Goal: Task Accomplishment & Management: Manage account settings

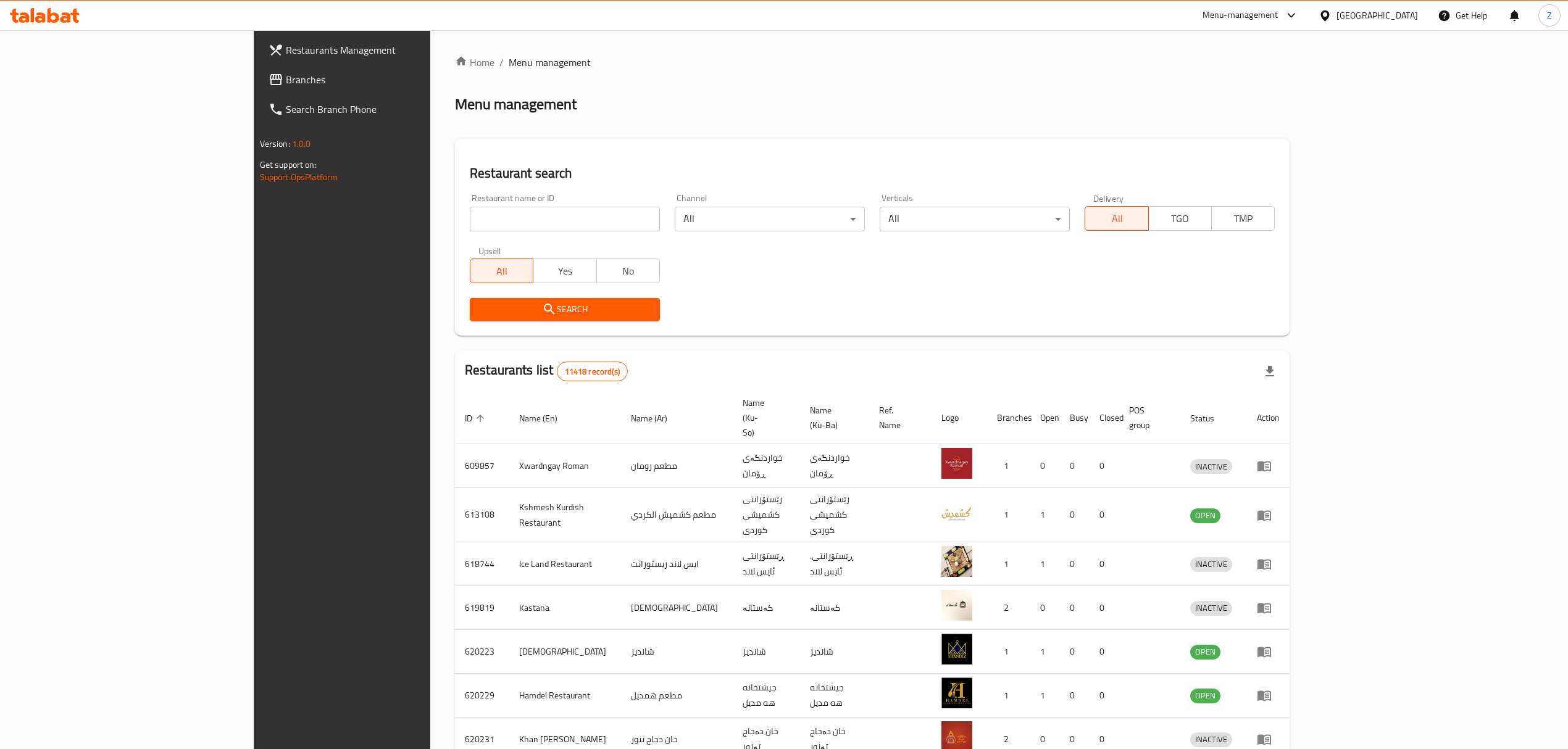
click at [462, 232] on div "Restaurant name or ID Restaurant name or ID" at bounding box center [565, 212] width 205 height 53
click at [470, 221] on input "search" at bounding box center [565, 218] width 190 height 25
paste input "704231"
type input "704231"
click button "Search" at bounding box center [565, 310] width 190 height 23
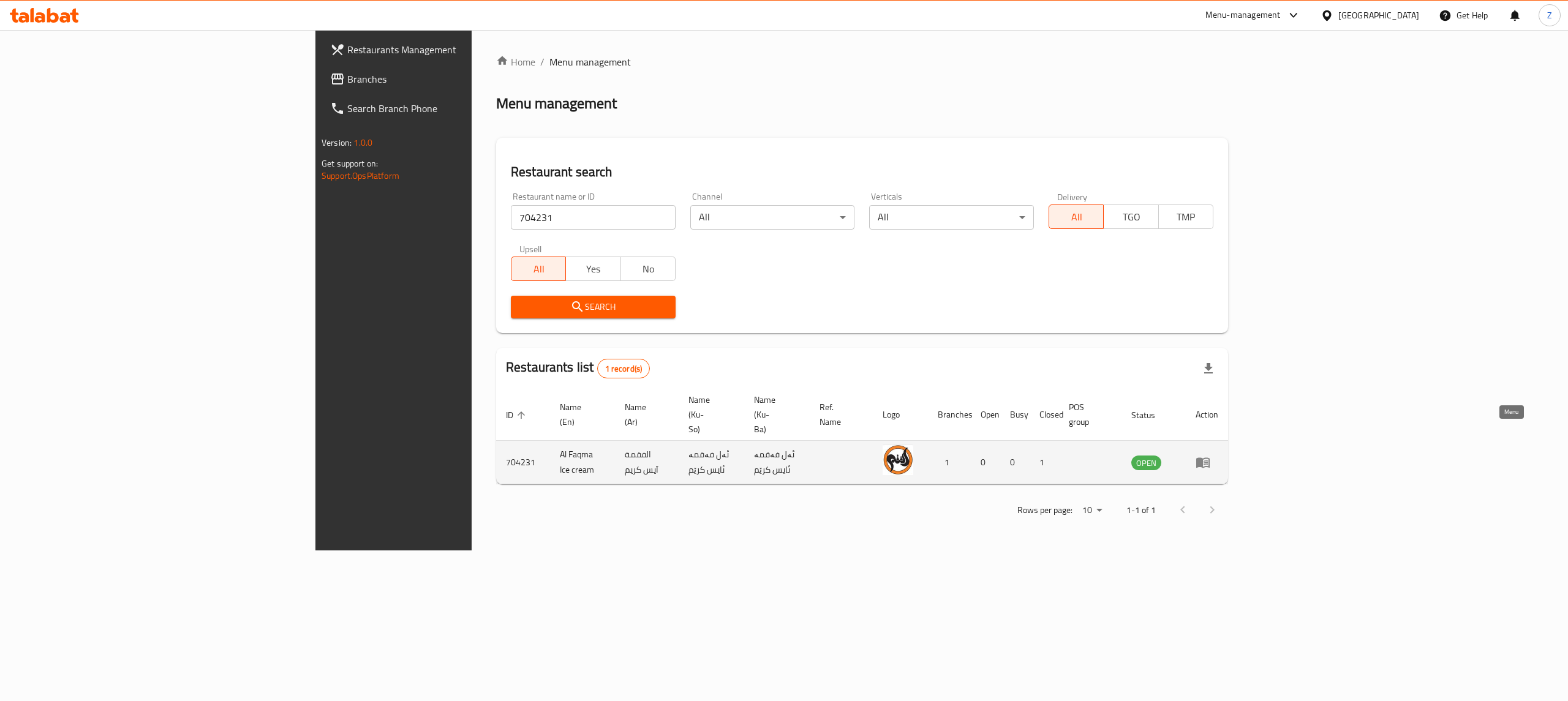
click at [1219, 455] on link "enhanced table" at bounding box center [1207, 462] width 23 height 15
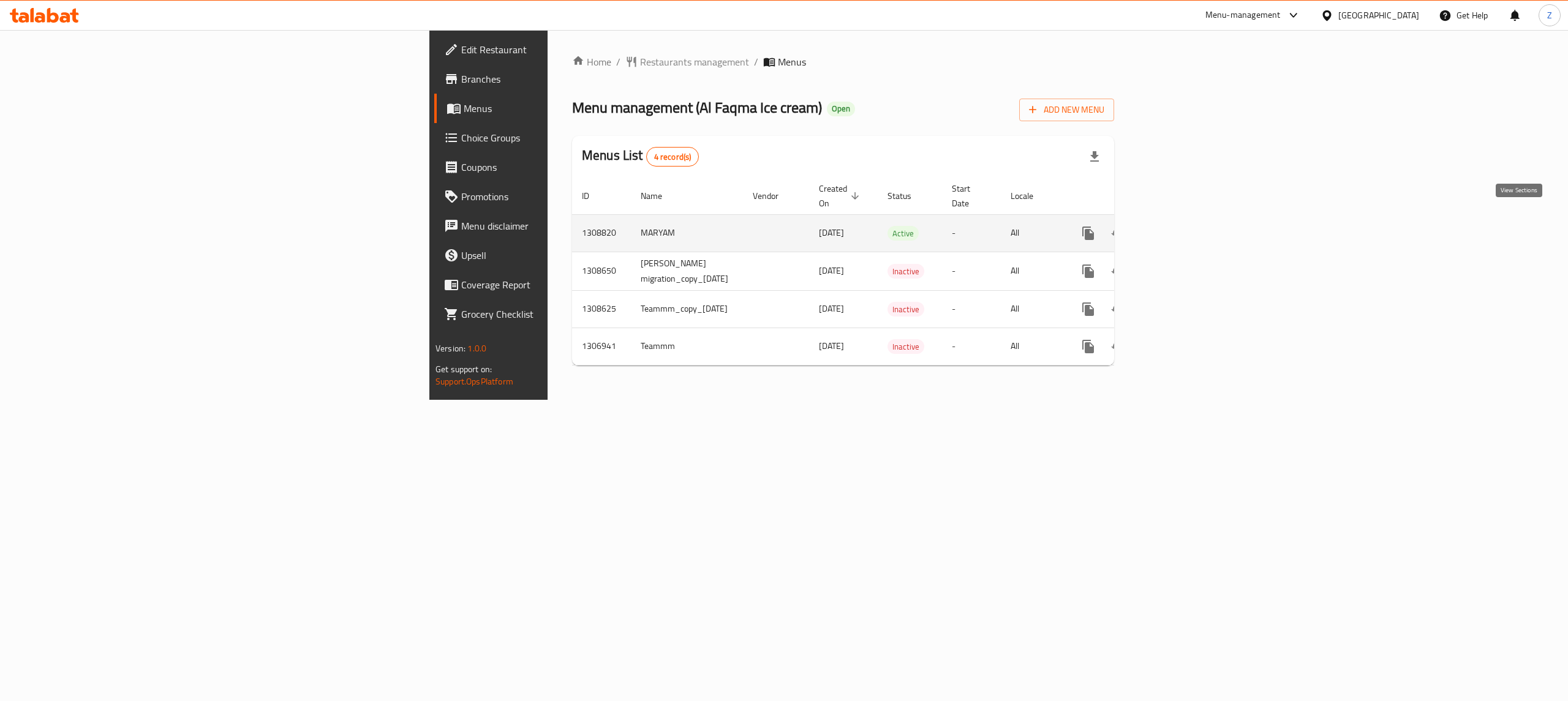
click at [1191, 218] on link "enhanced table" at bounding box center [1177, 233] width 29 height 29
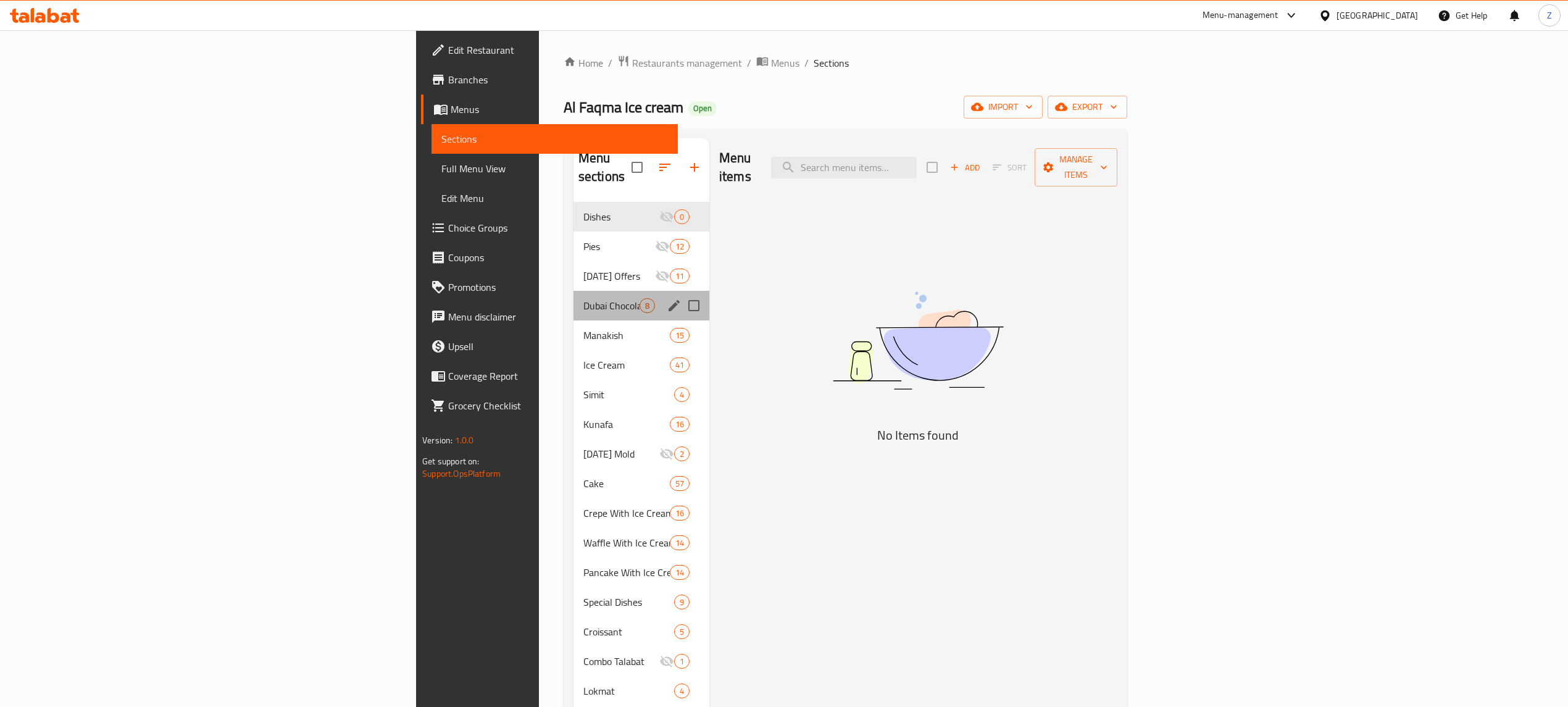
click at [573, 295] on div "Dubai Chocolate 8" at bounding box center [640, 306] width 135 height 29
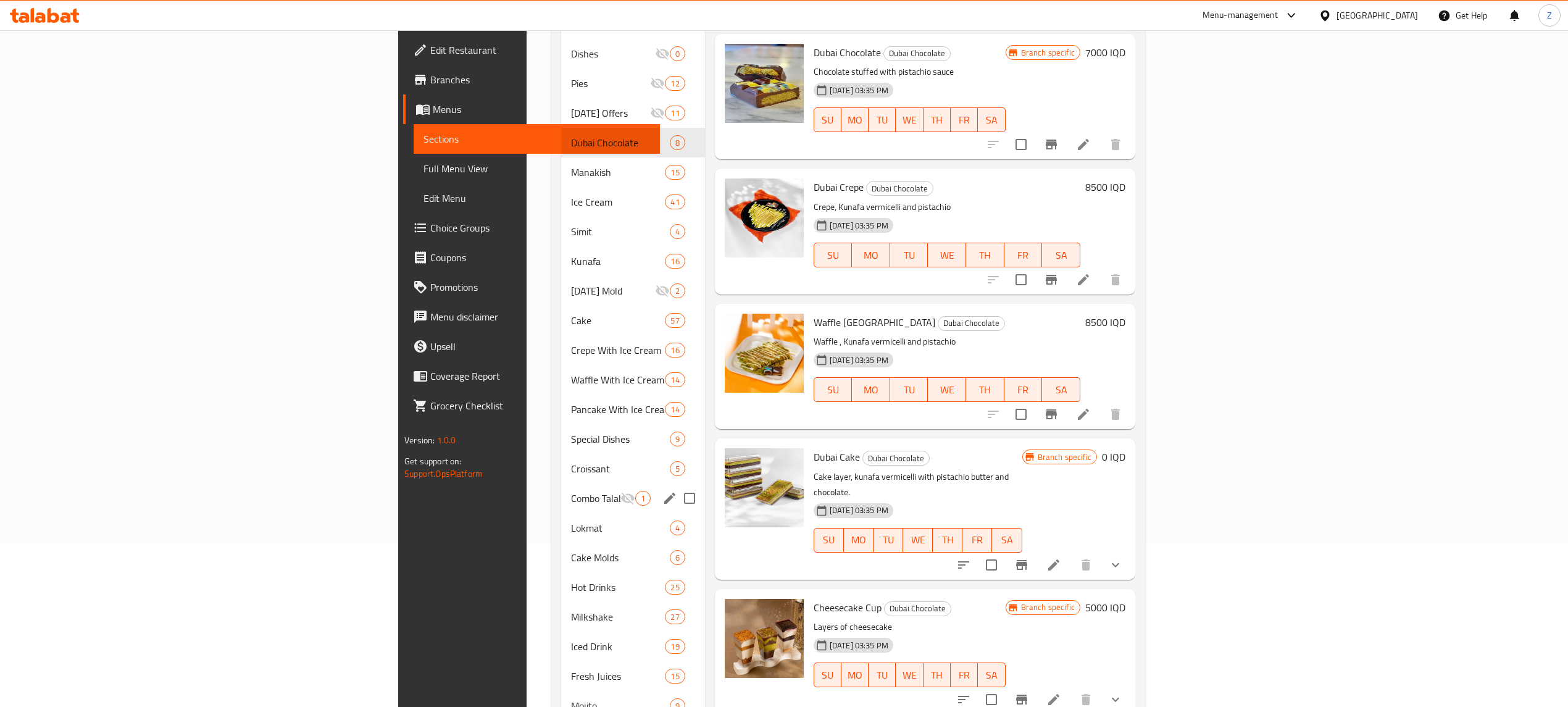
scroll to position [164, 0]
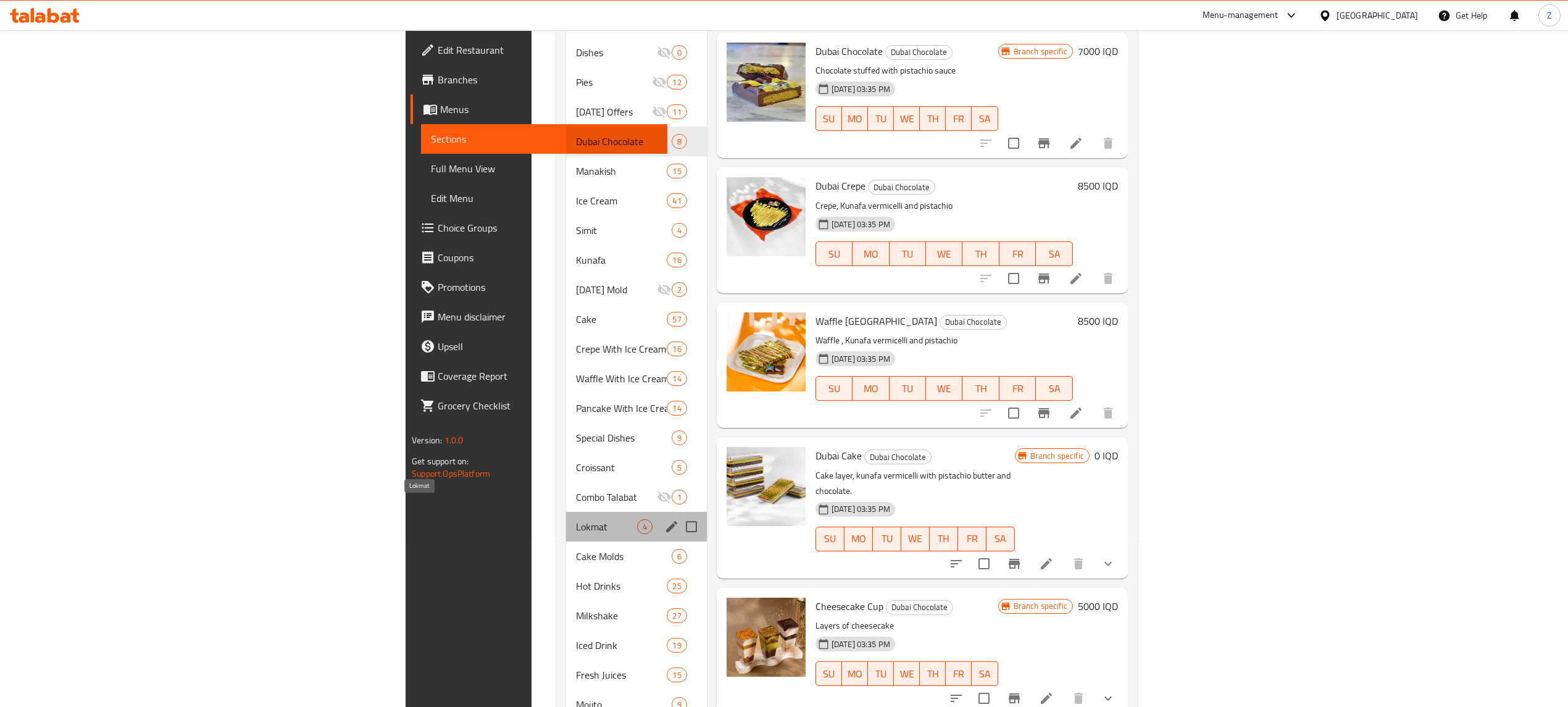
click at [576, 519] on span "Lokmat" at bounding box center [606, 526] width 61 height 15
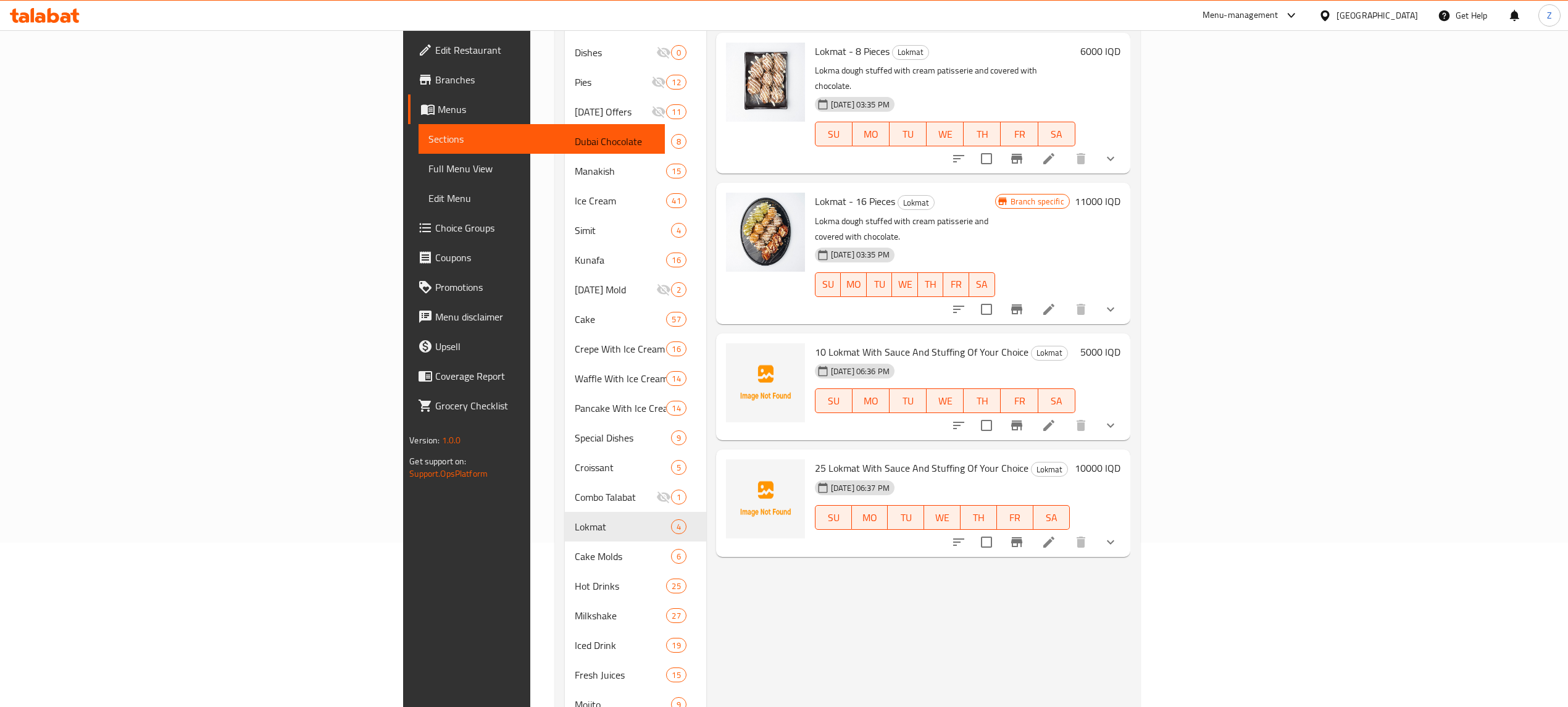
scroll to position [82, 0]
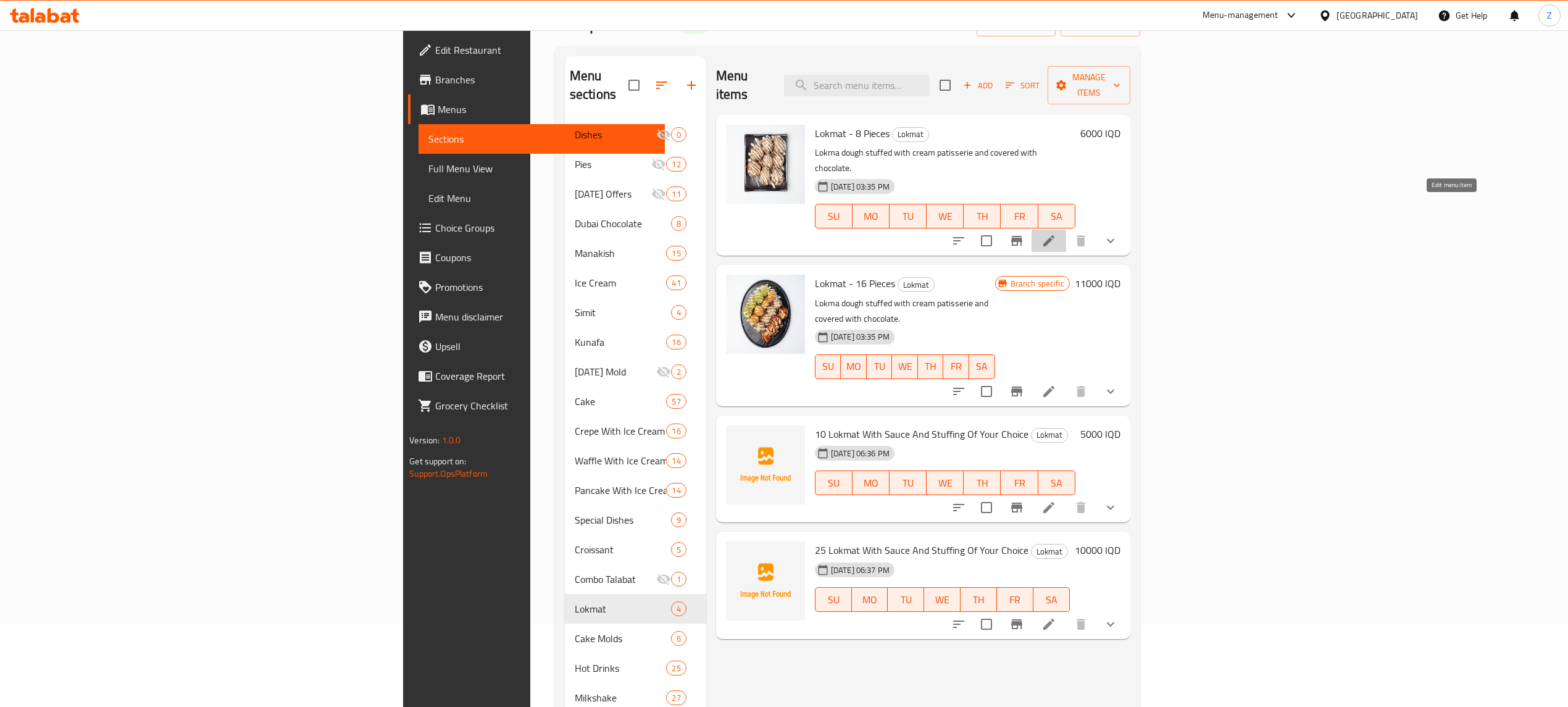
click at [1056, 233] on icon at bounding box center [1048, 241] width 15 height 15
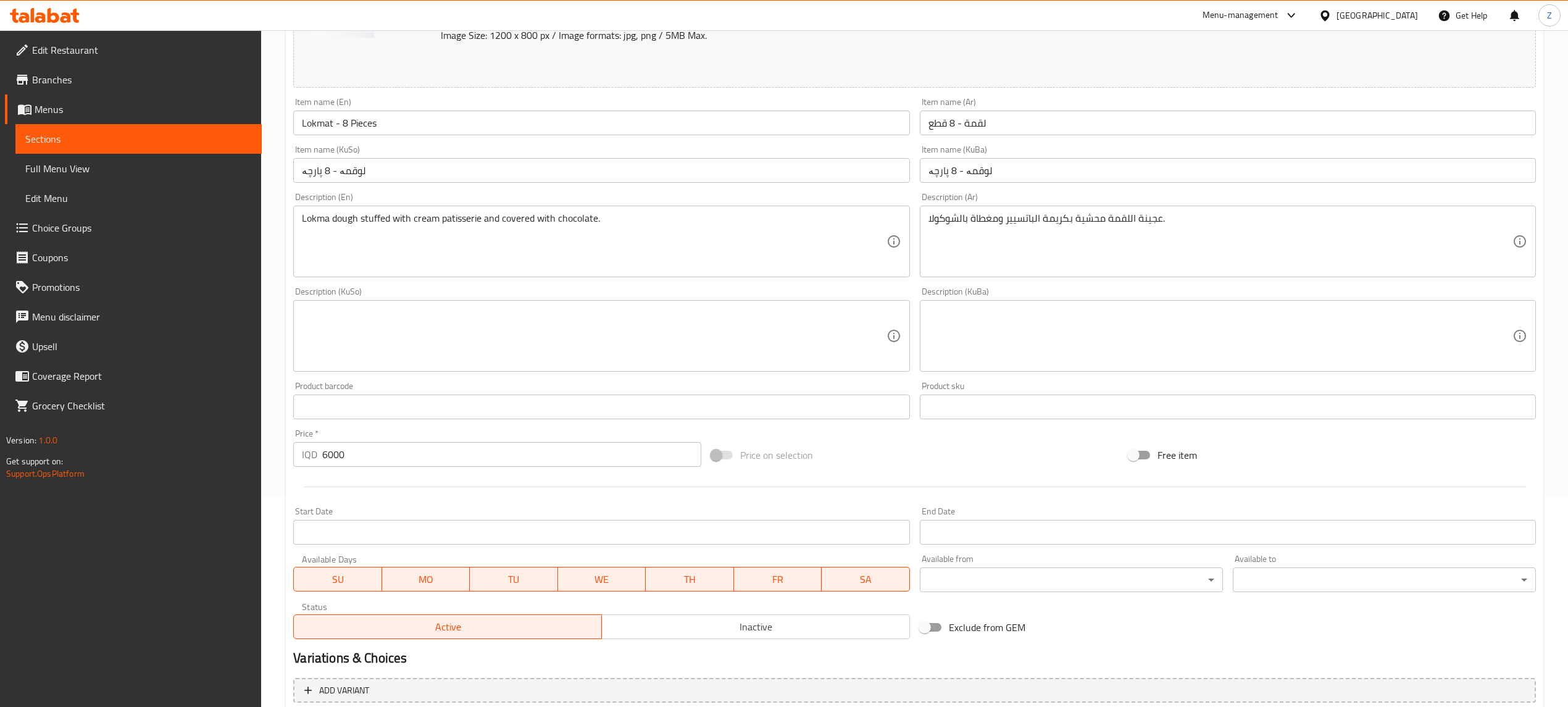
scroll to position [292, 0]
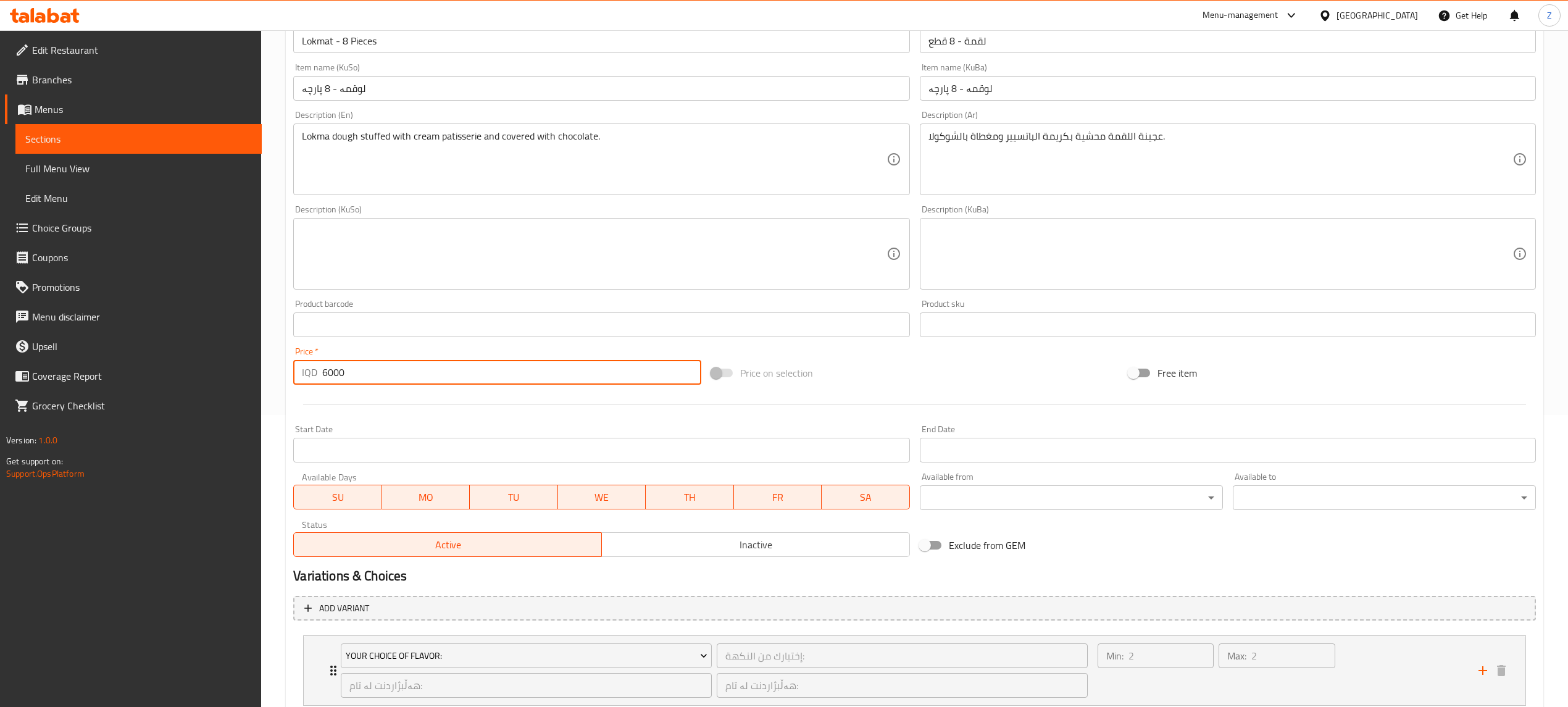
click at [321, 374] on div "IQD 6000 Price *" at bounding box center [497, 372] width 407 height 25
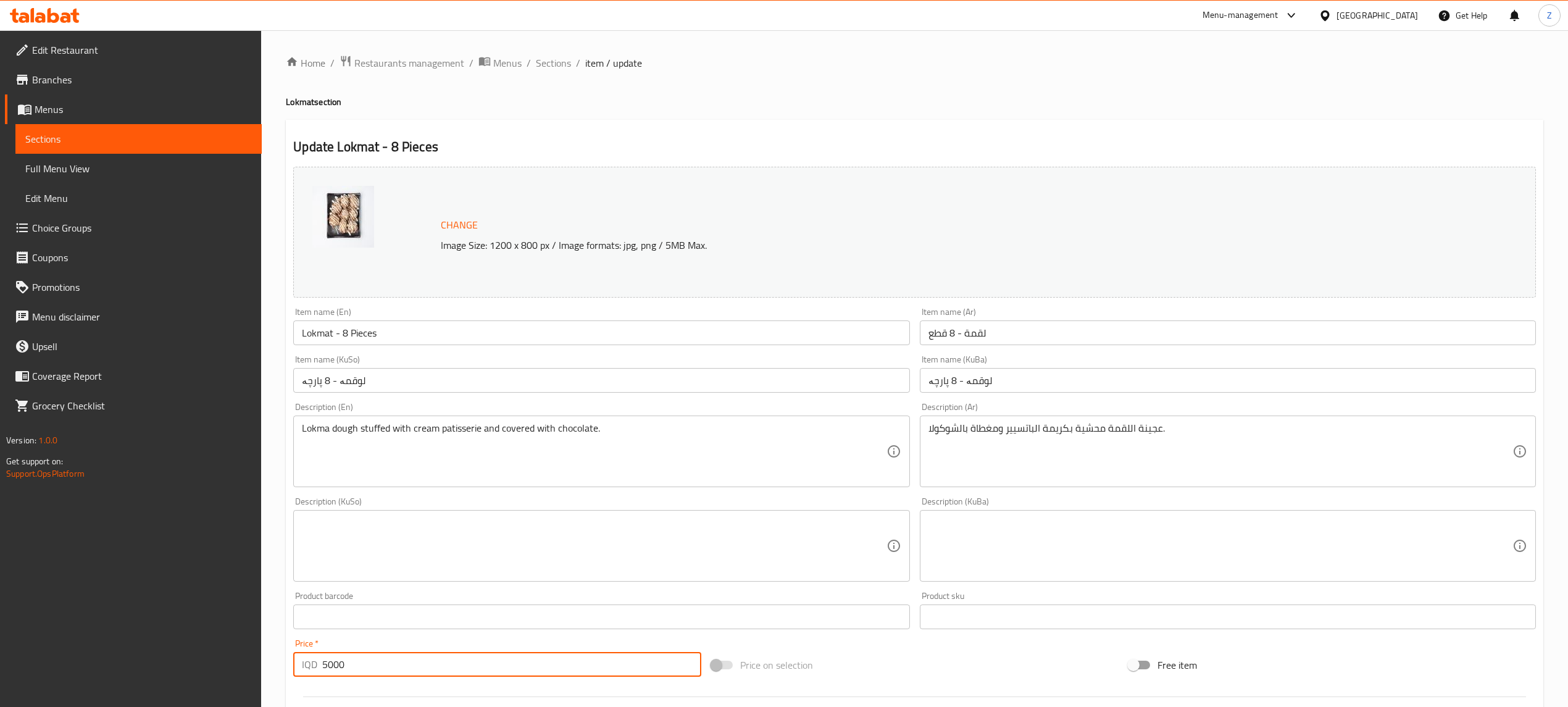
type input "5000"
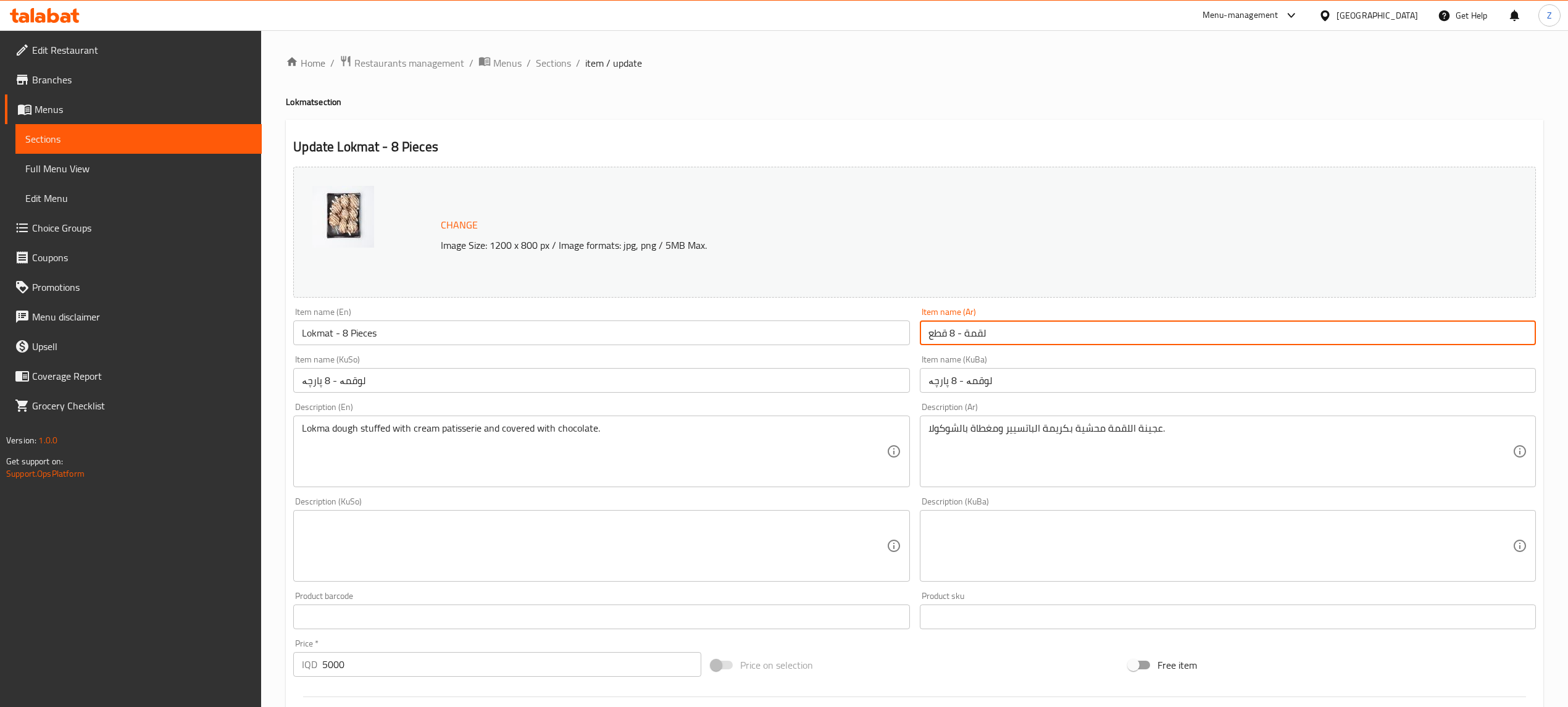
click at [949, 331] on input "لقمة - 8 قطع" at bounding box center [1227, 333] width 616 height 25
type input "لقمة - 10 قطع"
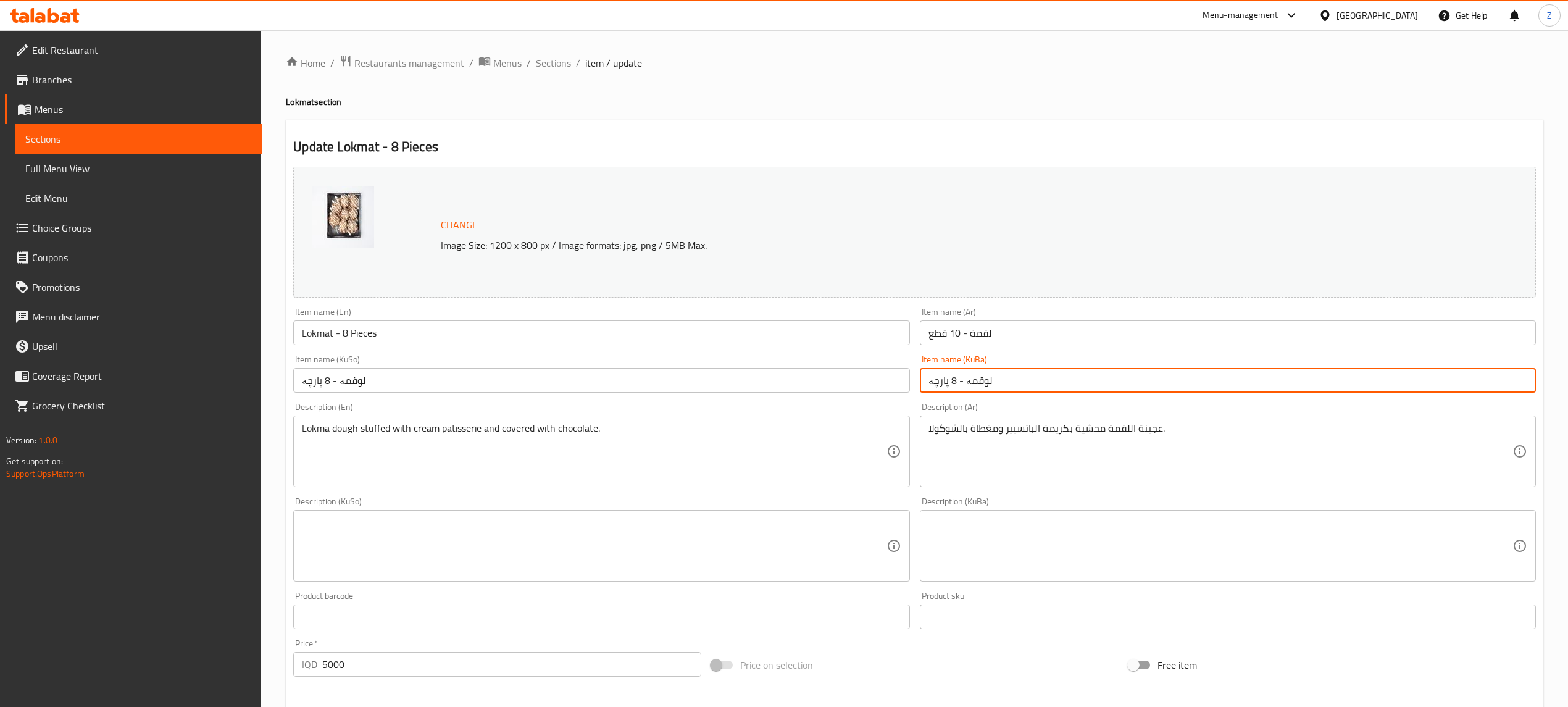
click at [949, 384] on input "لوقمە - 8 پارچە" at bounding box center [1227, 380] width 616 height 25
type input "لوقمە - 10 پارچە"
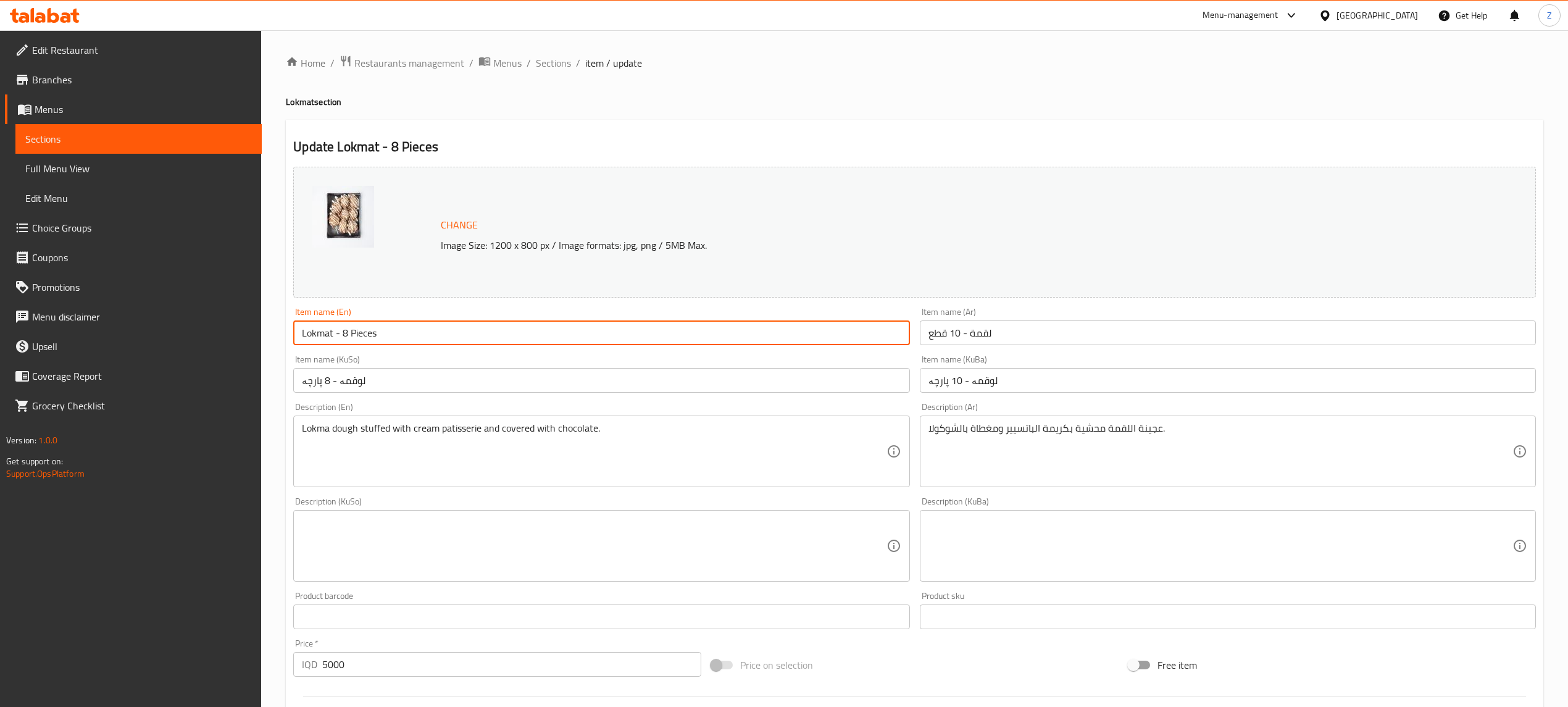
click at [341, 332] on input "Lokmat - 8 Pieces" at bounding box center [601, 333] width 616 height 25
click at [338, 332] on input "Lokmat - 8 Pieces" at bounding box center [601, 333] width 616 height 25
type input "Lokmat - 10 Pieces"
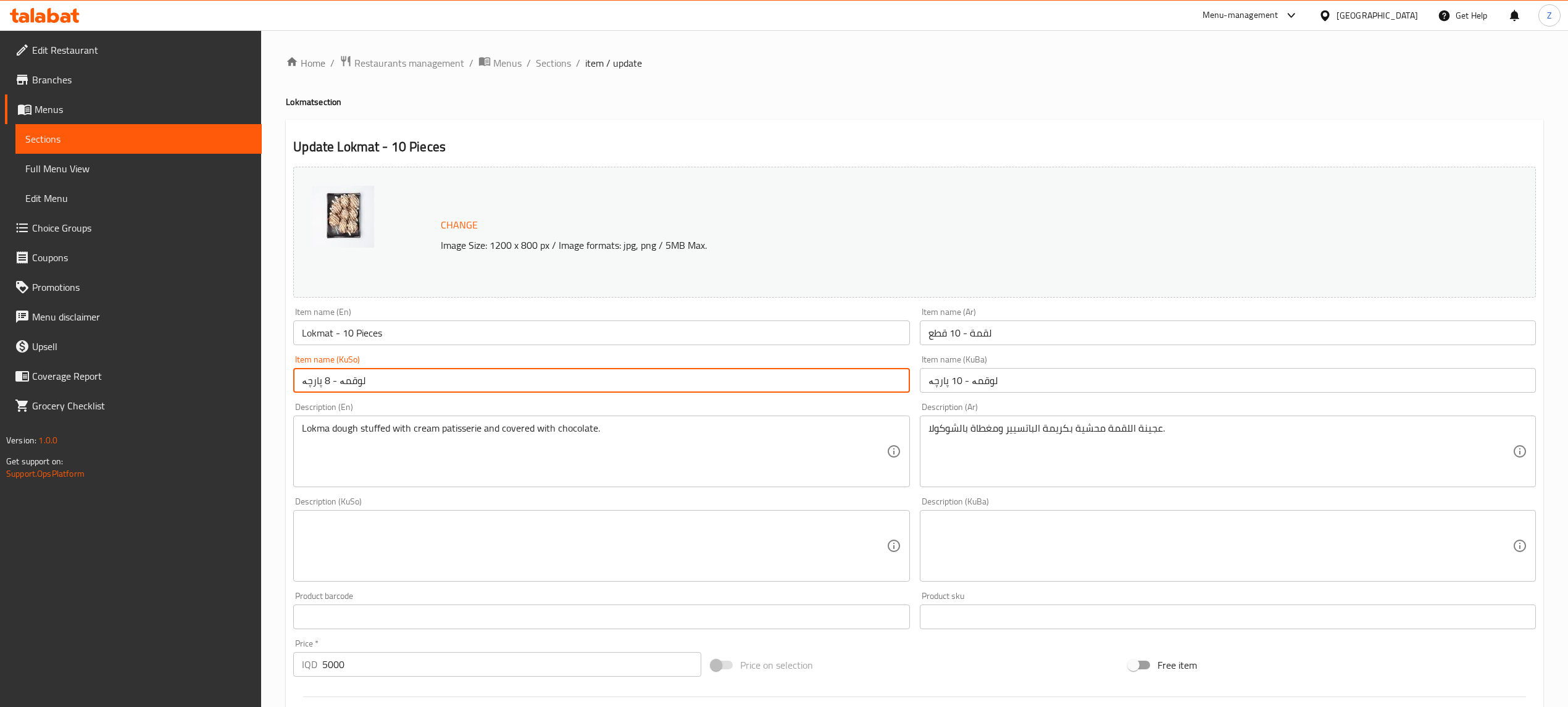
click at [324, 383] on input "لوقمە - 8 پارچە" at bounding box center [601, 380] width 616 height 25
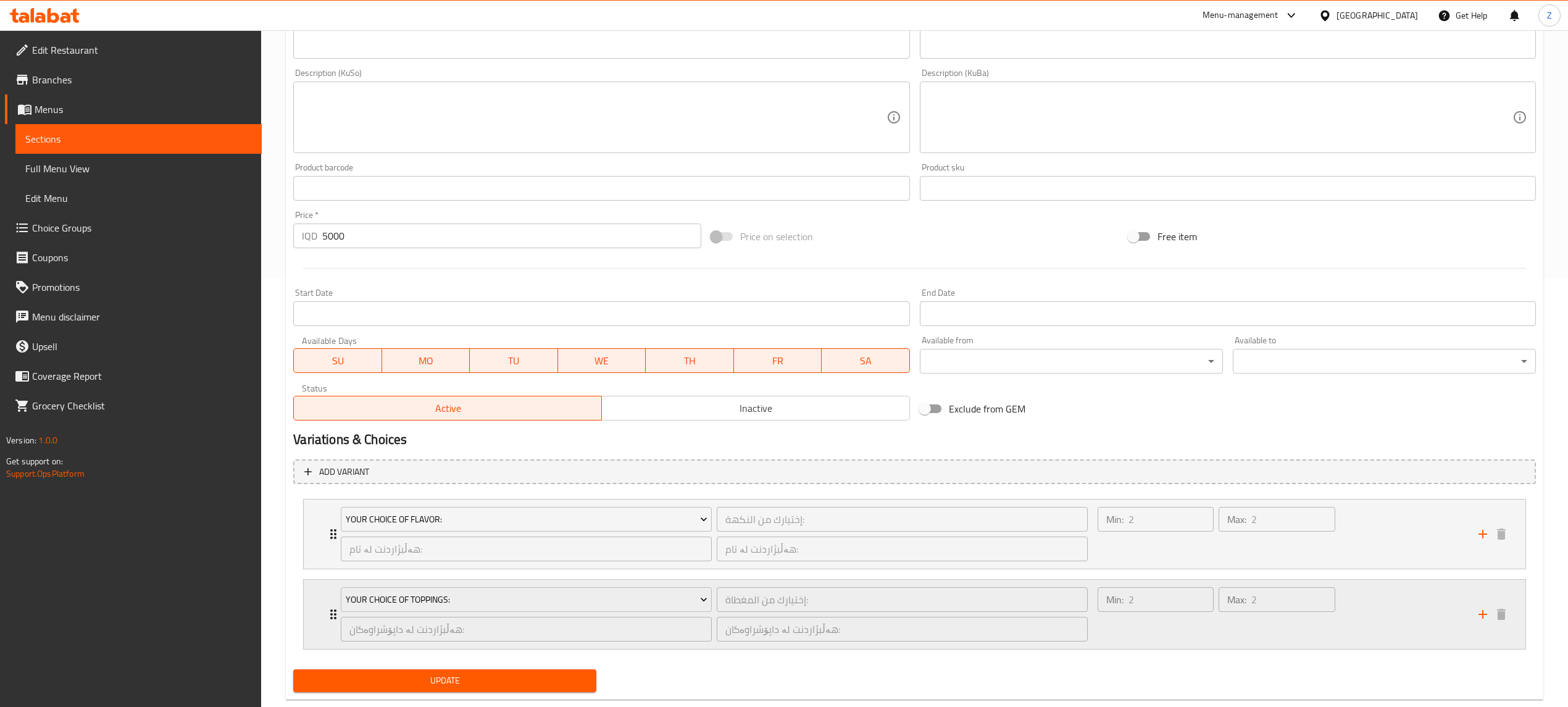
scroll to position [457, 0]
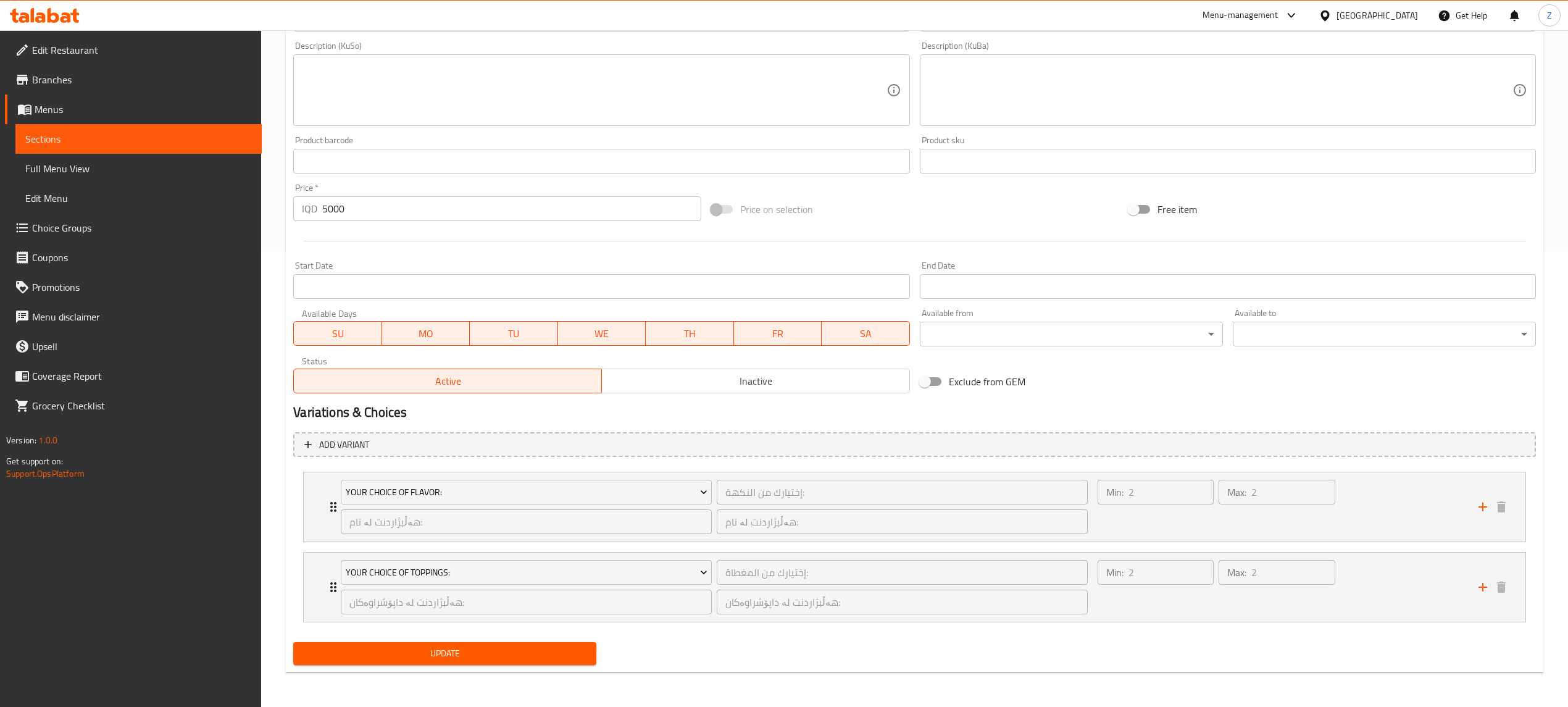
type input "لوقمە - 10 پارچە"
click at [533, 661] on span "Update" at bounding box center [445, 654] width 284 height 16
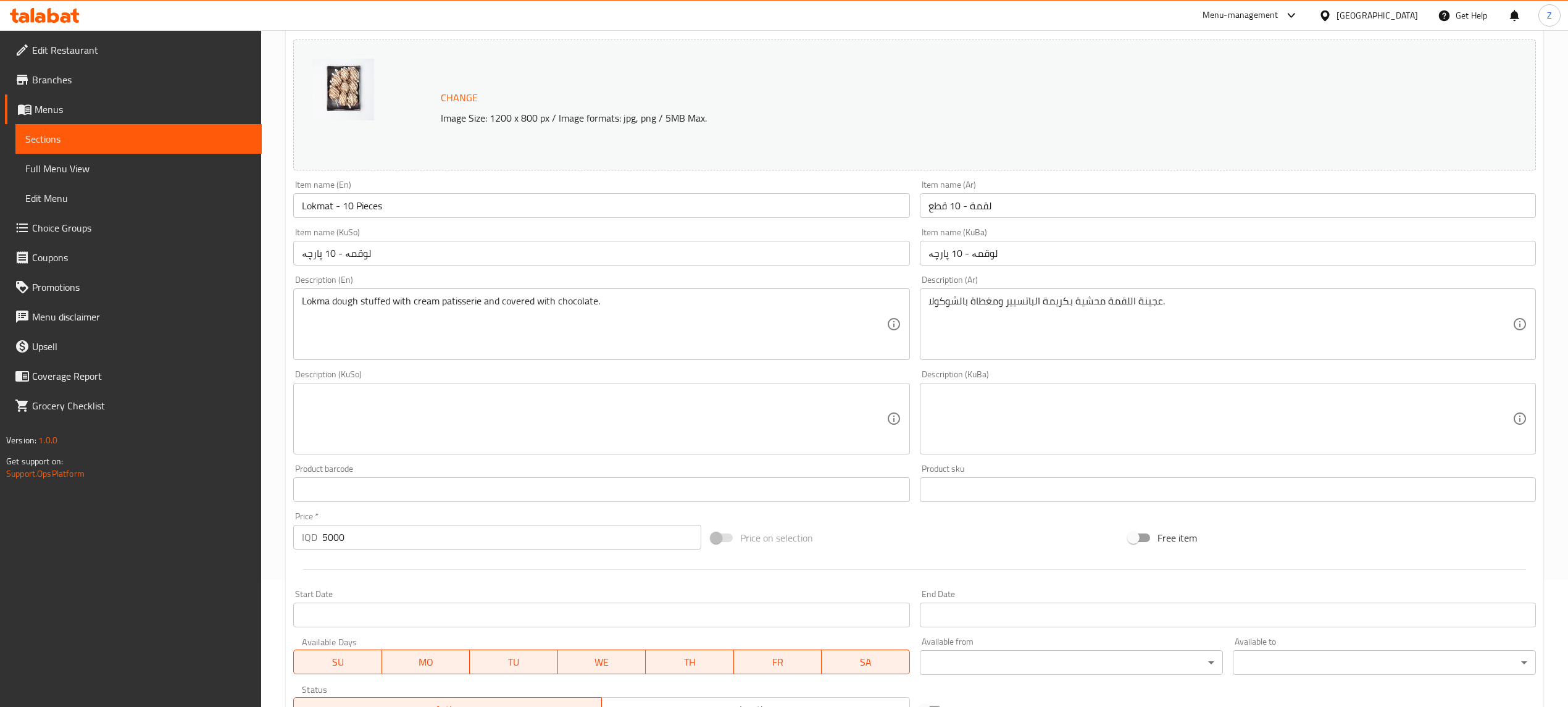
scroll to position [0, 0]
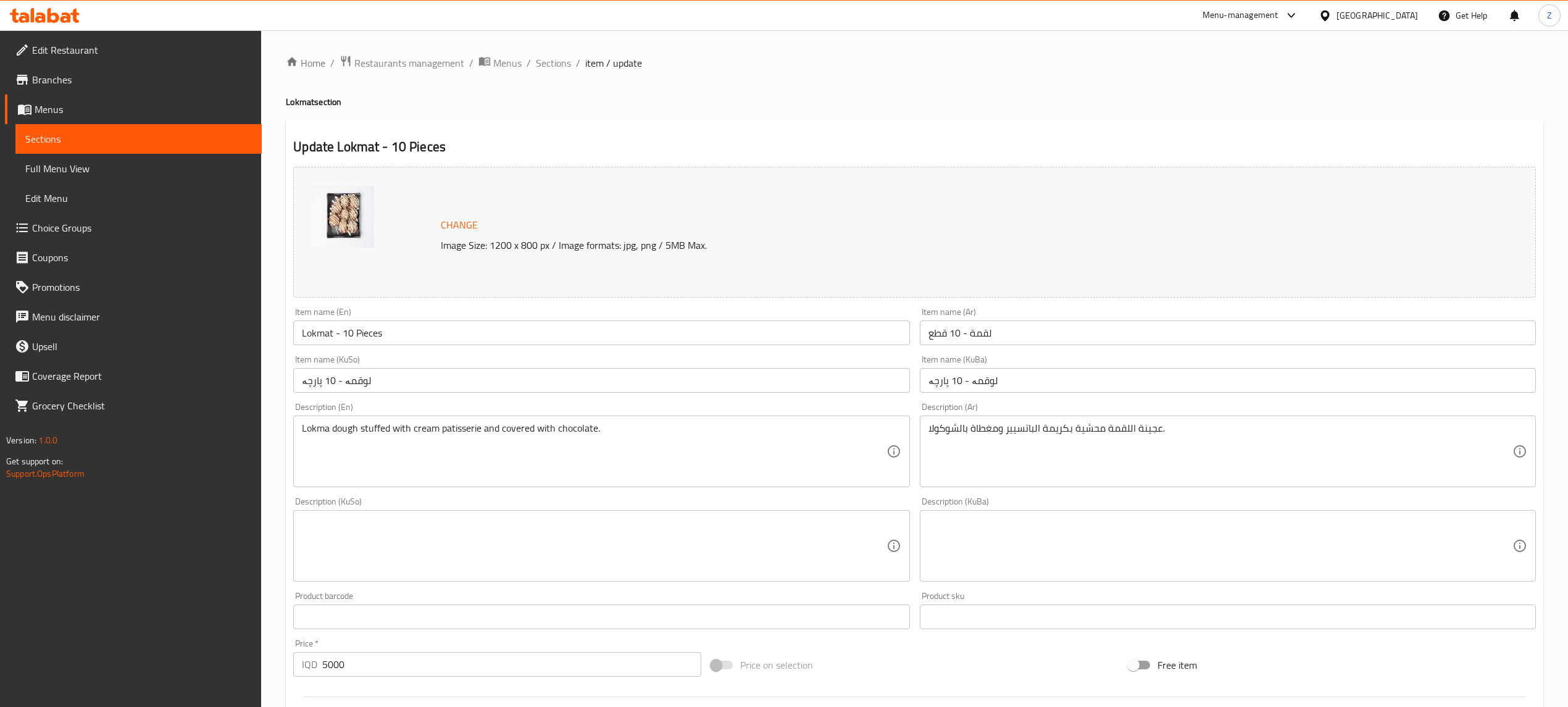
drag, startPoint x: 592, startPoint y: 69, endPoint x: 587, endPoint y: 68, distance: 5.1
click at [592, 69] on span "item / update" at bounding box center [614, 63] width 57 height 15
click at [564, 65] on span "Sections" at bounding box center [554, 63] width 35 height 15
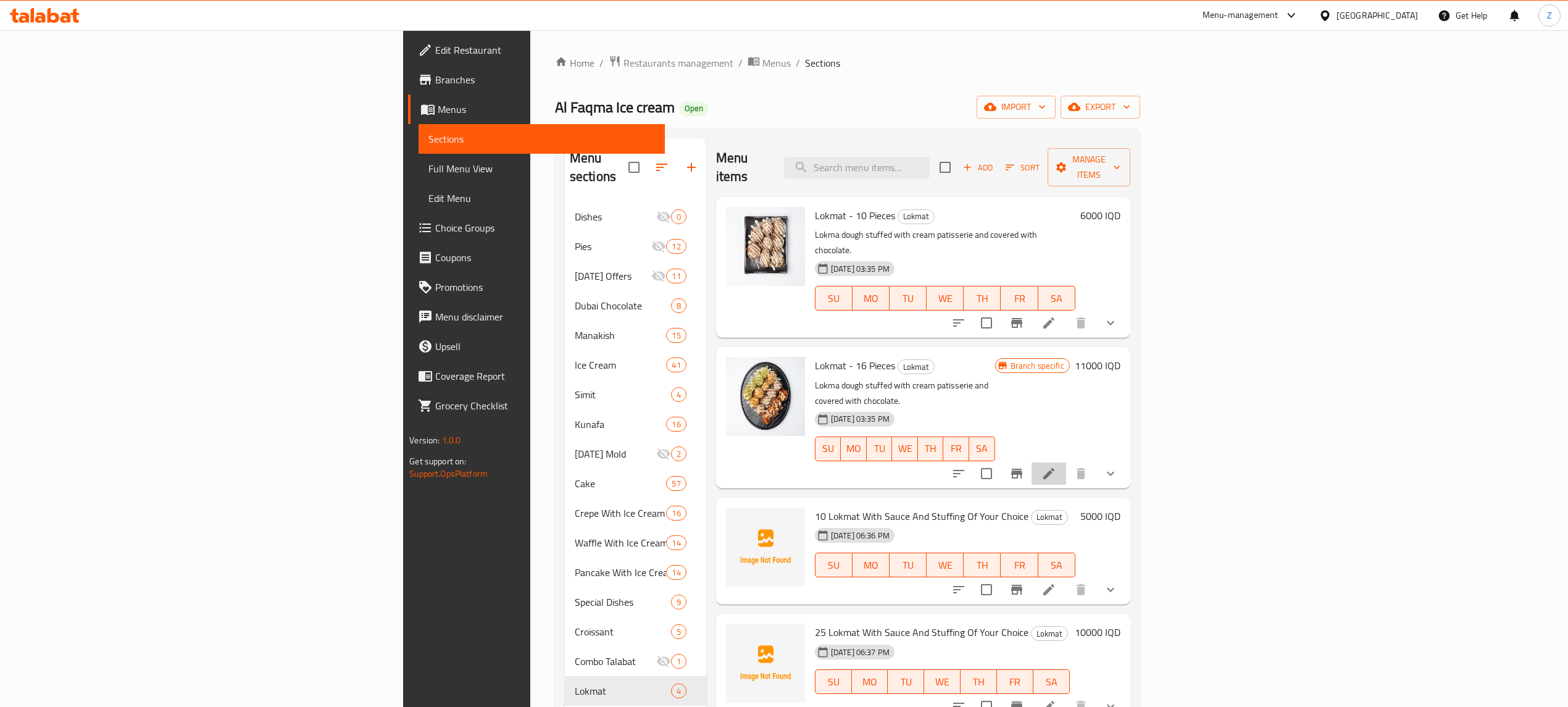
click at [1066, 463] on li at bounding box center [1049, 474] width 35 height 22
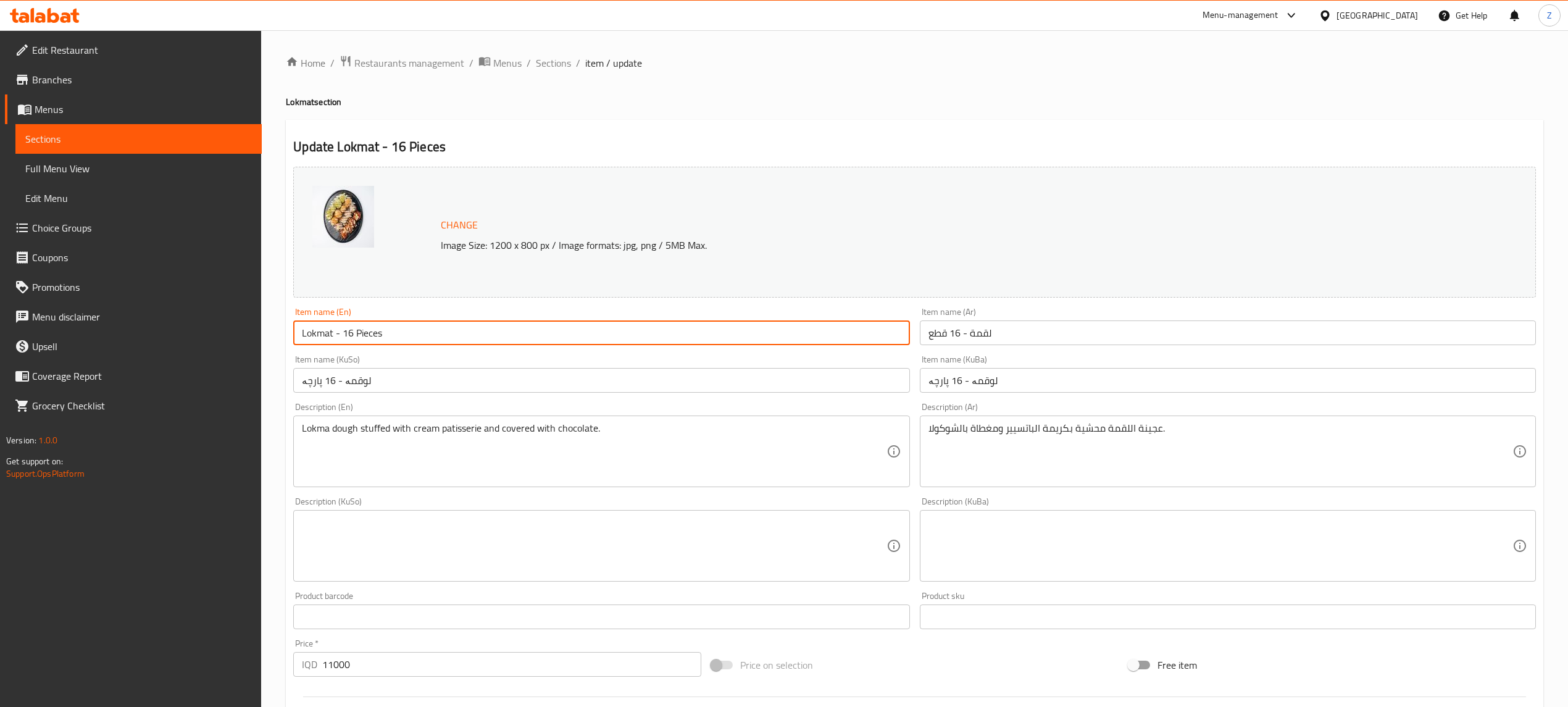
drag, startPoint x: 352, startPoint y: 336, endPoint x: 344, endPoint y: 338, distance: 8.2
click at [344, 338] on input "Lokmat - 16 Pieces" at bounding box center [601, 333] width 616 height 25
type input "Lokmat - 25 Pieces"
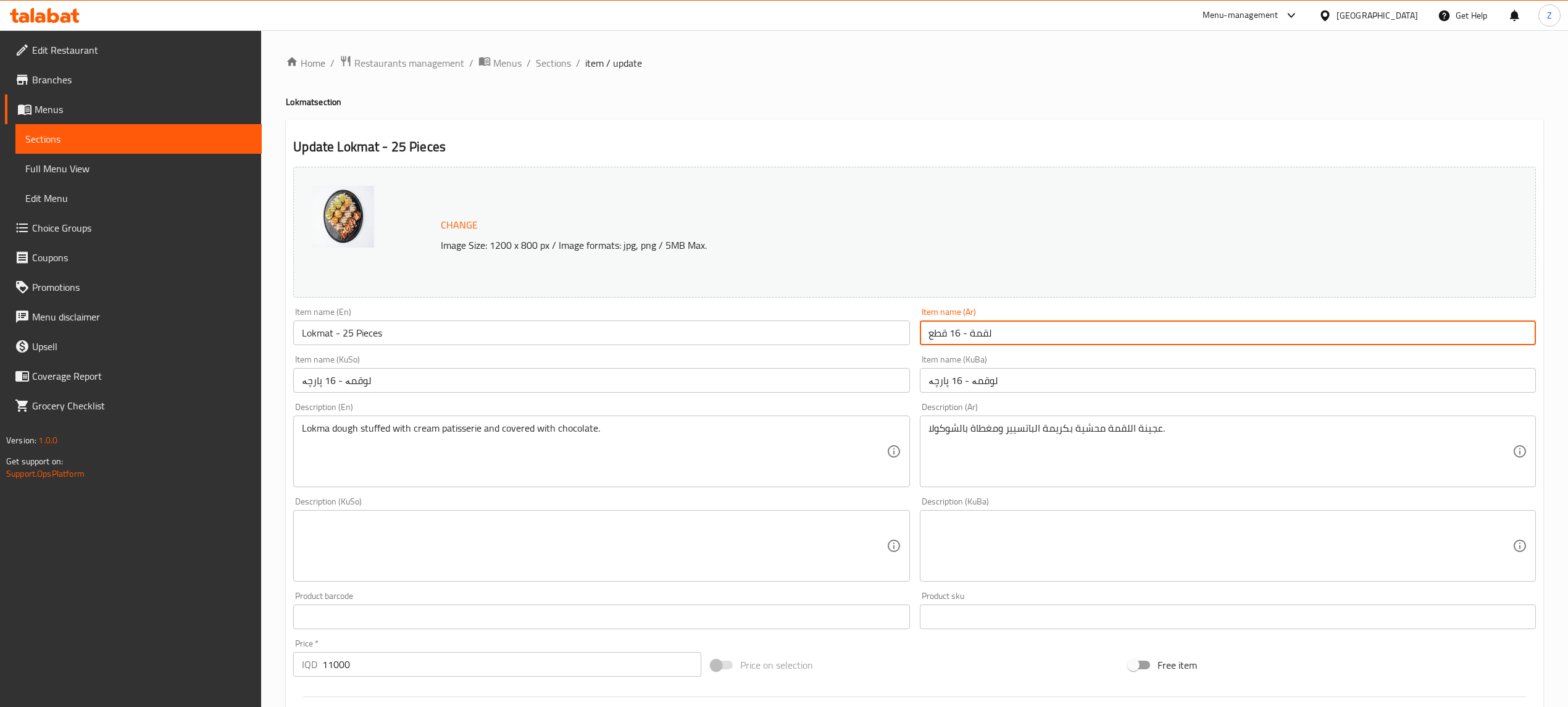
drag, startPoint x: 958, startPoint y: 332, endPoint x: 955, endPoint y: 341, distance: 9.5
click at [951, 335] on input "لقمة - 16 قطع" at bounding box center [1227, 333] width 616 height 25
type input "لقمة - 25 قطع"
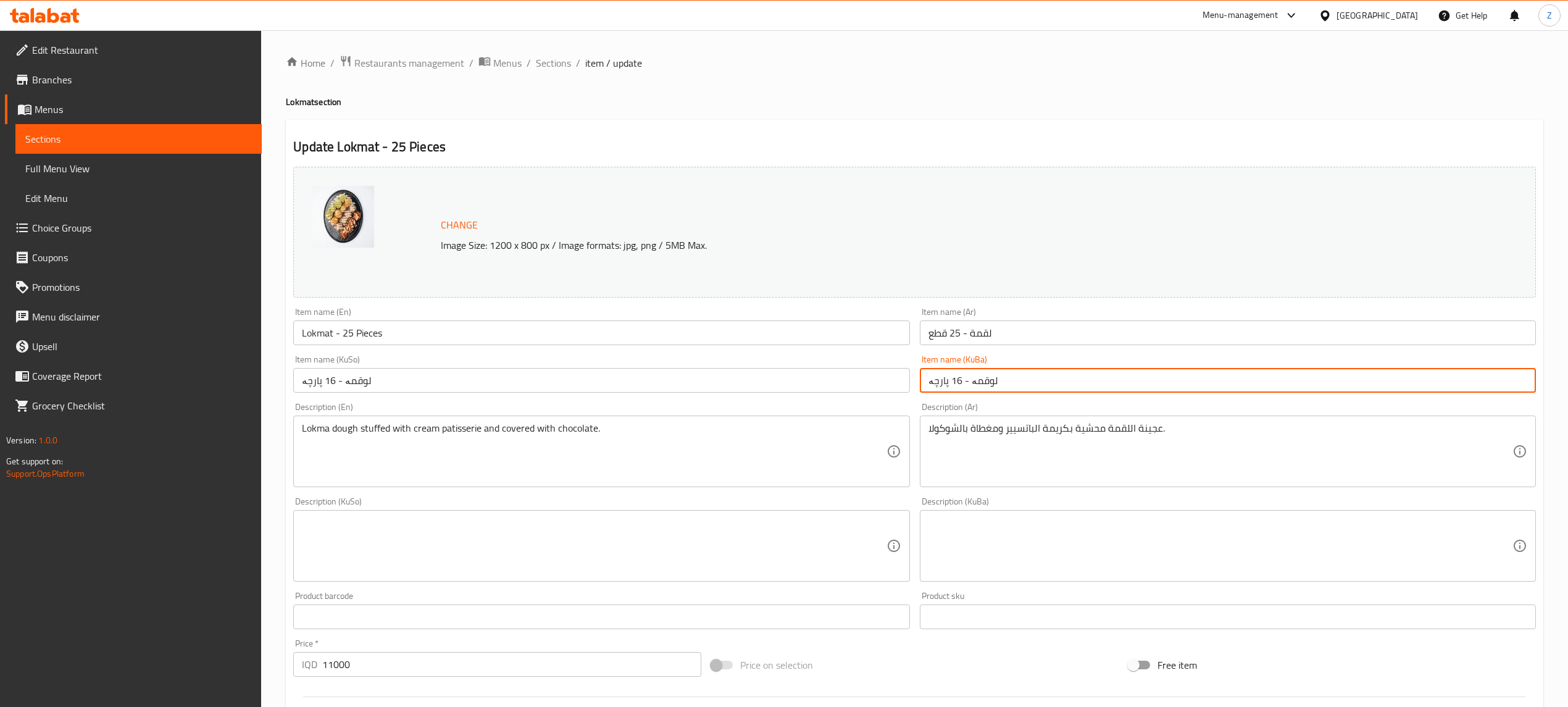
drag, startPoint x: 957, startPoint y: 383, endPoint x: 962, endPoint y: 395, distance: 13.0
click at [949, 383] on input "لوقمە - 16 پارچە" at bounding box center [1227, 380] width 616 height 25
type input "لوقمە - 25 پارچە"
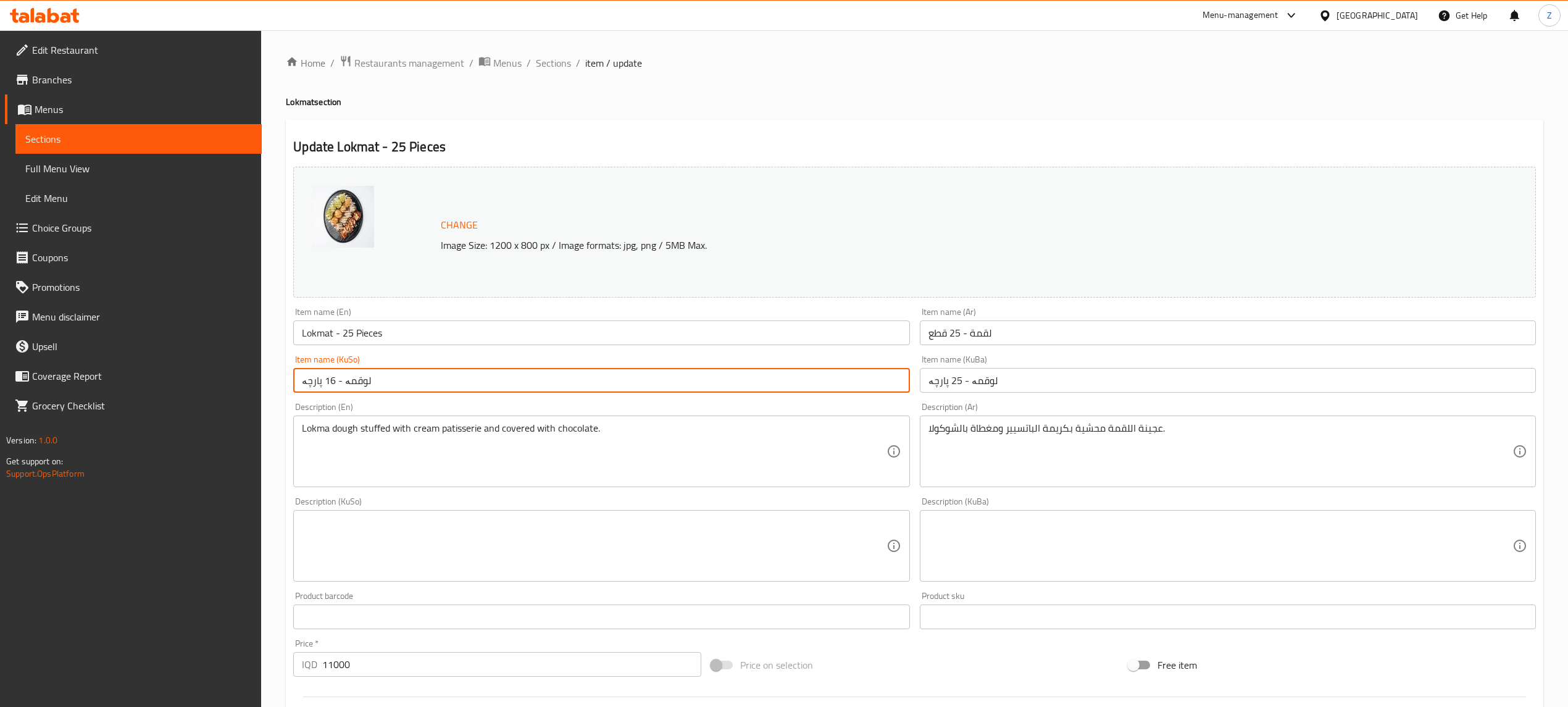
drag, startPoint x: 332, startPoint y: 377, endPoint x: 330, endPoint y: 400, distance: 23.1
click at [323, 383] on input "لوقمە - 16 پارچە" at bounding box center [601, 380] width 616 height 25
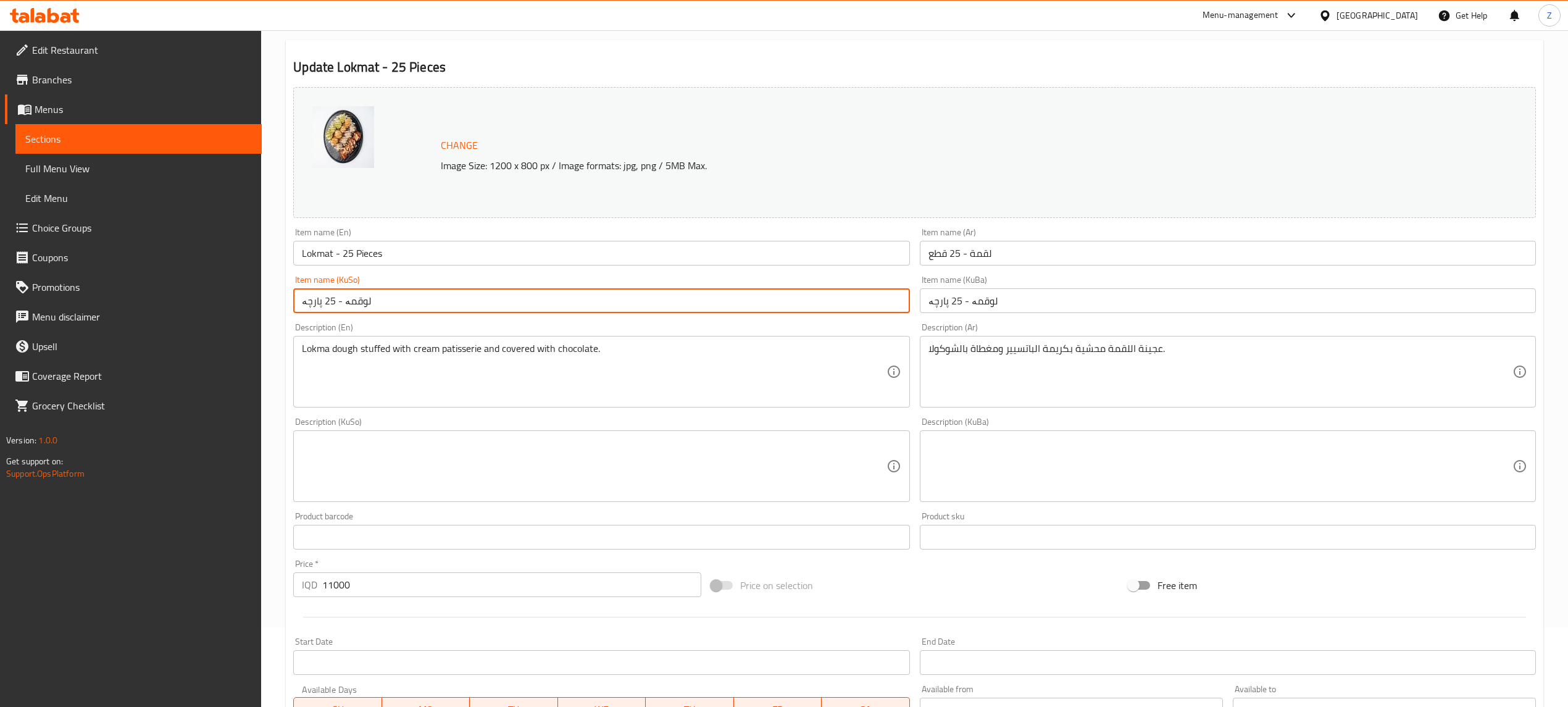
scroll to position [82, 0]
type input "لوقمە - 25 پارچە"
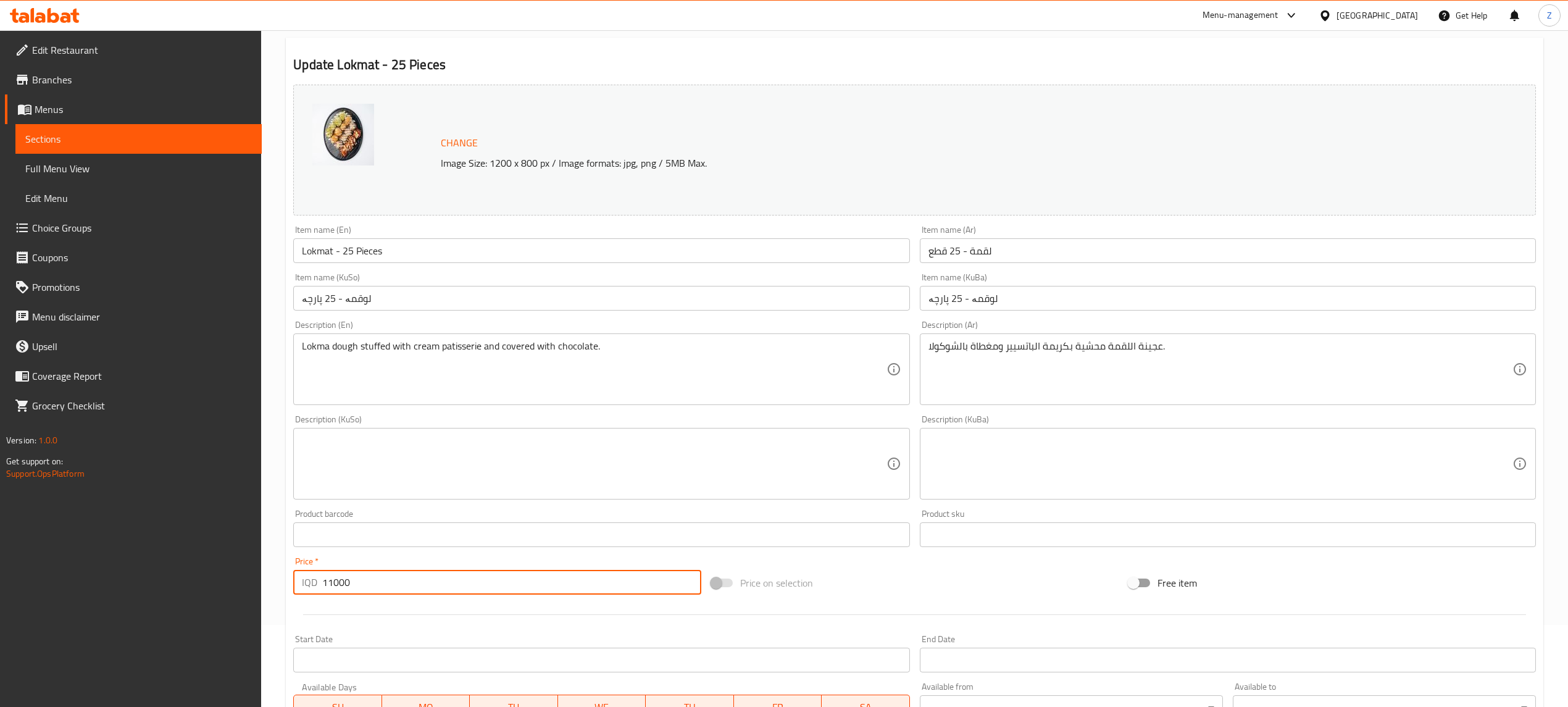
click at [328, 582] on input "11000" at bounding box center [511, 582] width 379 height 25
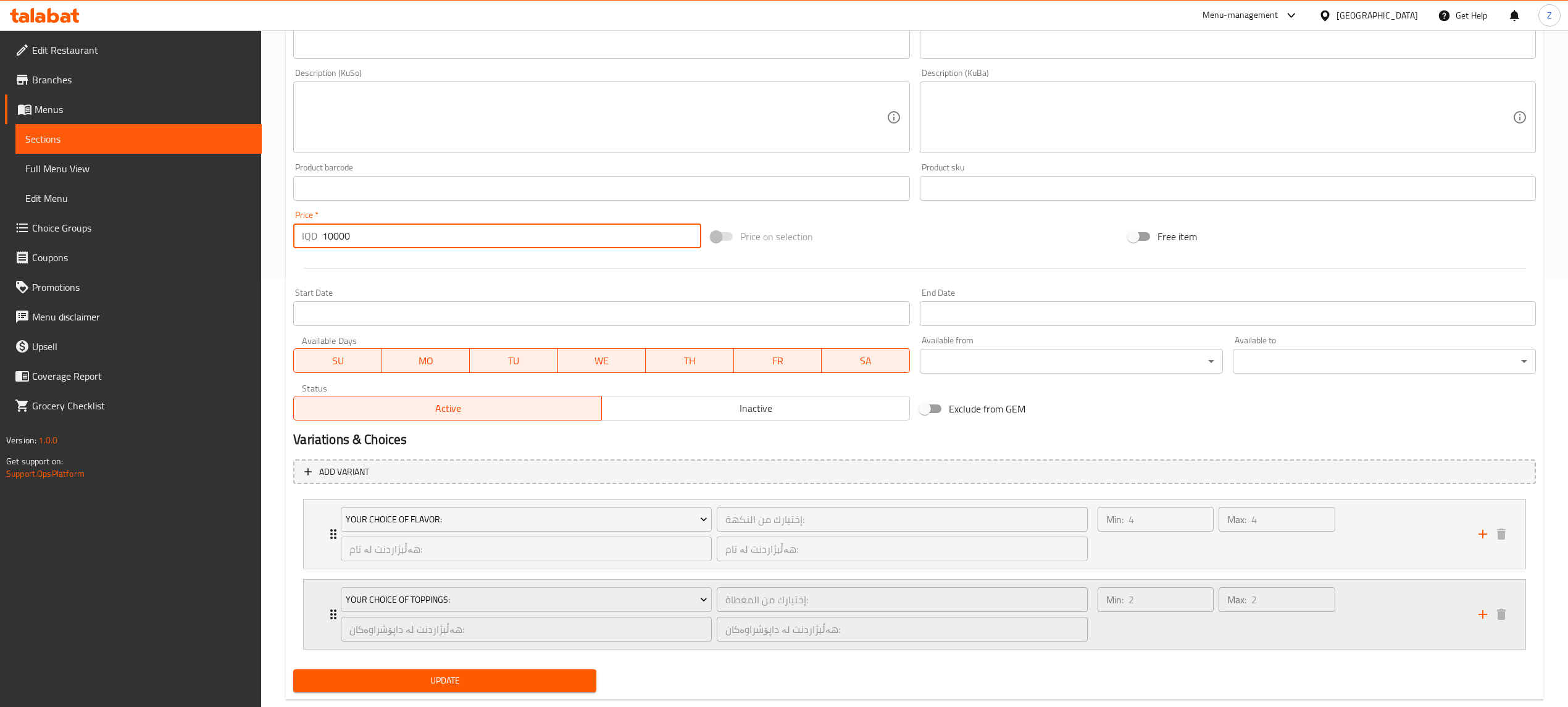
scroll to position [457, 0]
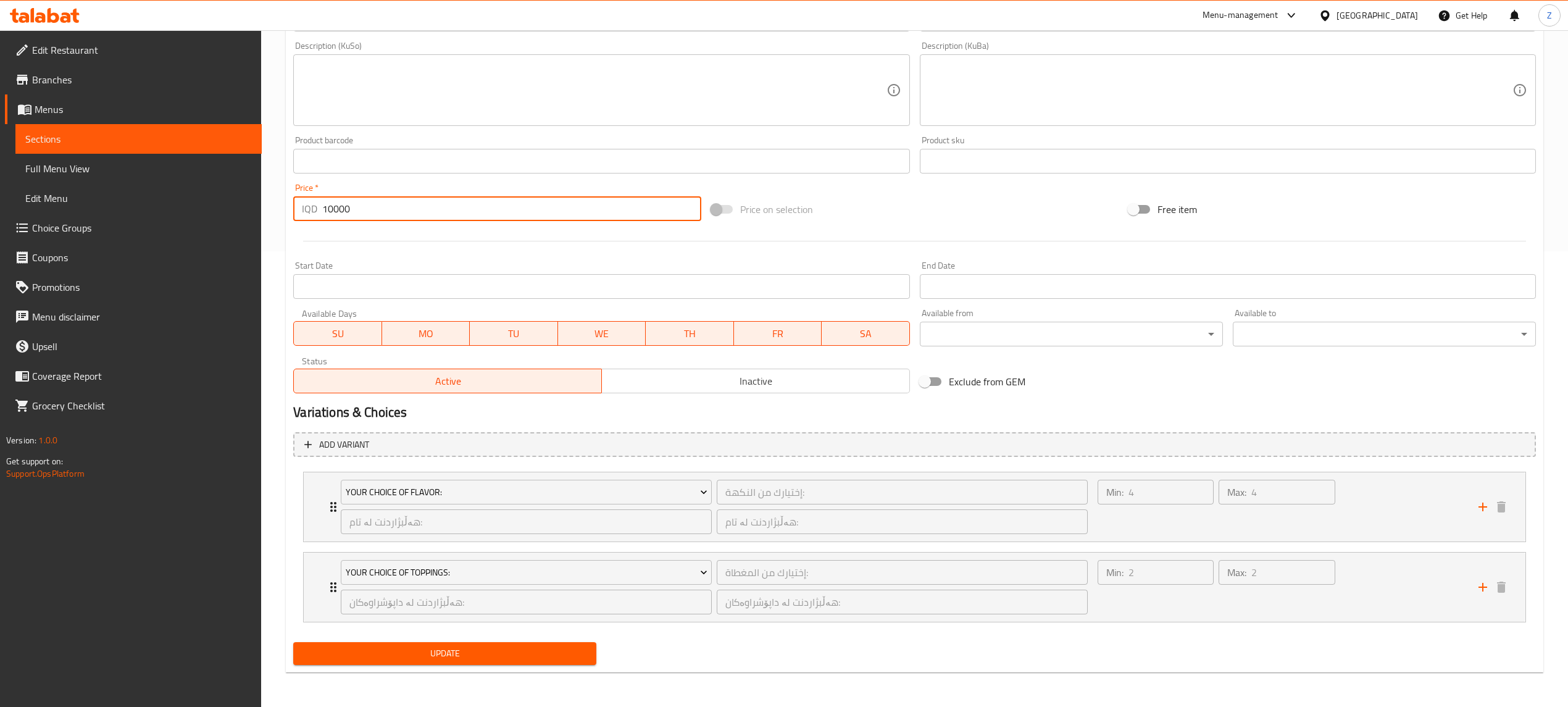
type input "10000"
click at [509, 666] on button "Update" at bounding box center [444, 654] width 303 height 23
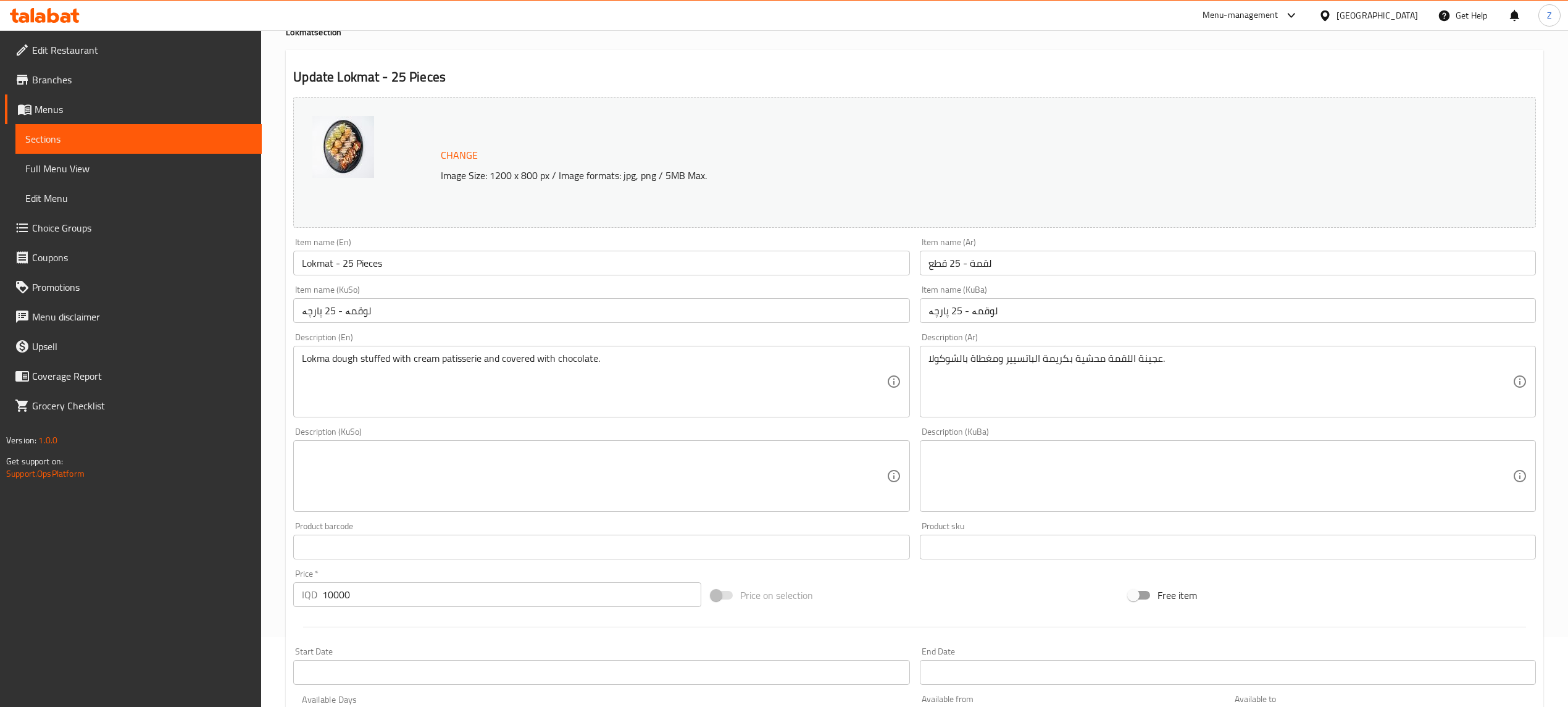
scroll to position [0, 0]
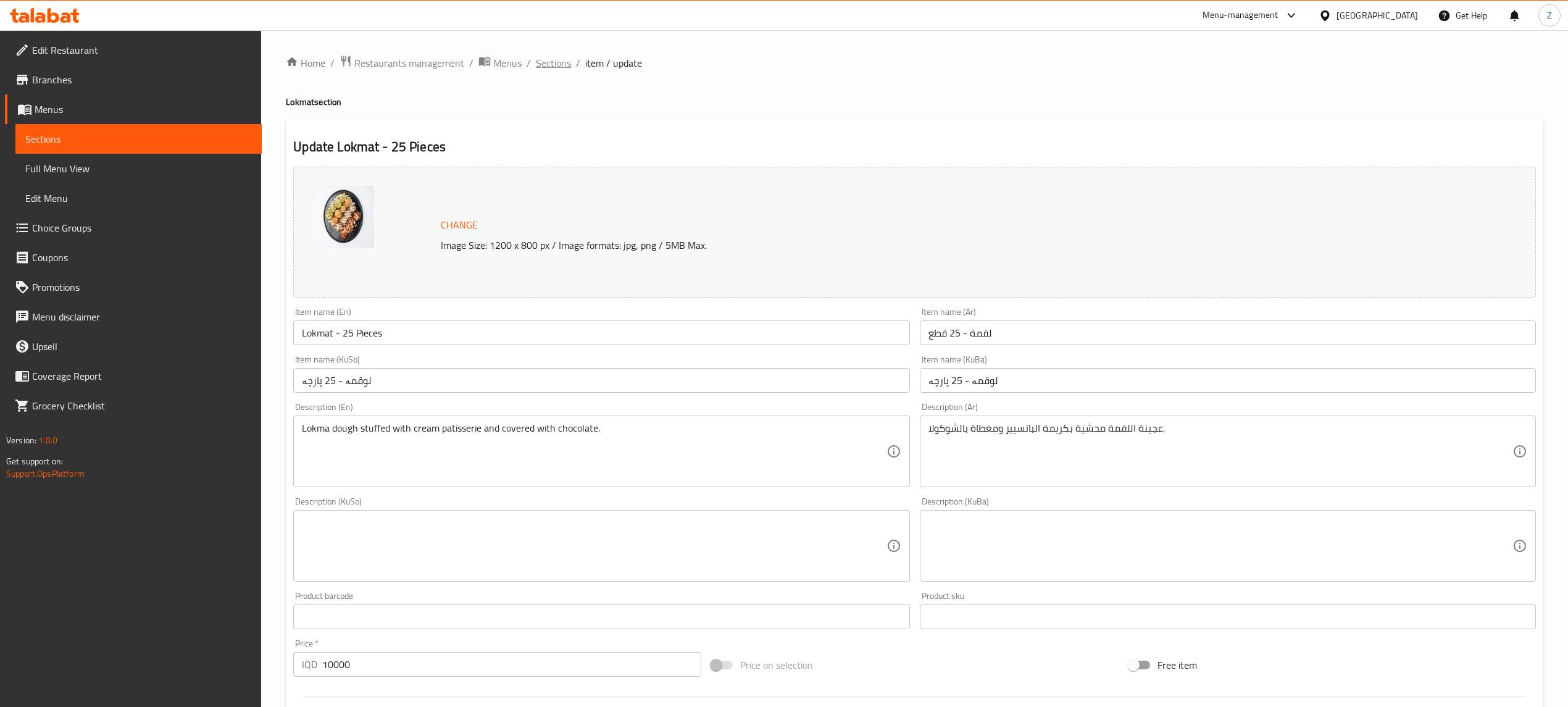
click at [555, 62] on span "Sections" at bounding box center [554, 63] width 35 height 15
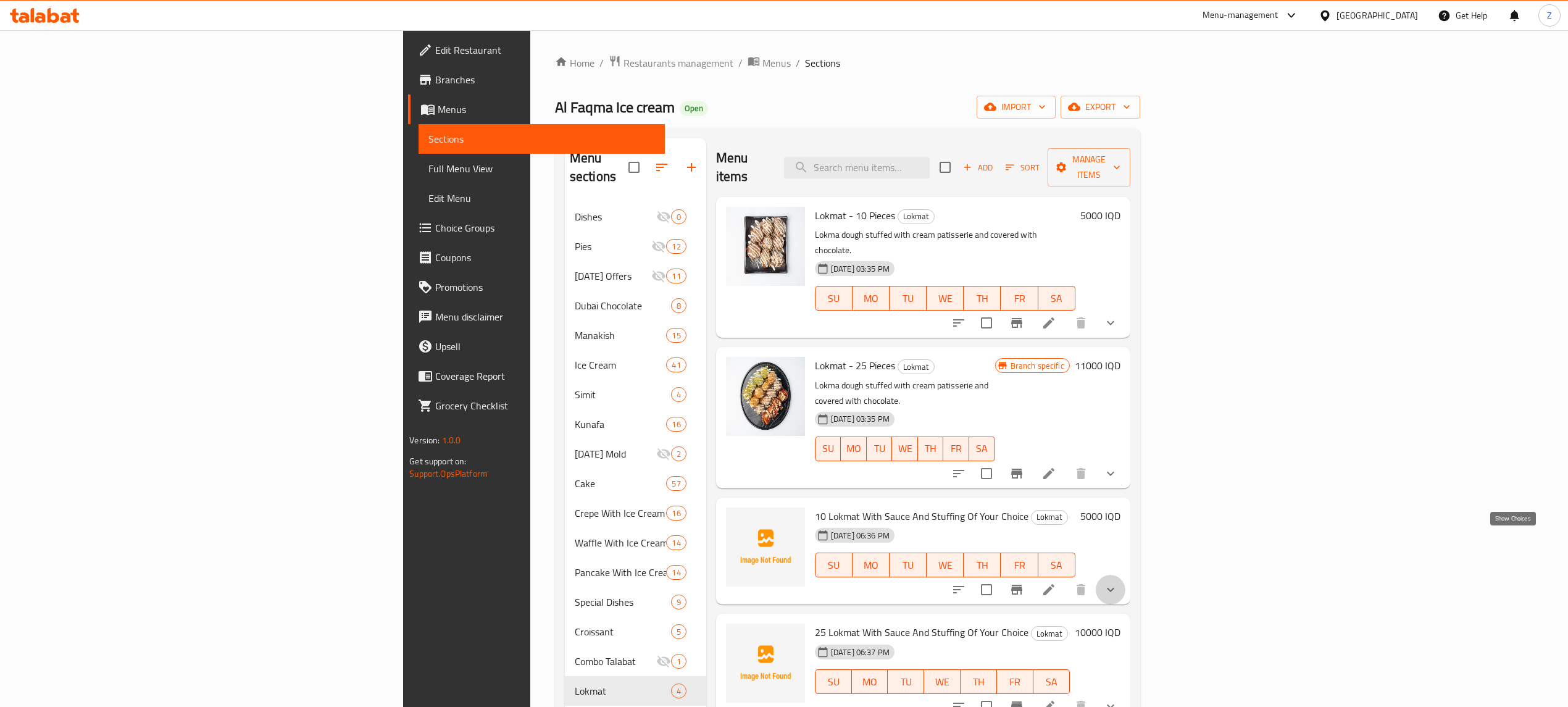
click at [1114, 588] on icon "show more" at bounding box center [1110, 590] width 7 height 5
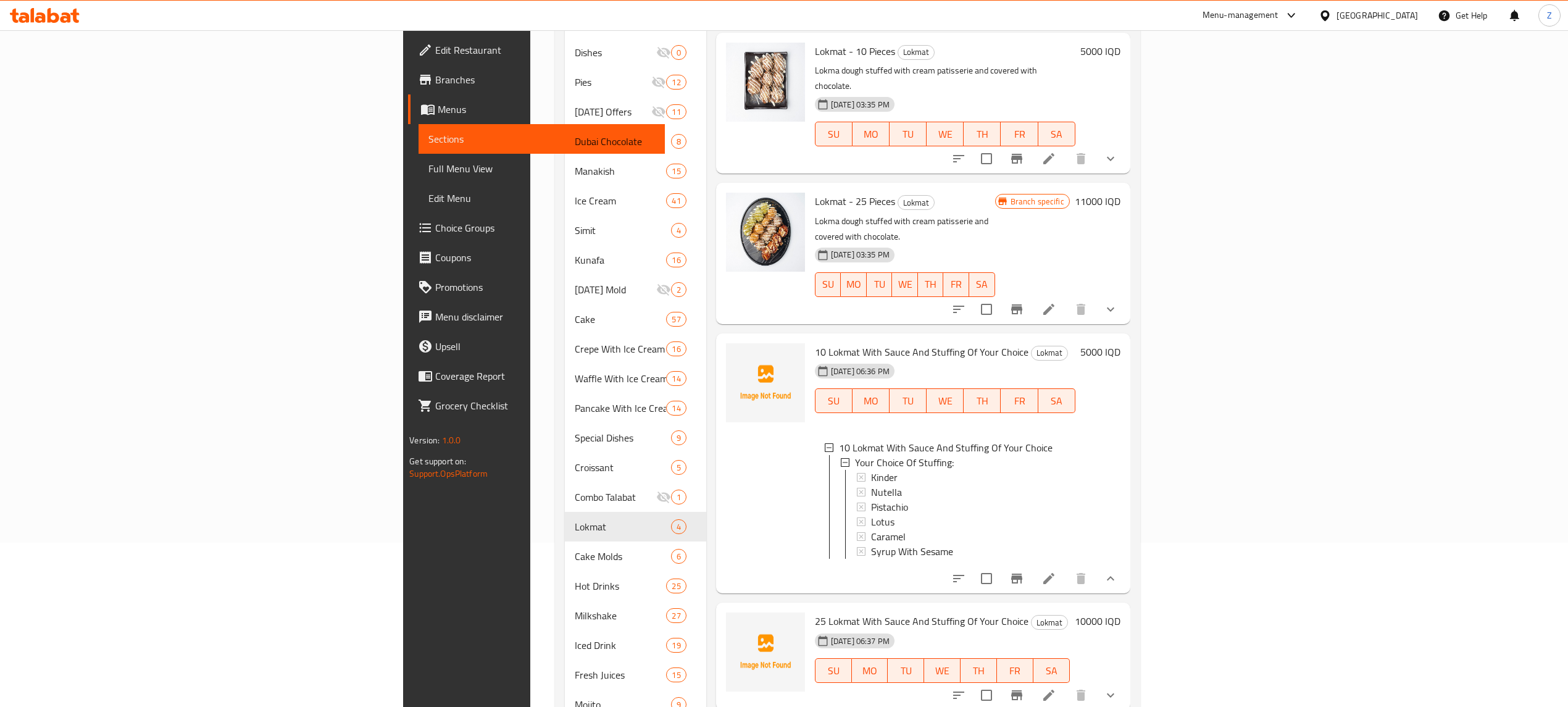
scroll to position [1, 0]
click at [1117, 571] on icon "show more" at bounding box center [1110, 579] width 15 height 15
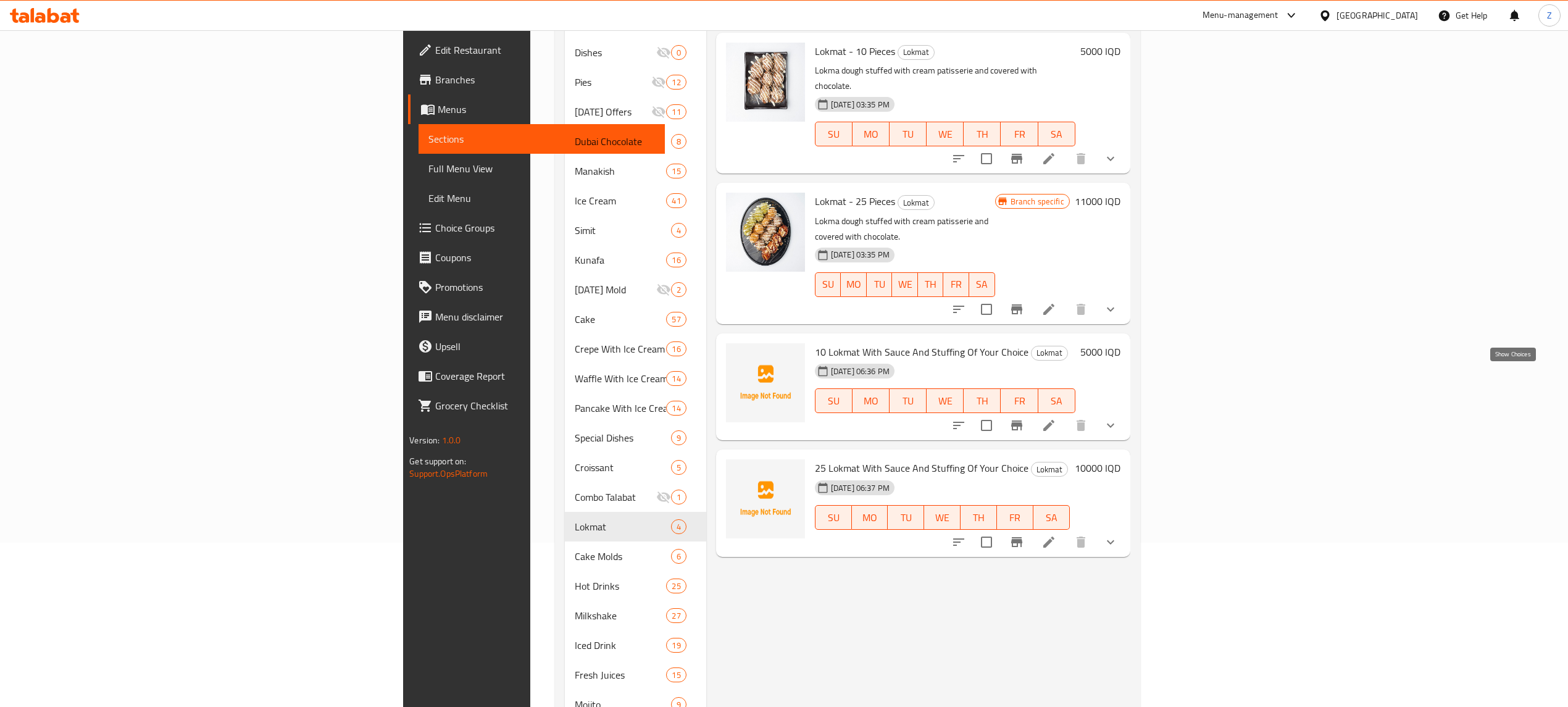
click at [1117, 418] on icon "show more" at bounding box center [1110, 426] width 15 height 15
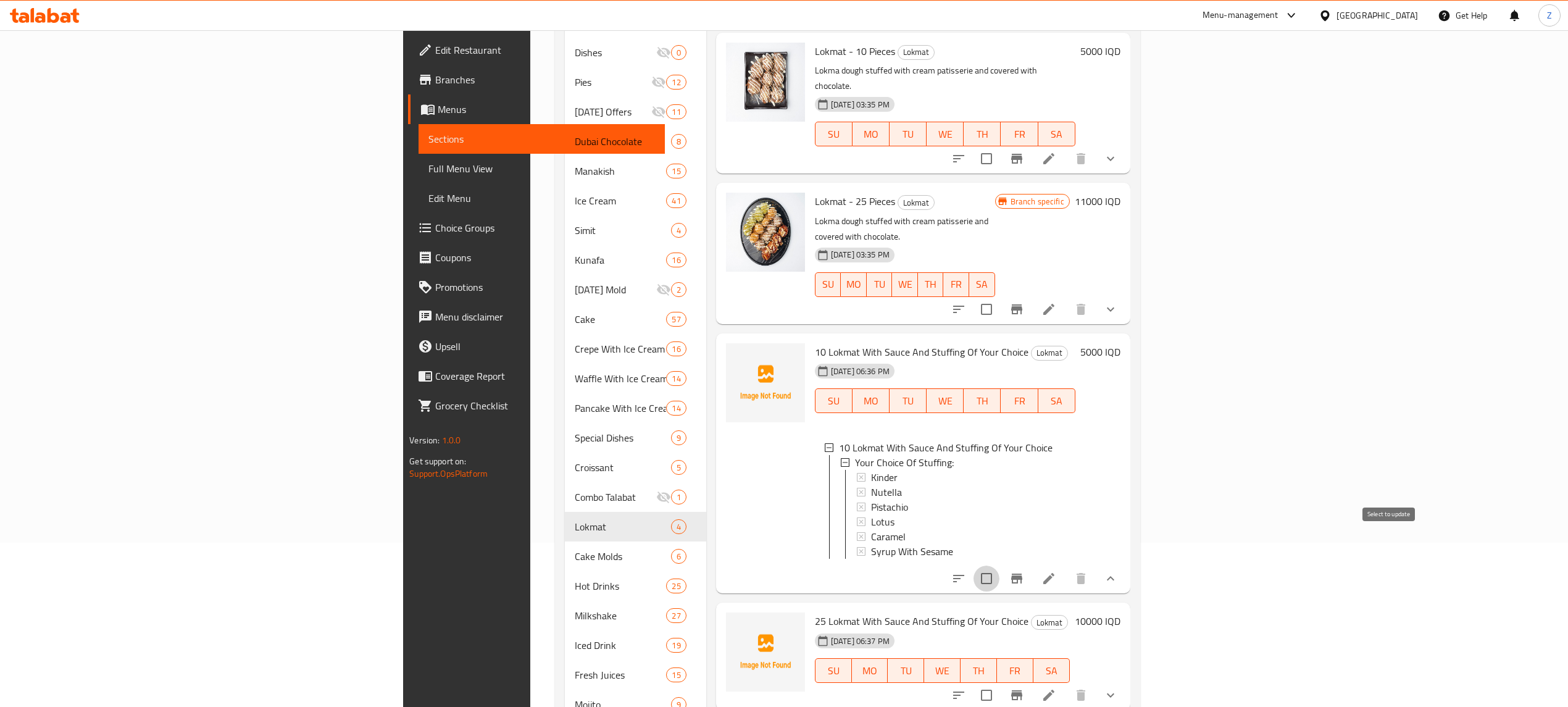
click at [1000, 566] on input "checkbox" at bounding box center [987, 579] width 26 height 26
checkbox input "true"
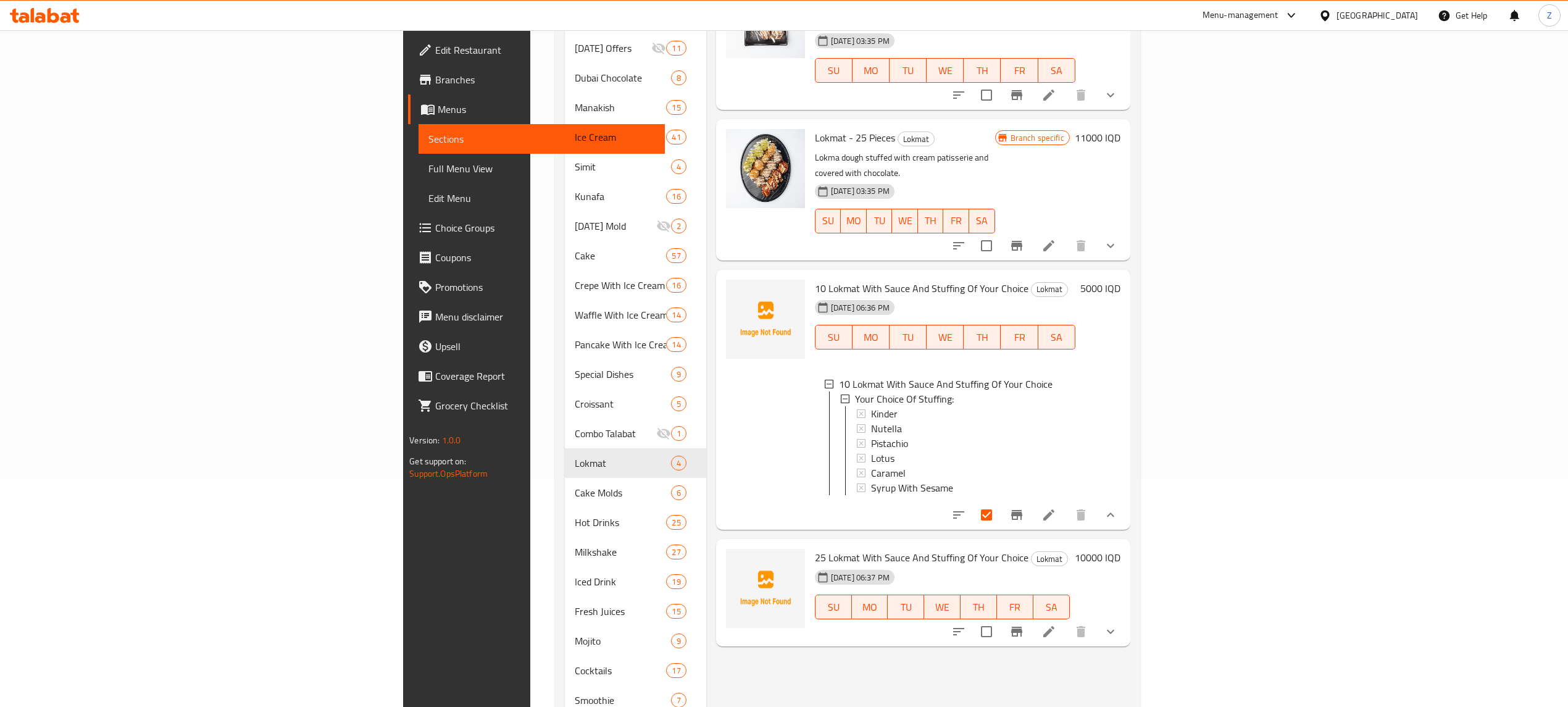
scroll to position [257, 0]
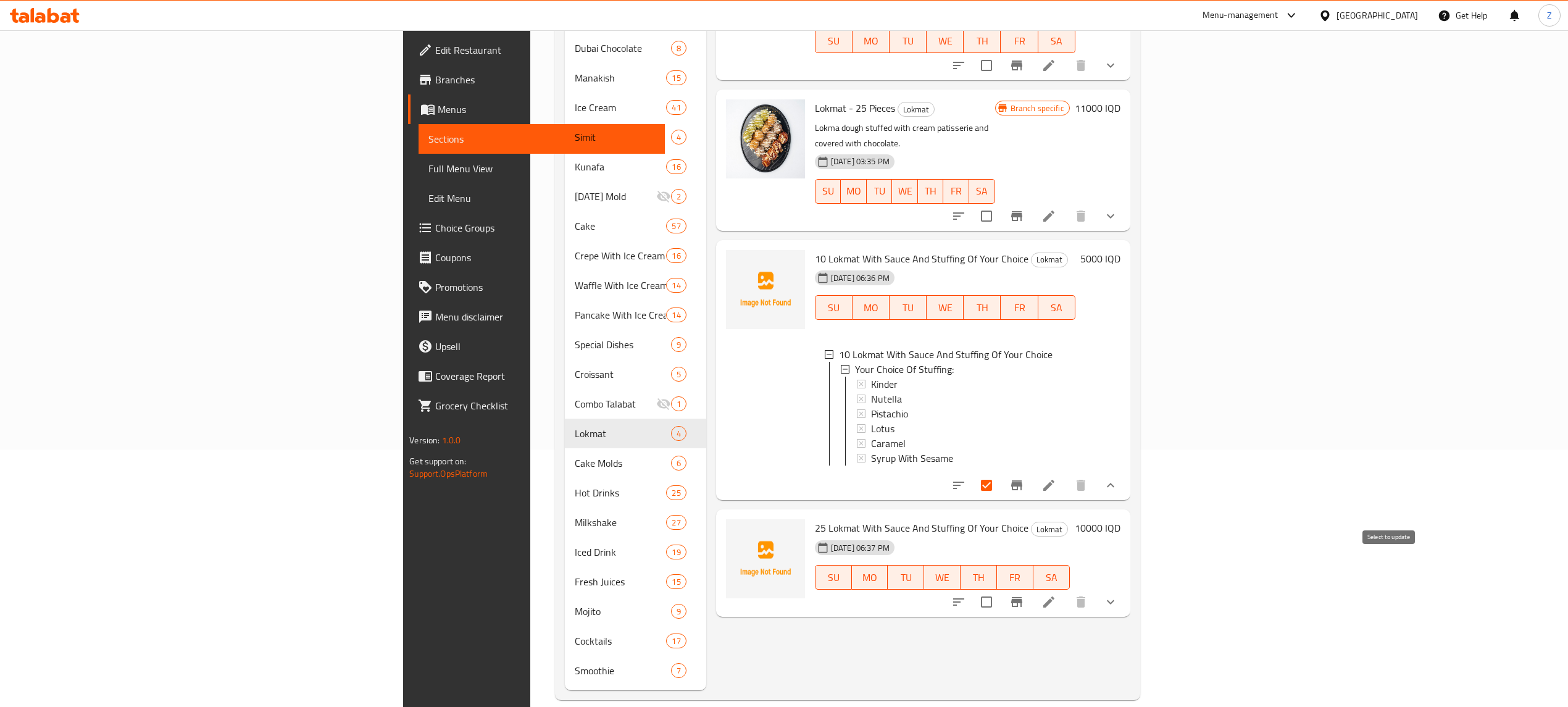
click at [1000, 589] on input "checkbox" at bounding box center [987, 602] width 26 height 26
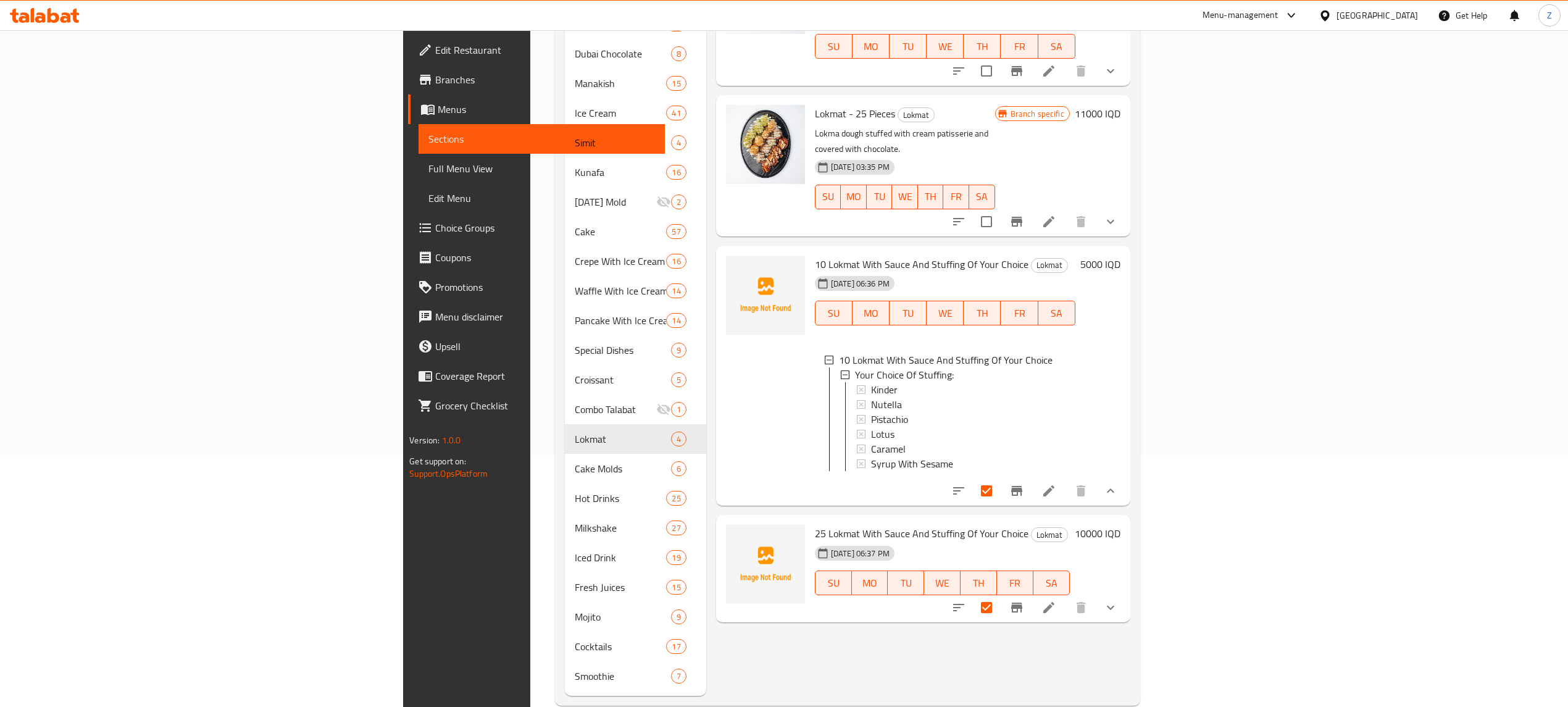
scroll to position [0, 0]
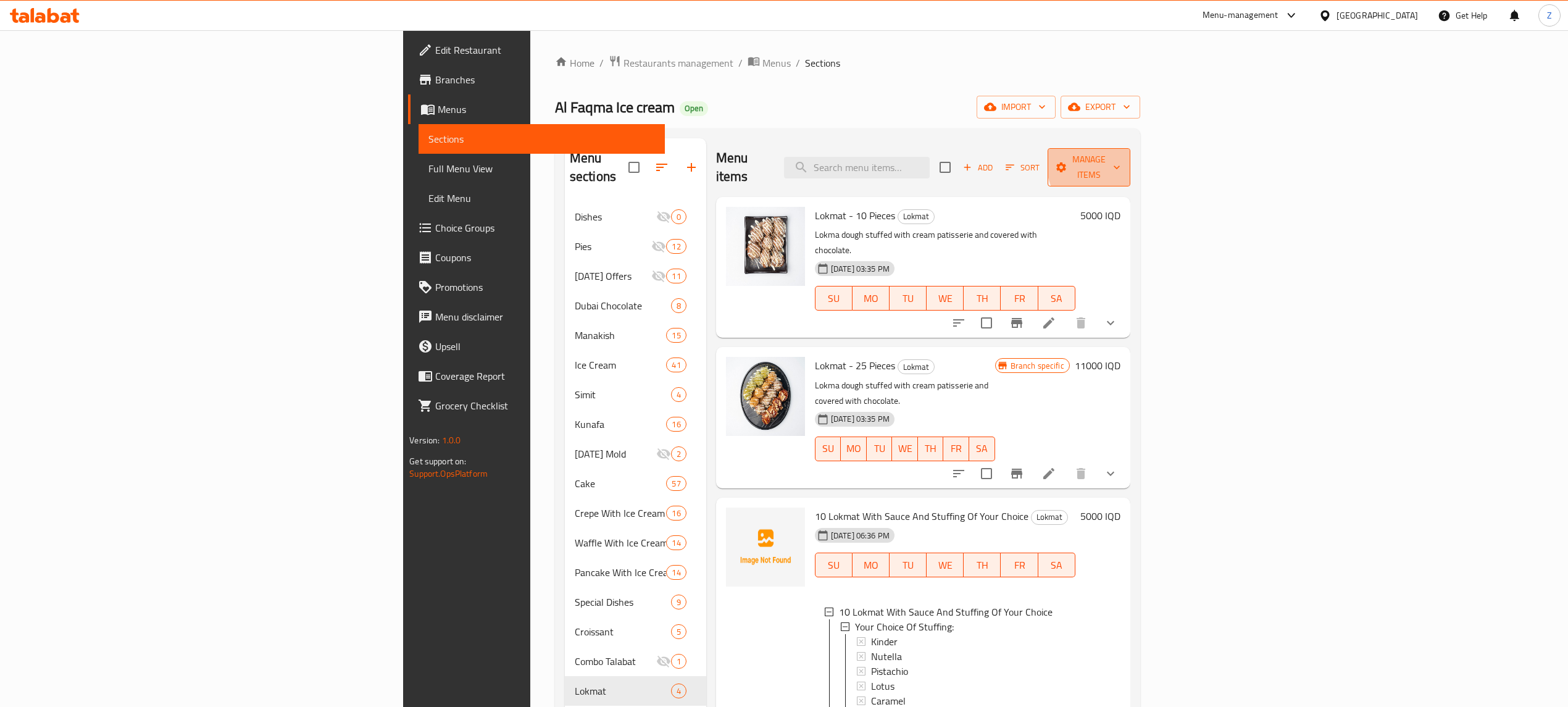
click at [1120, 160] on span "Manage items" at bounding box center [1089, 168] width 63 height 31
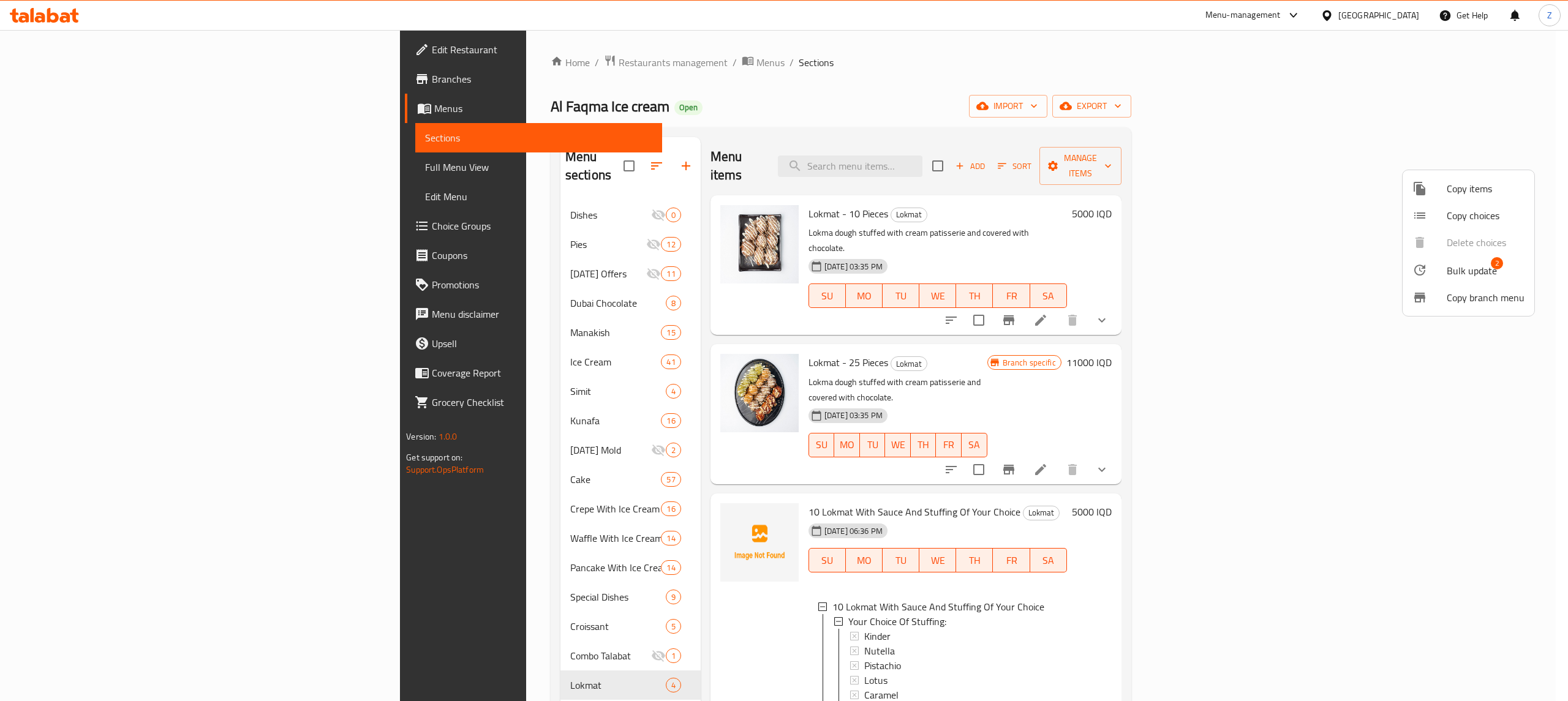
click at [1550, 239] on div at bounding box center [784, 350] width 1568 height 701
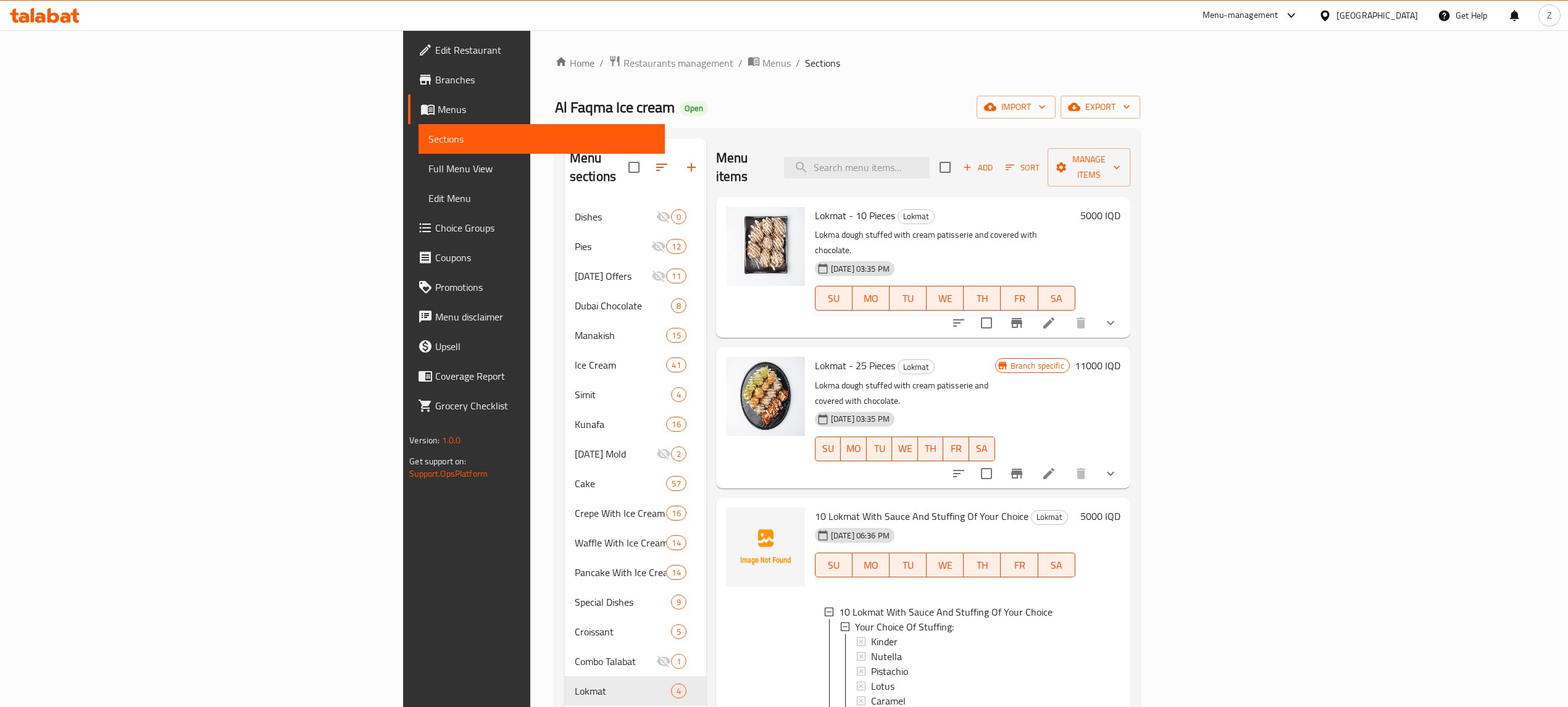
click at [1117, 315] on icon "show more" at bounding box center [1110, 323] width 15 height 15
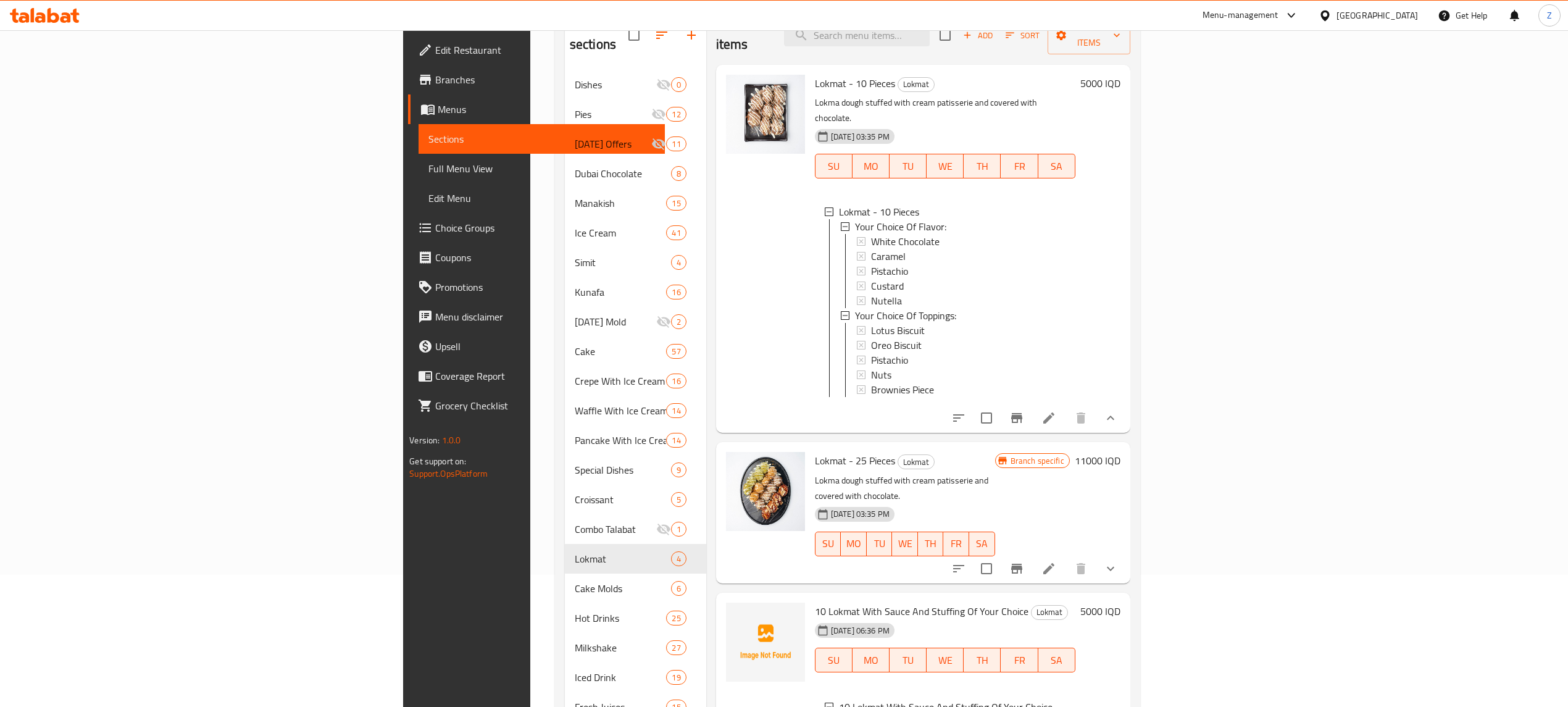
scroll to position [10, 0]
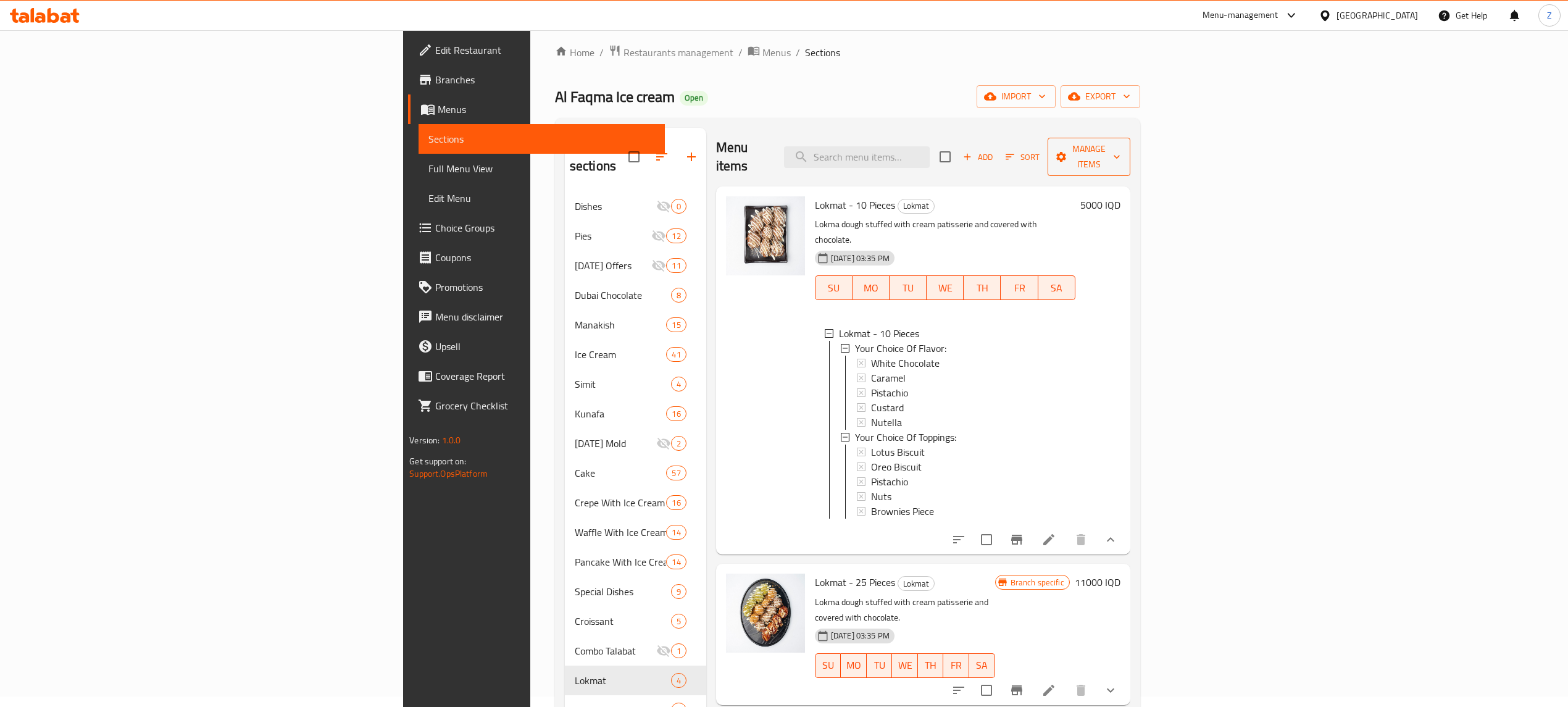
click at [1120, 147] on span "Manage items" at bounding box center [1089, 157] width 63 height 31
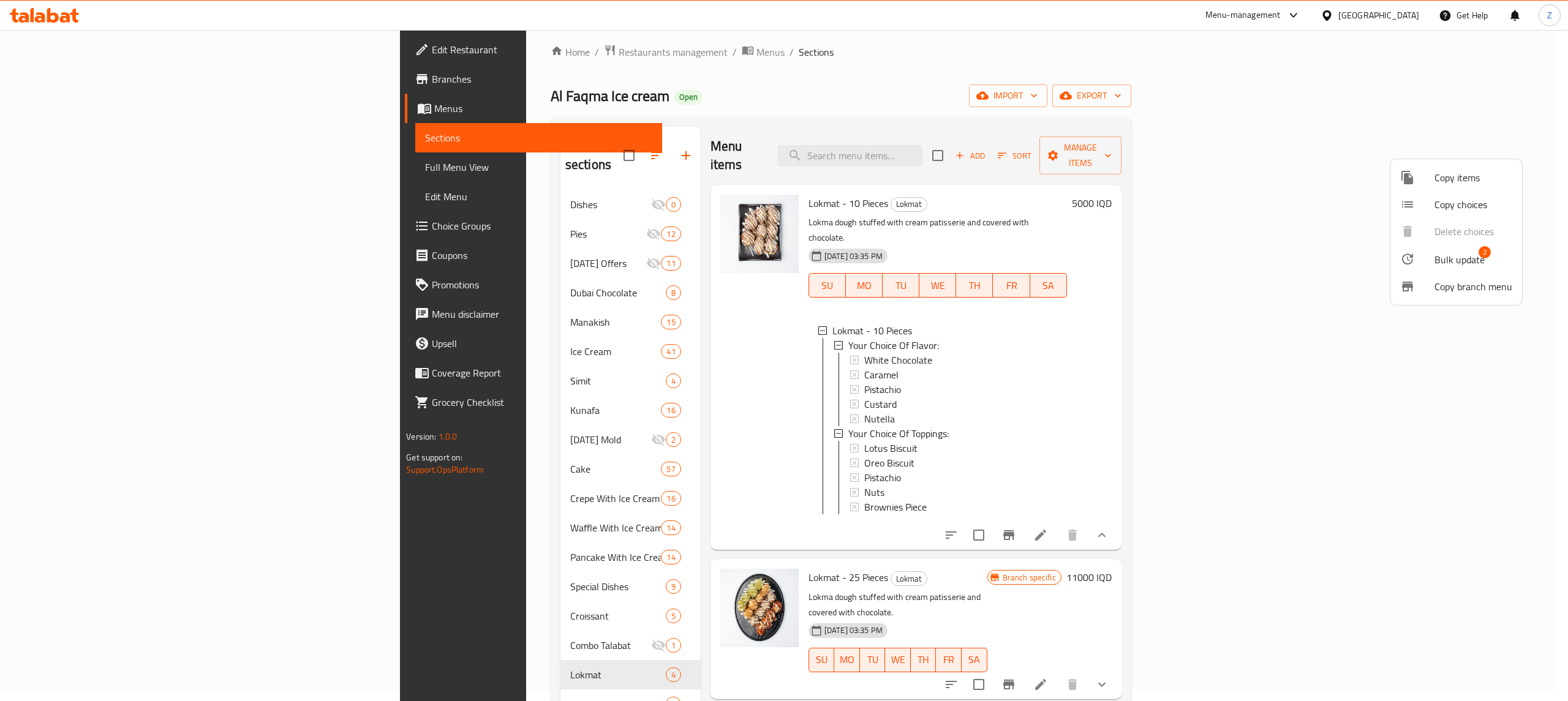
click at [1538, 428] on div at bounding box center [784, 350] width 1568 height 701
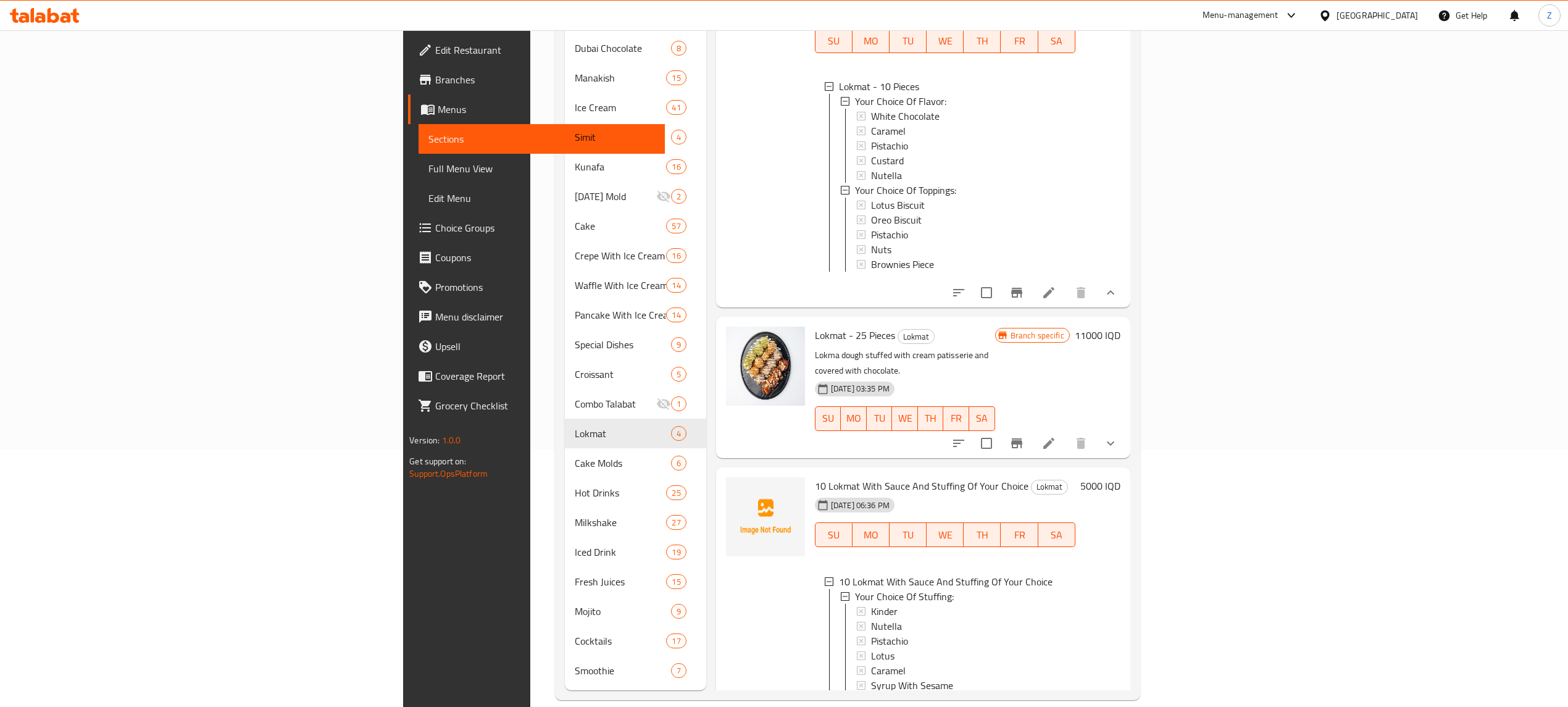
scroll to position [147, 0]
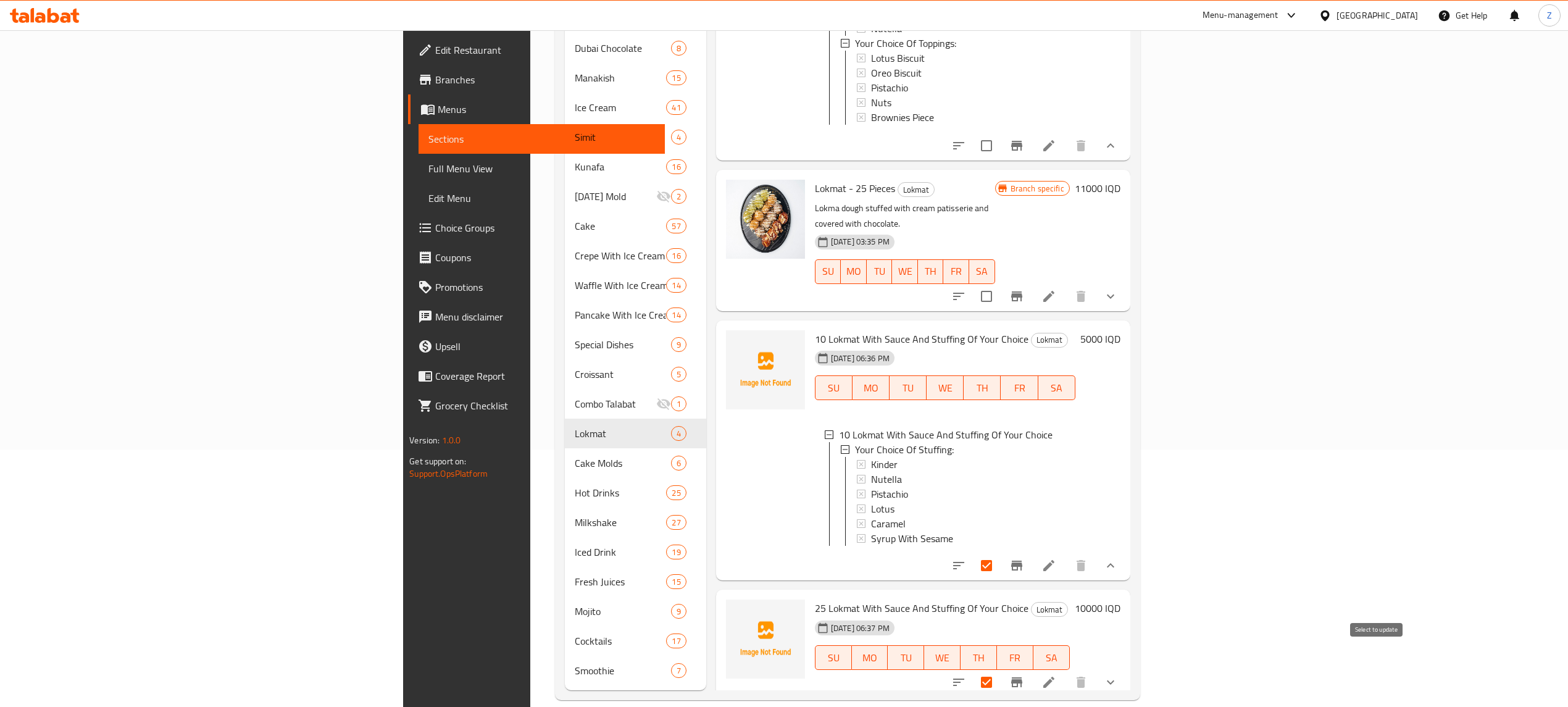
click at [1000, 669] on input "checkbox" at bounding box center [987, 682] width 26 height 26
checkbox input "false"
click at [1056, 559] on icon at bounding box center [1048, 566] width 15 height 15
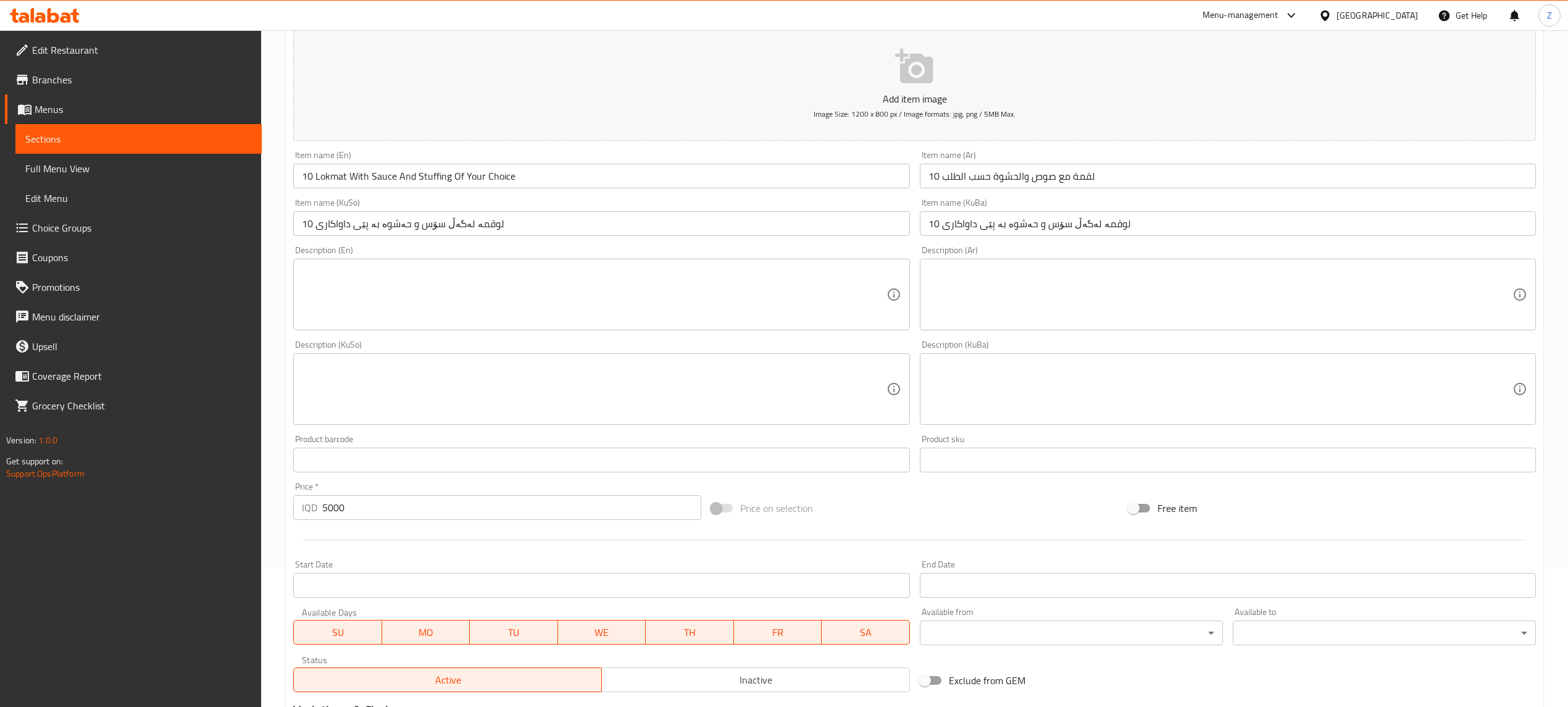
scroll to position [359, 0]
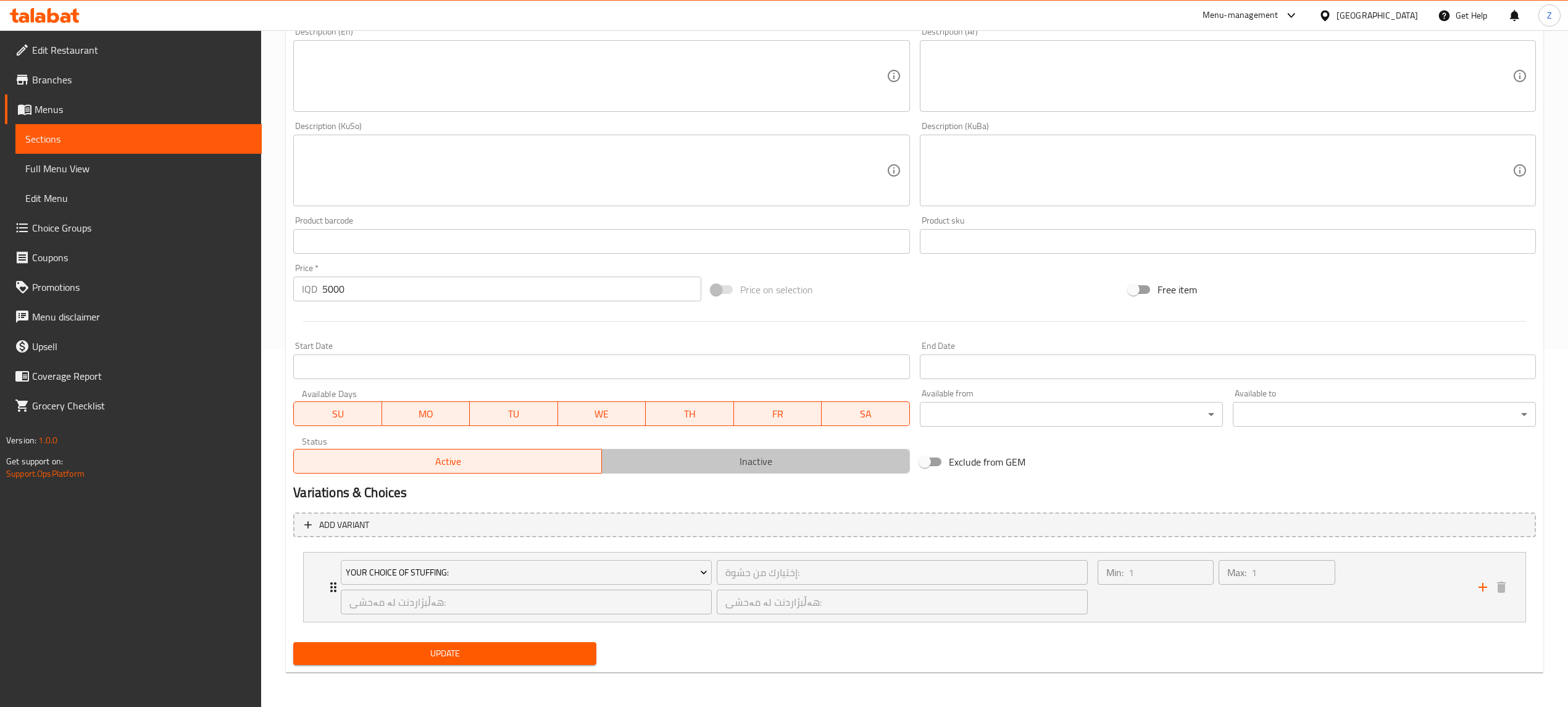
click at [721, 464] on span "Inactive" at bounding box center [756, 461] width 298 height 18
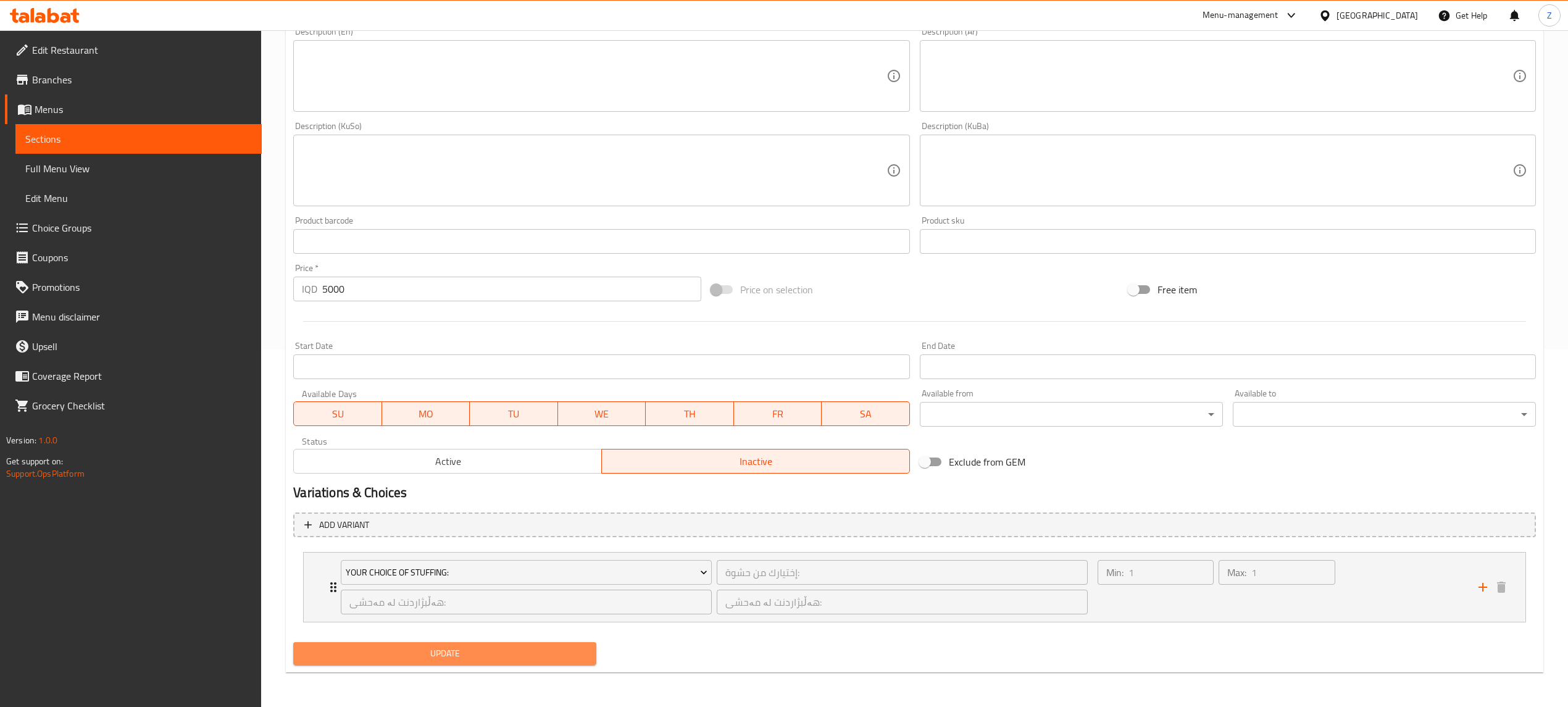
click at [536, 653] on span "Update" at bounding box center [445, 654] width 284 height 16
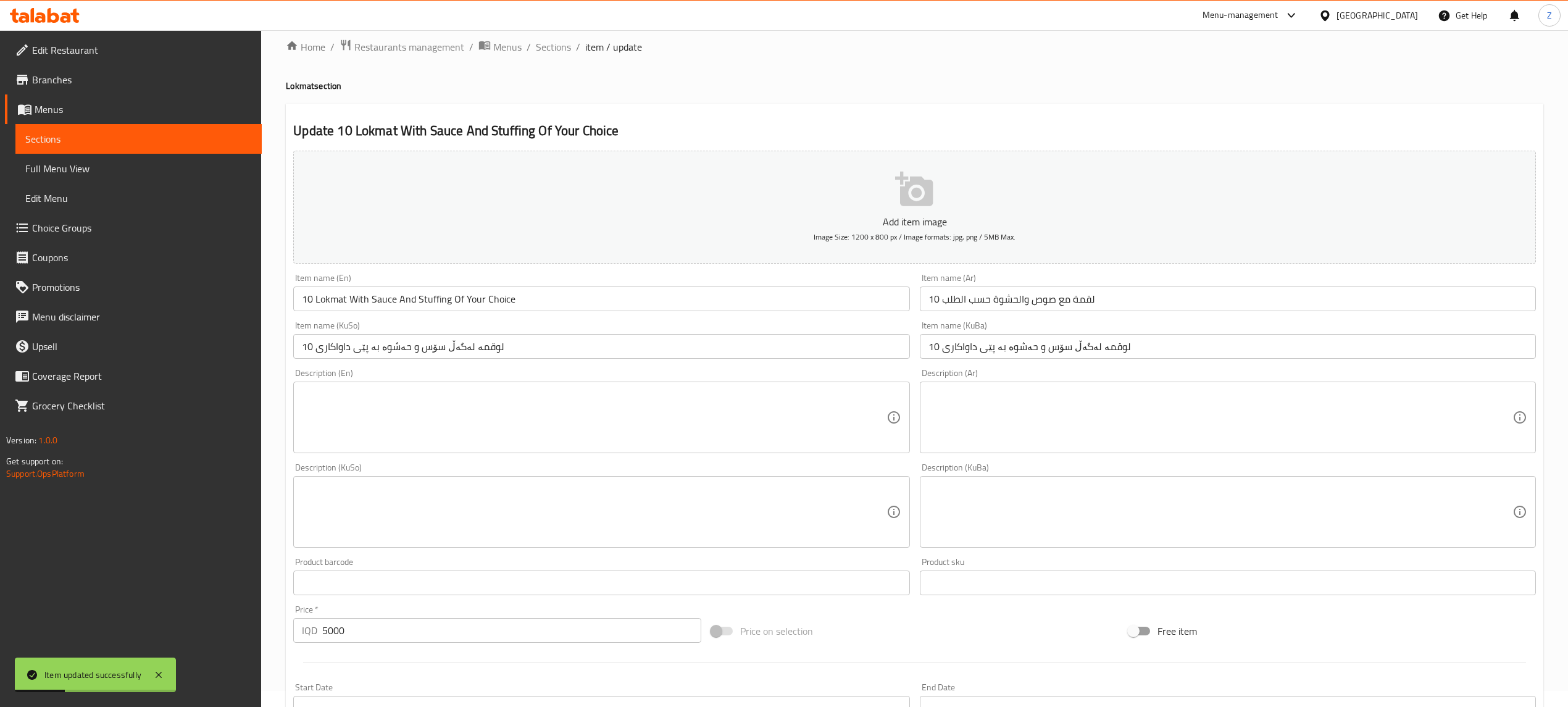
scroll to position [0, 0]
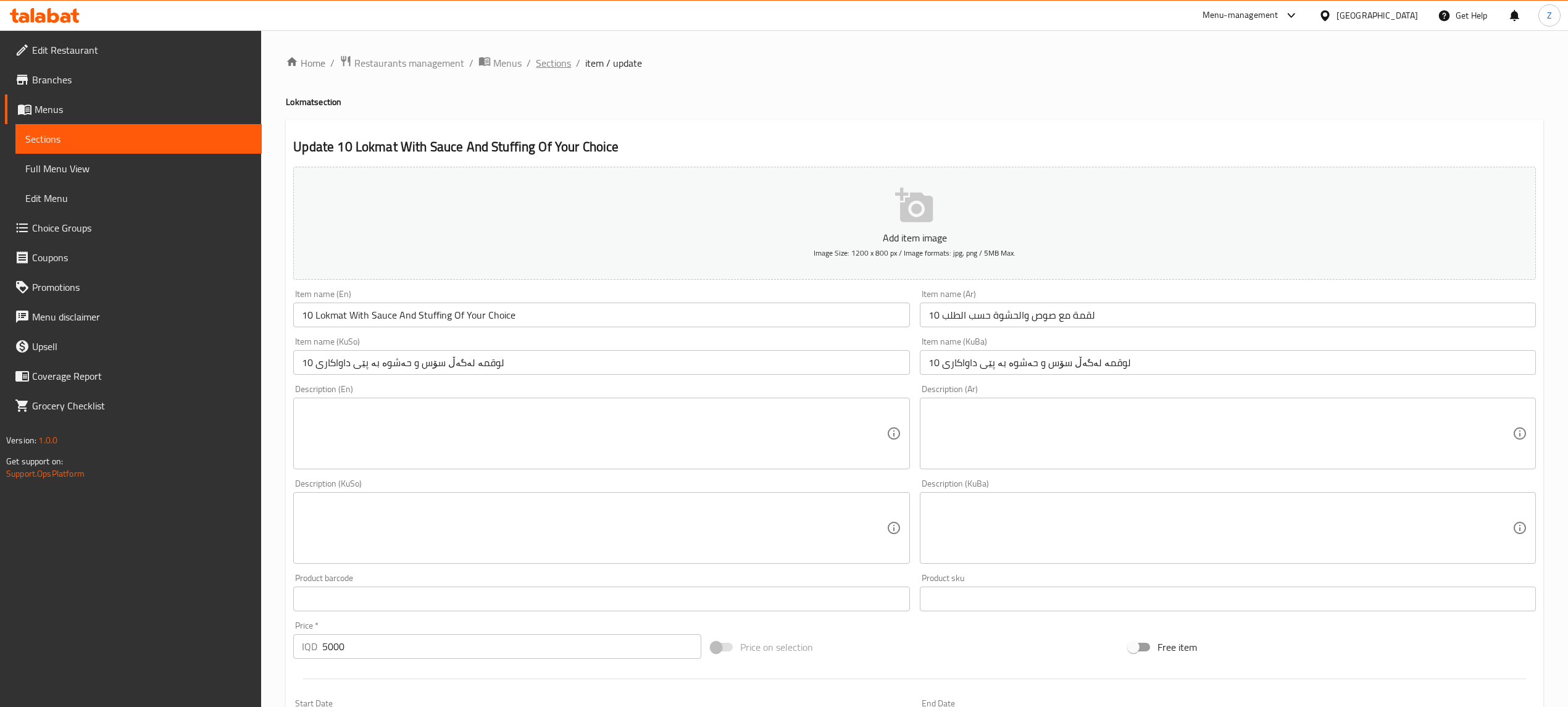
click at [562, 65] on span "Sections" at bounding box center [554, 63] width 35 height 15
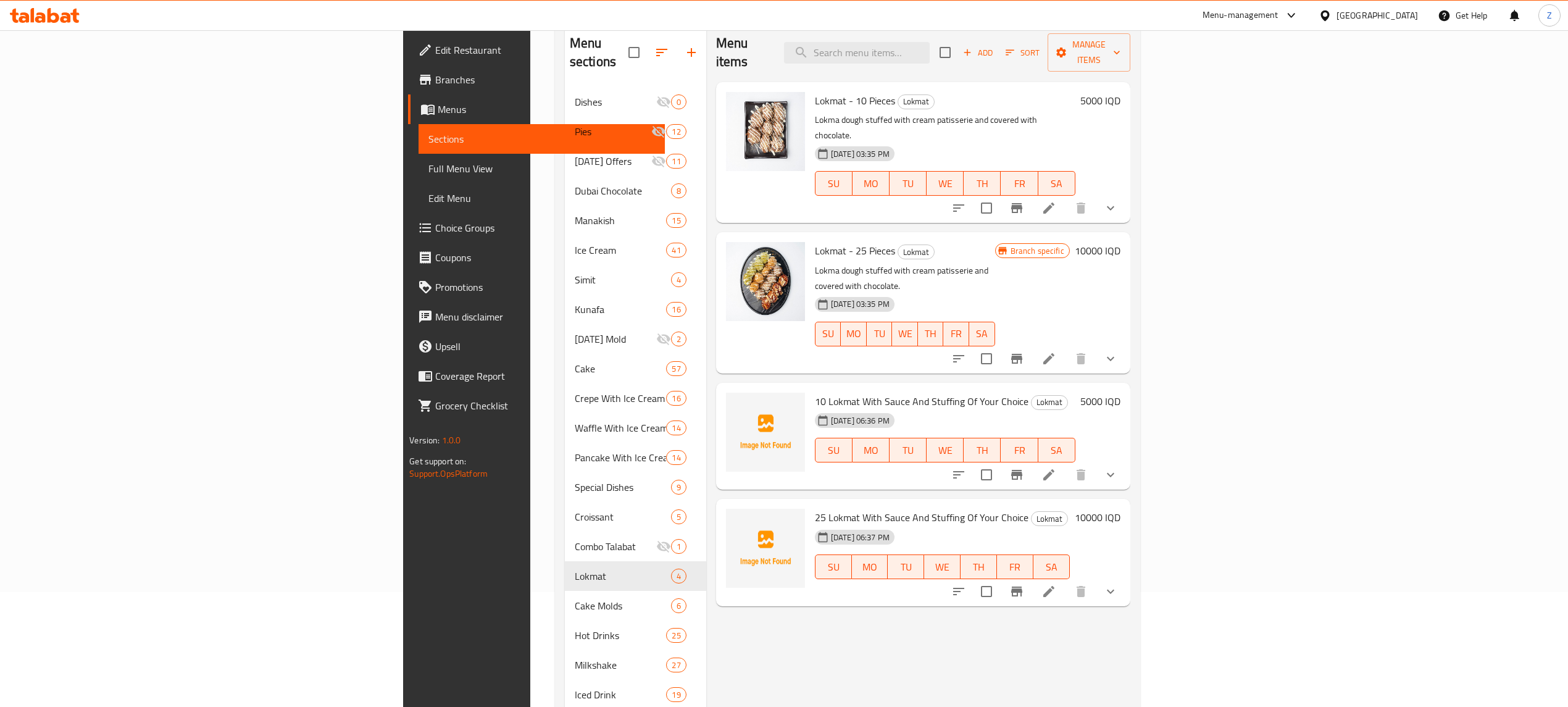
scroll to position [247, 0]
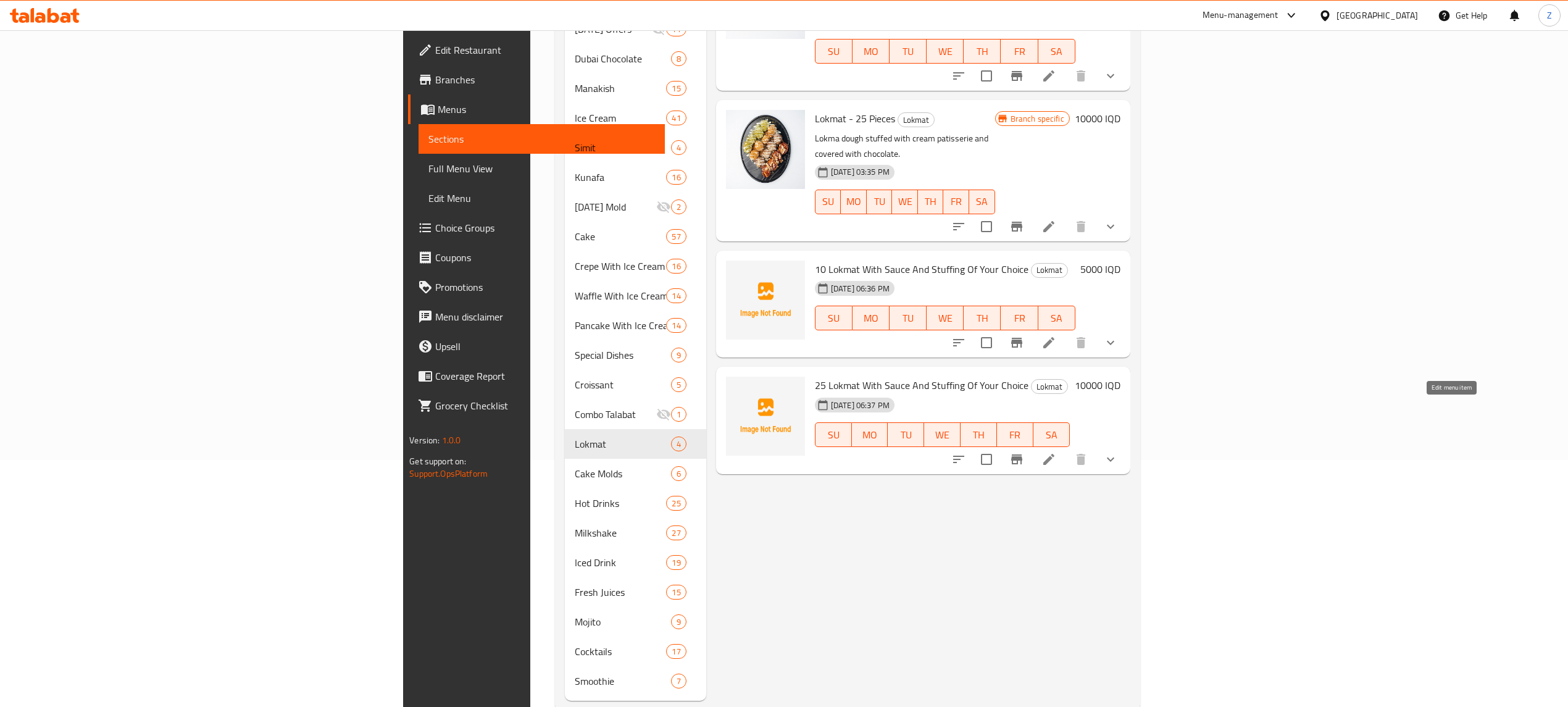
click at [1056, 452] on icon at bounding box center [1048, 459] width 15 height 15
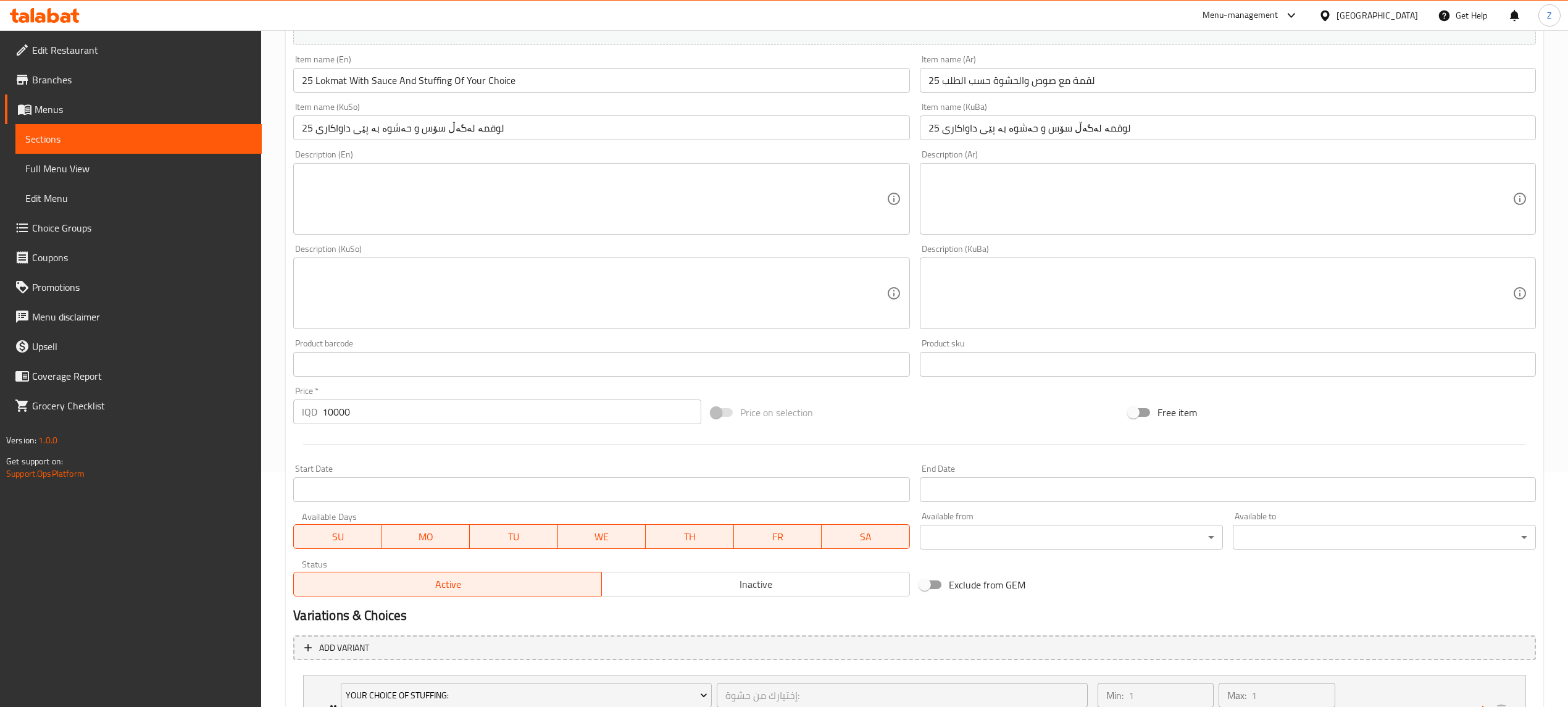
scroll to position [359, 0]
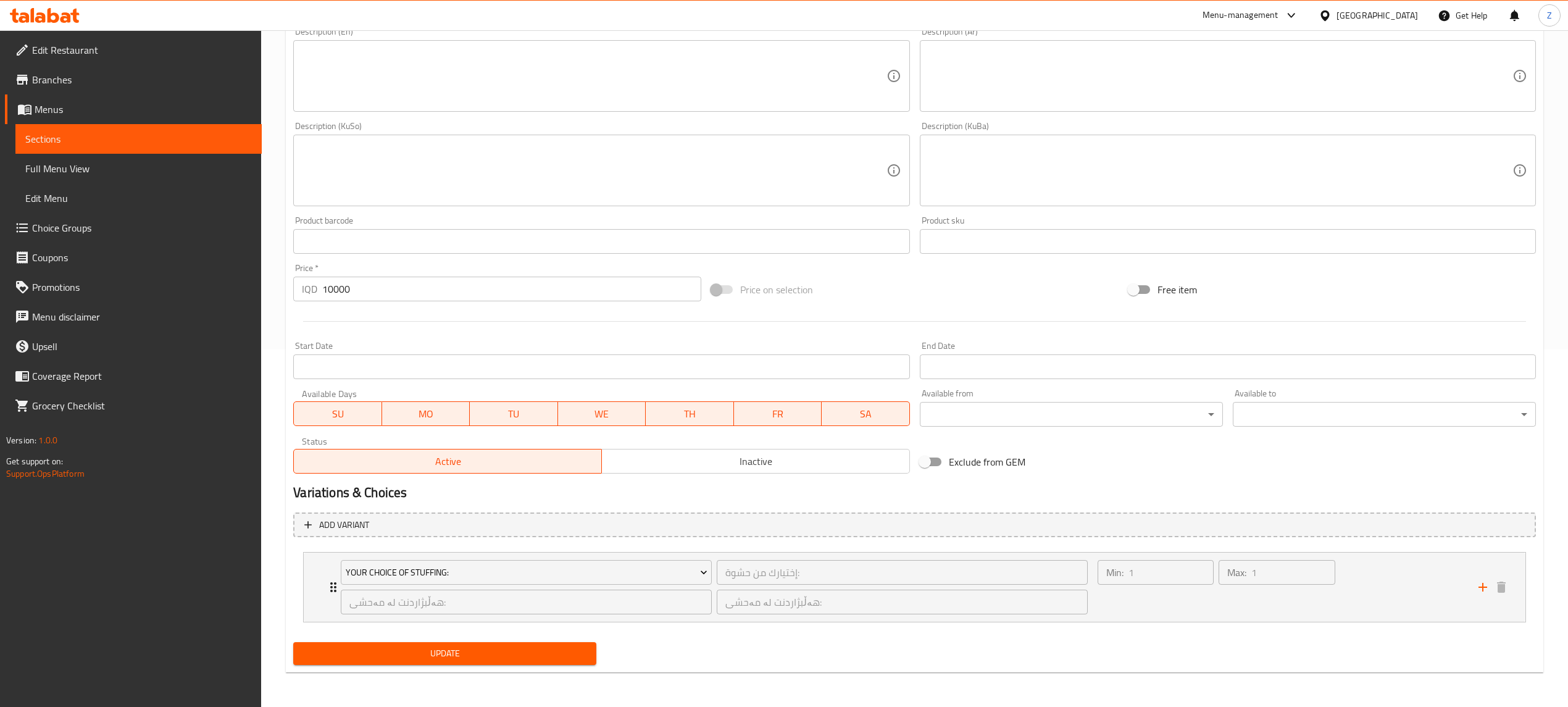
click at [707, 447] on div "Active Inactive" at bounding box center [601, 455] width 616 height 37
click at [707, 464] on span "Inactive" at bounding box center [756, 461] width 298 height 18
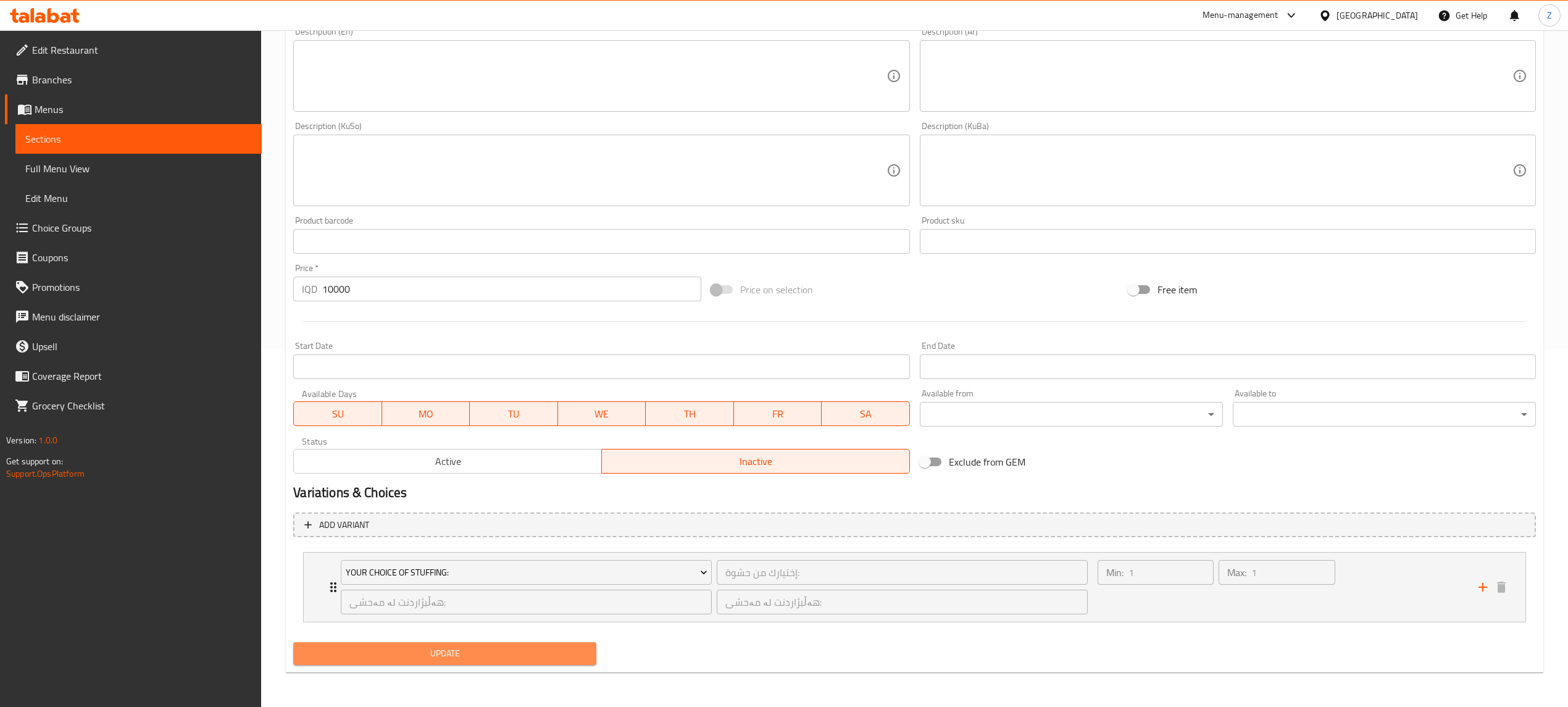
click at [530, 650] on span "Update" at bounding box center [445, 654] width 284 height 16
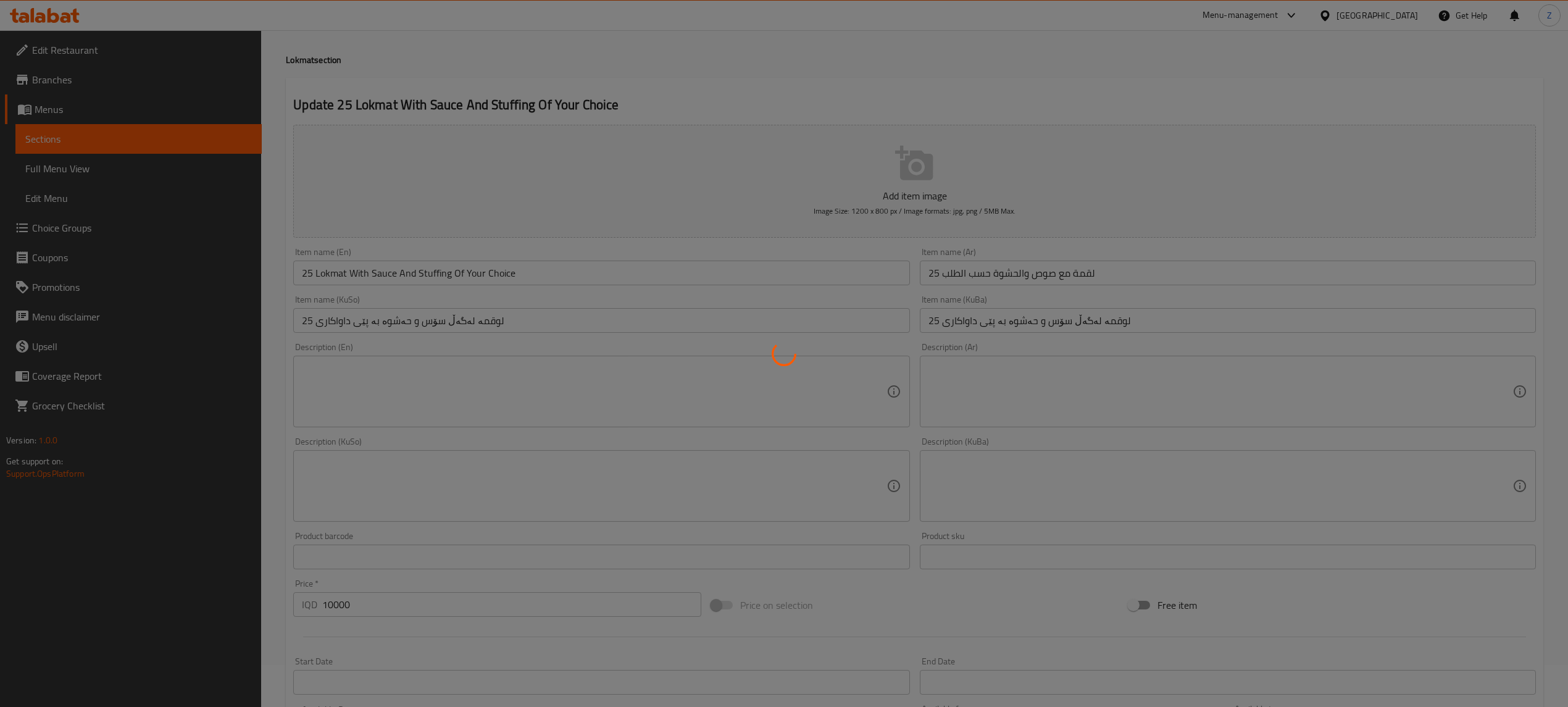
scroll to position [0, 0]
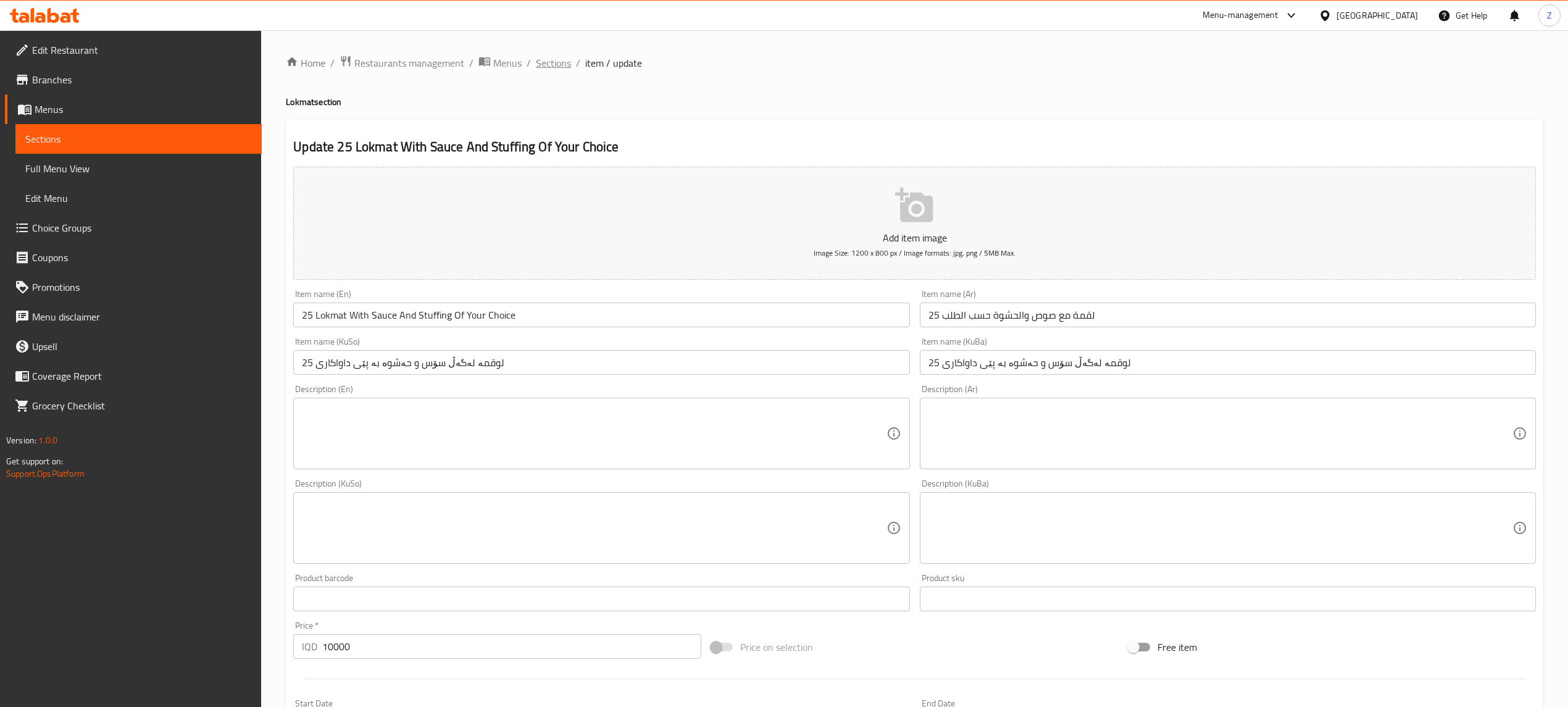
click at [558, 62] on span "Sections" at bounding box center [554, 63] width 35 height 15
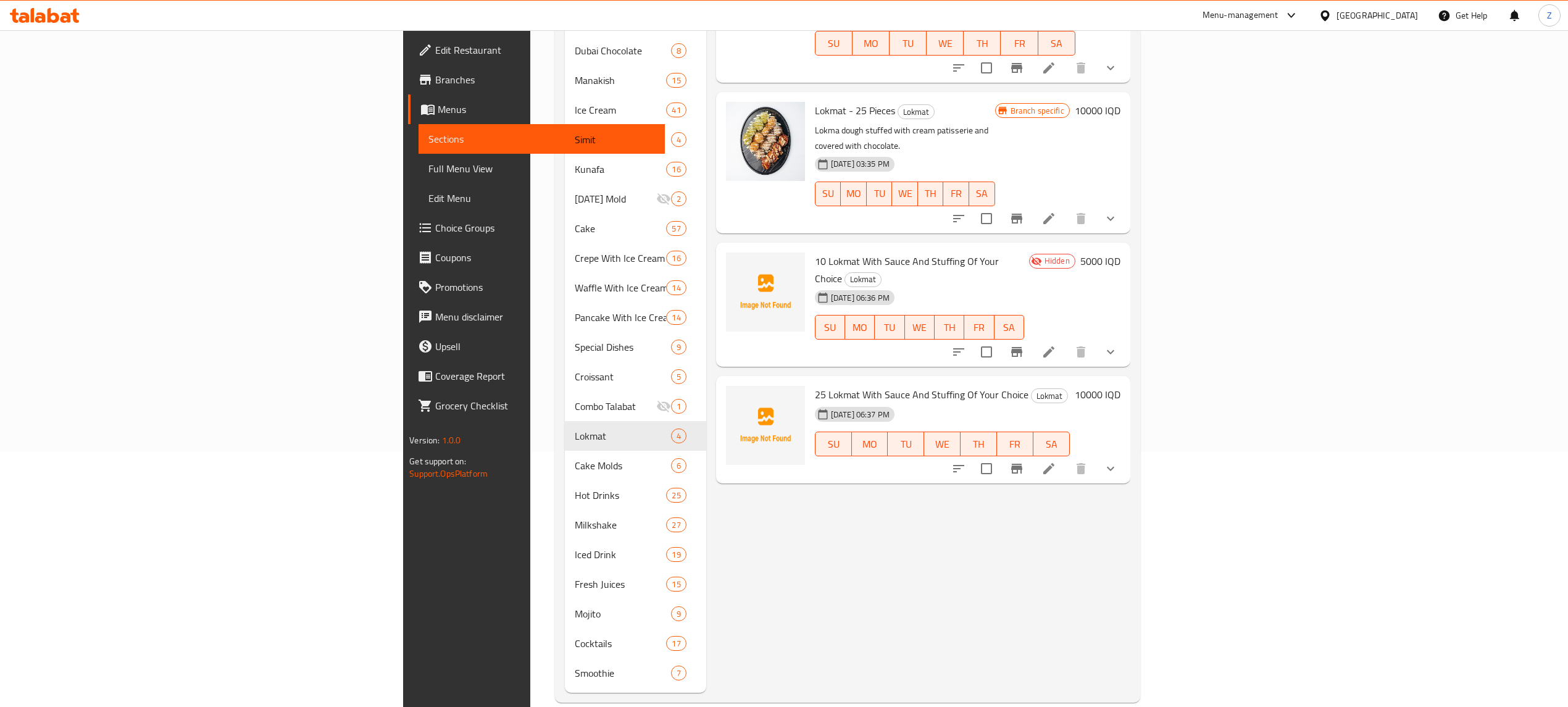
scroll to position [257, 0]
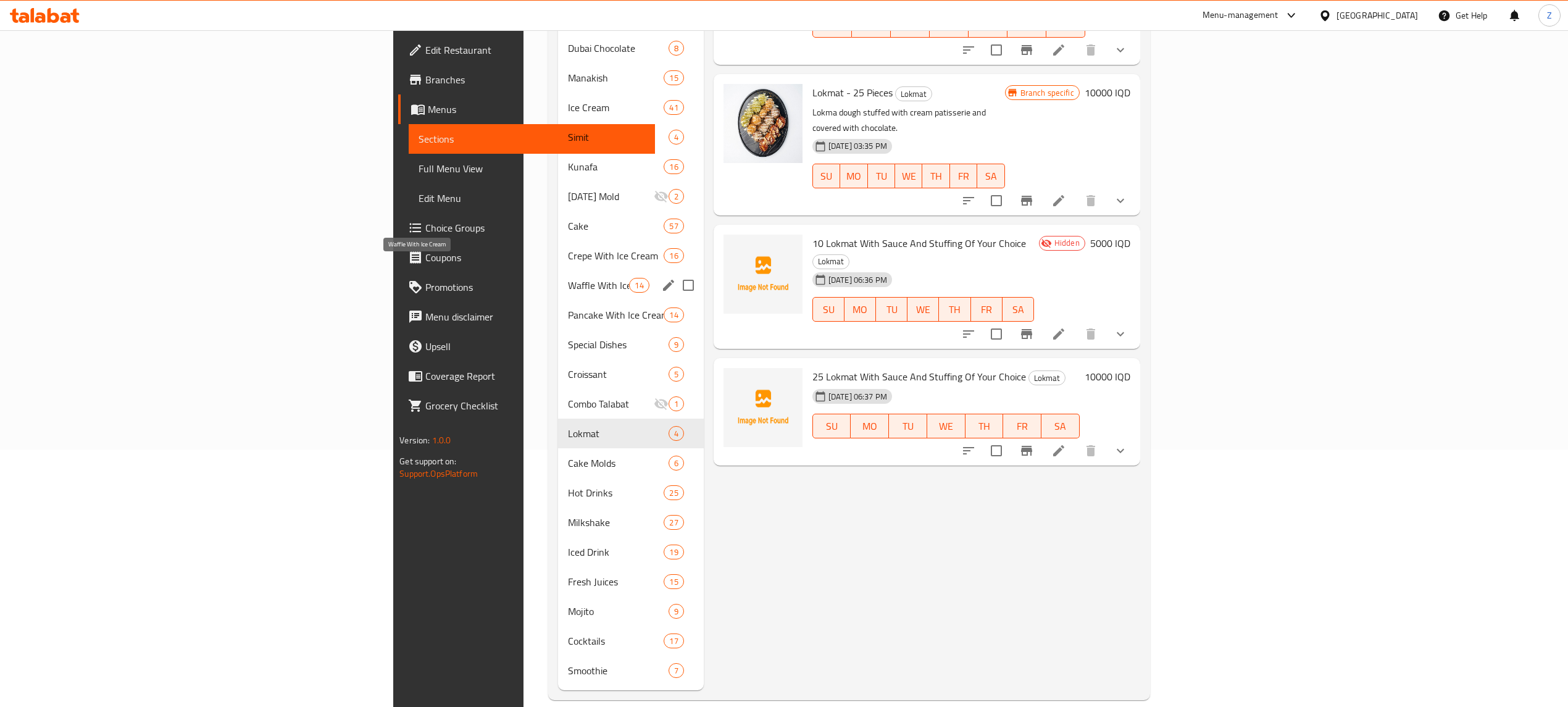
click at [568, 278] on span "Waffle With Ice Cream" at bounding box center [598, 286] width 61 height 15
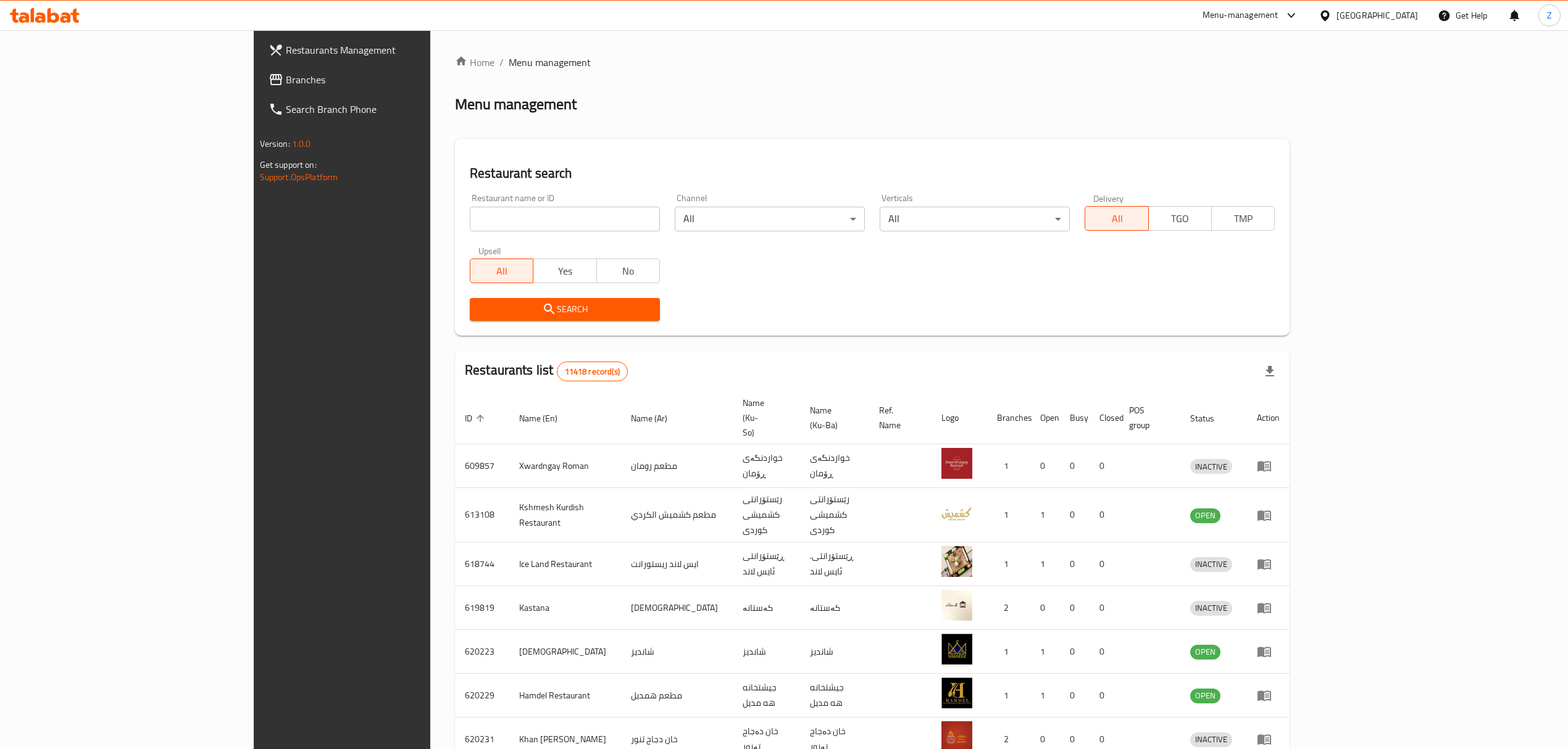
click at [470, 218] on input "search" at bounding box center [565, 218] width 190 height 25
paste input "704666"
type input "704666"
click button "Search" at bounding box center [565, 310] width 190 height 23
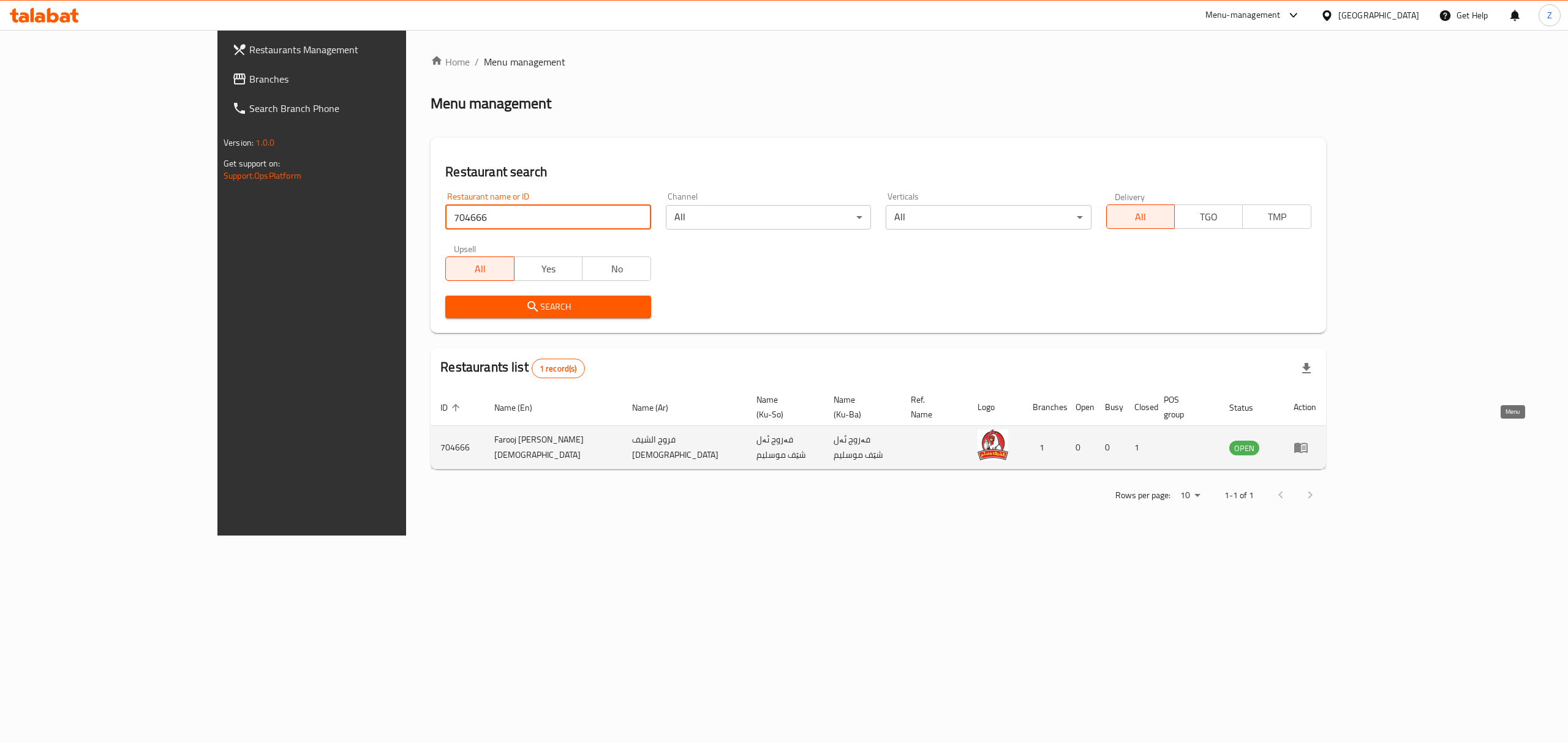
click at [1308, 440] on icon "enhanced table" at bounding box center [1301, 448] width 15 height 15
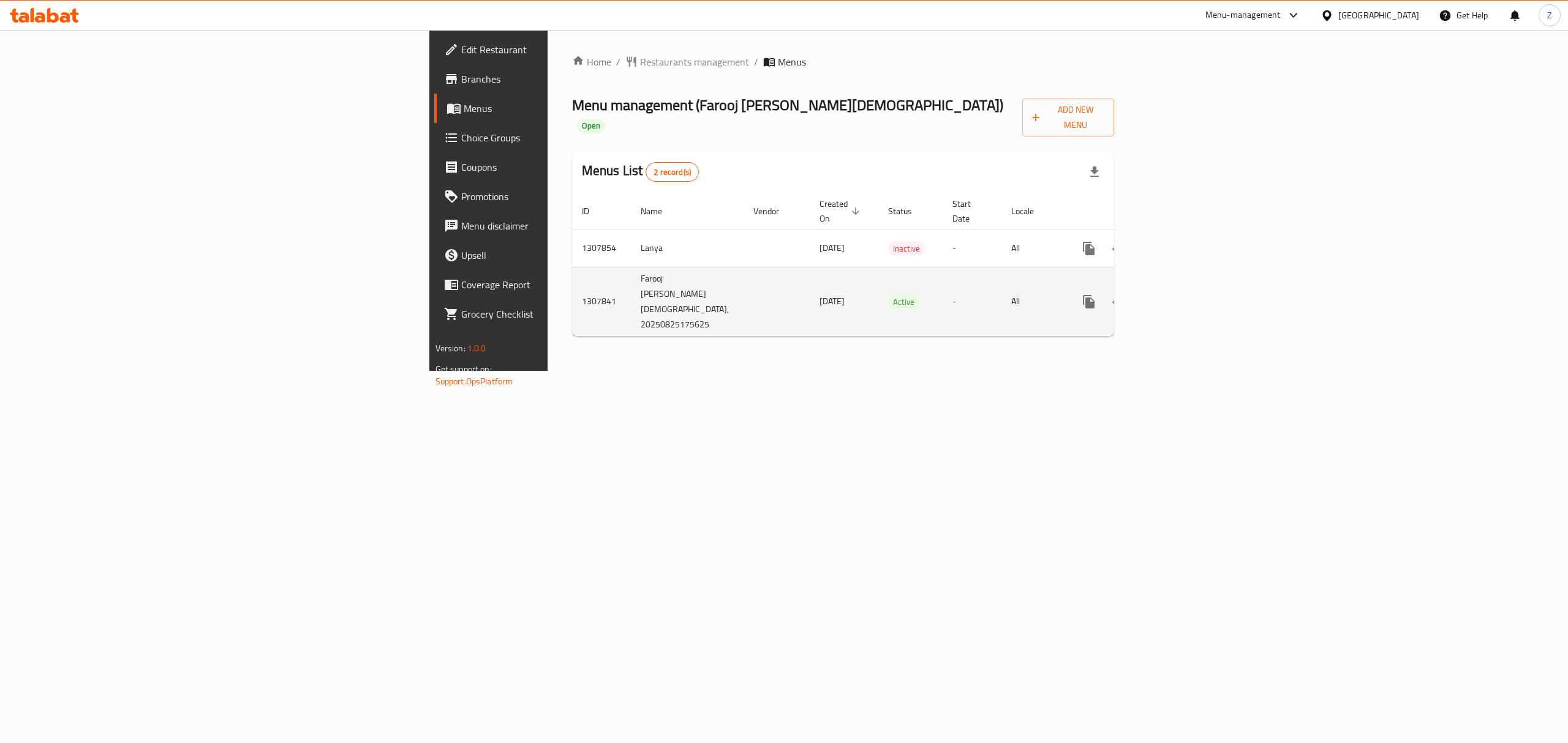
click at [1185, 294] on icon "enhanced table" at bounding box center [1178, 302] width 15 height 15
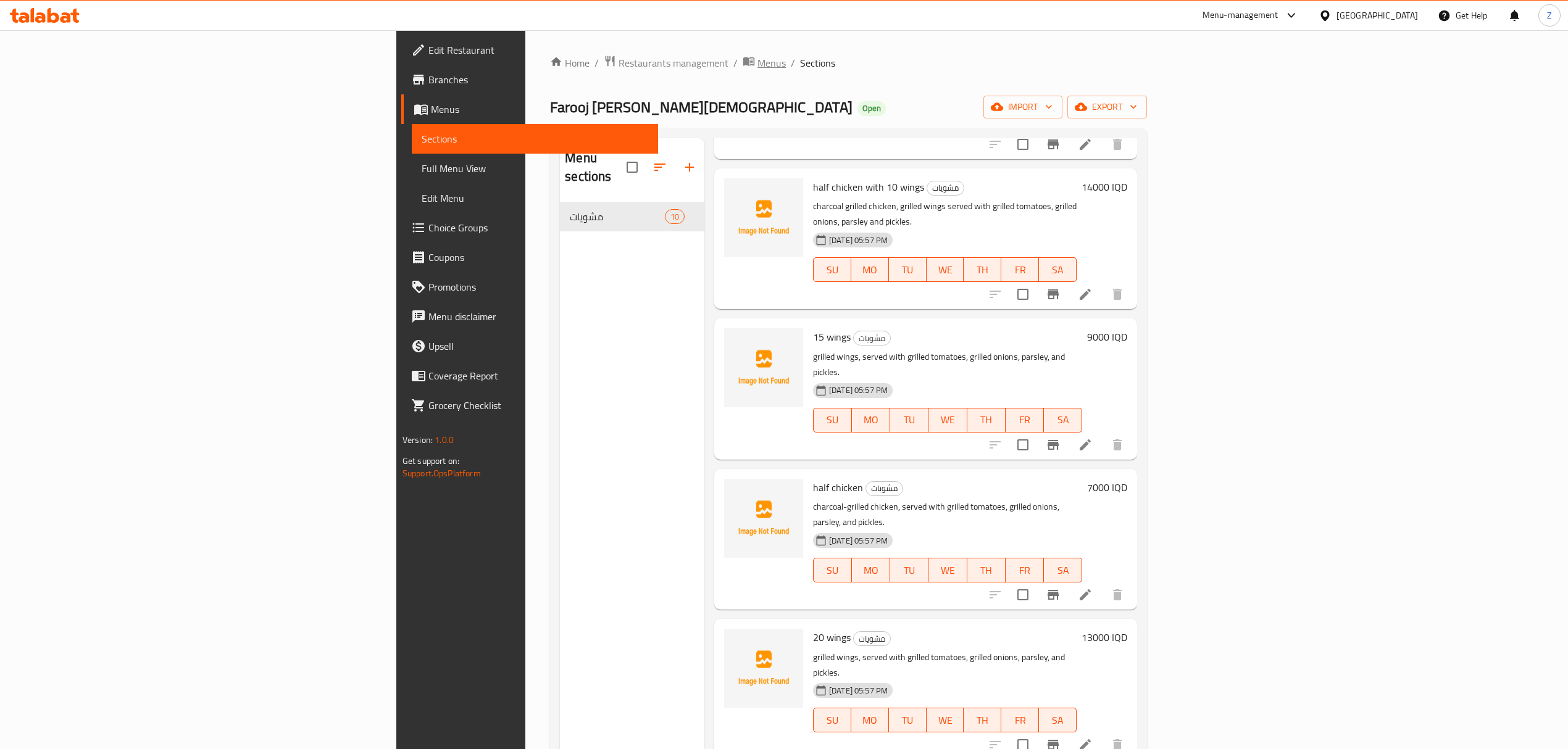
click at [757, 68] on span "Menus" at bounding box center [771, 63] width 29 height 15
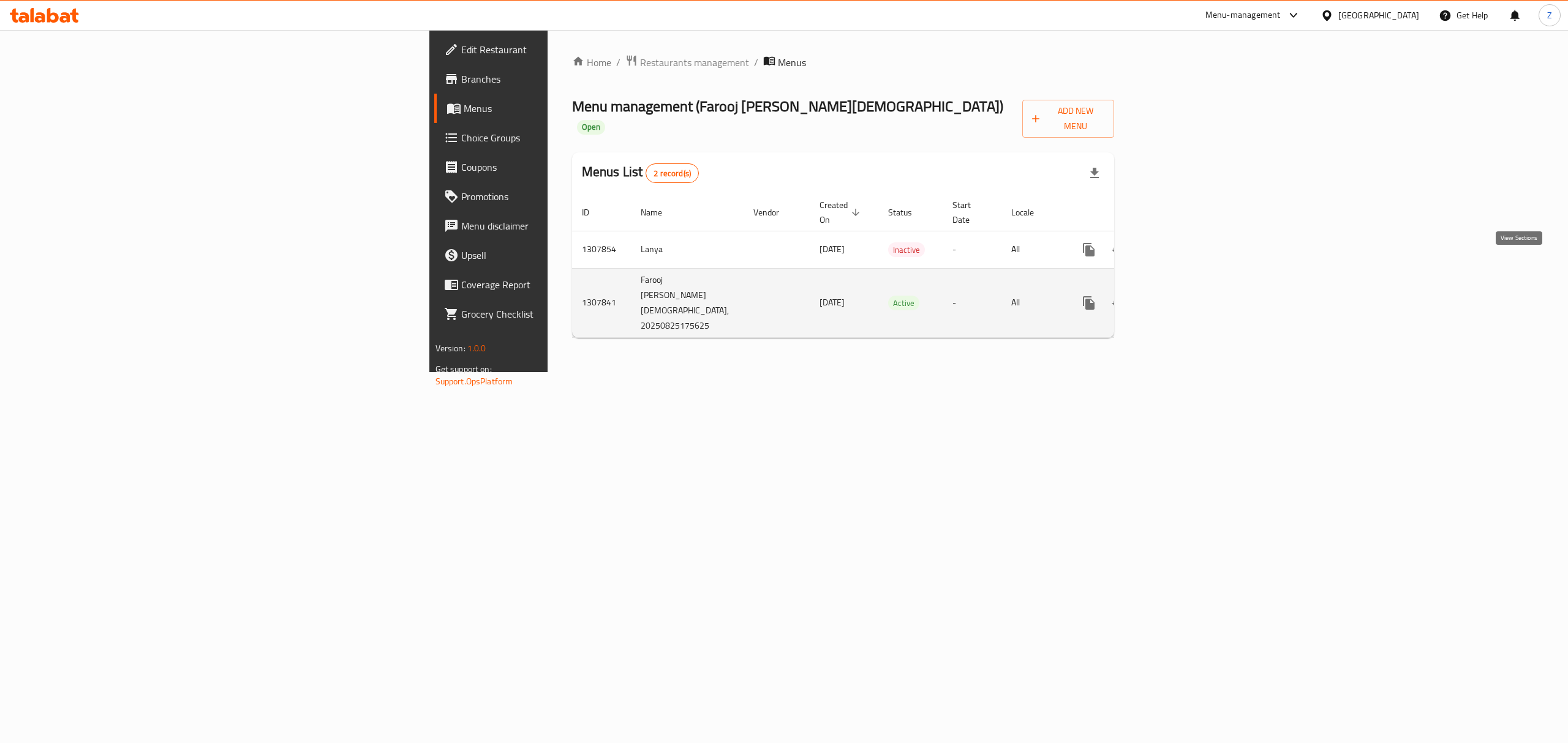
click at [1185, 296] on icon "enhanced table" at bounding box center [1178, 303] width 15 height 15
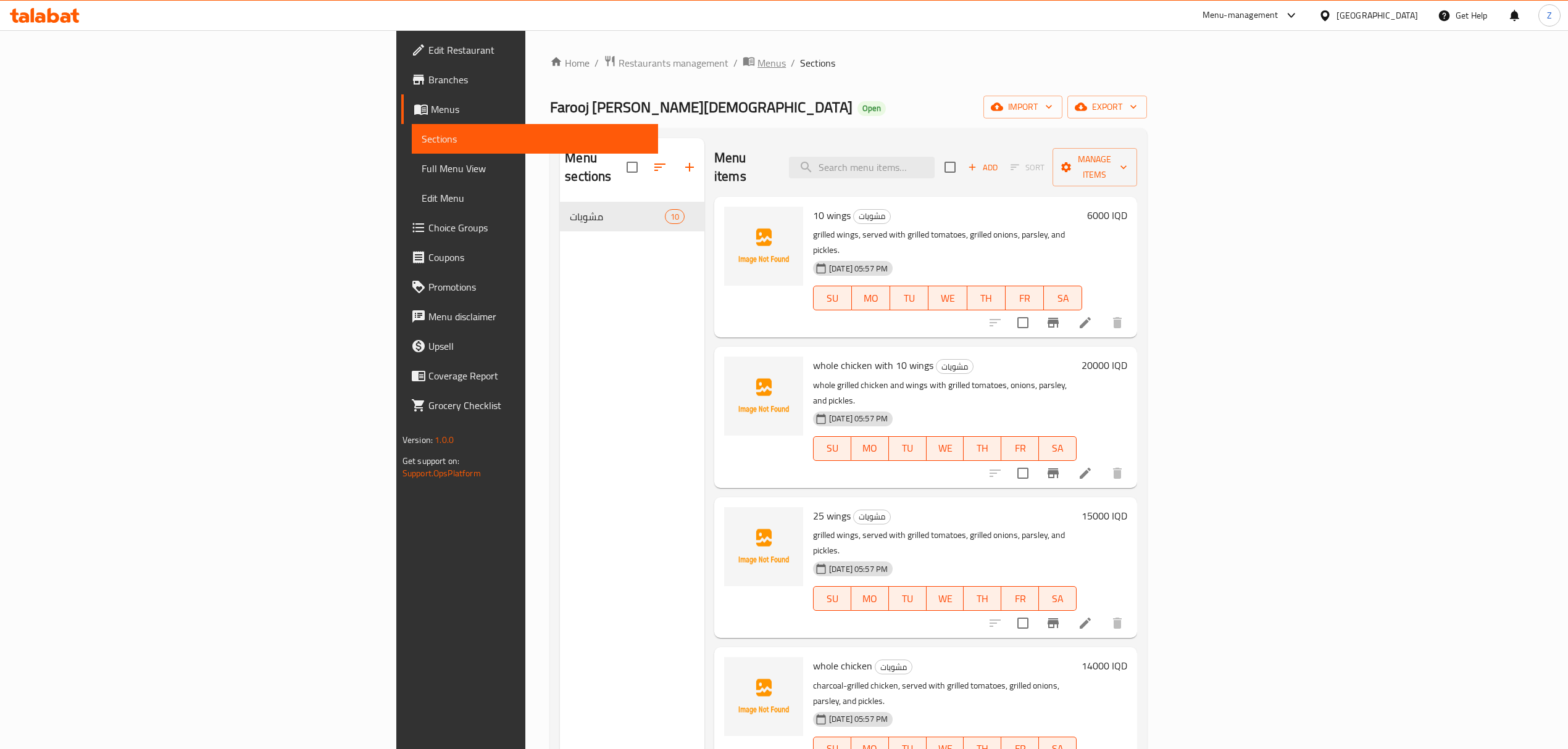
click at [757, 64] on span "Menus" at bounding box center [771, 63] width 29 height 15
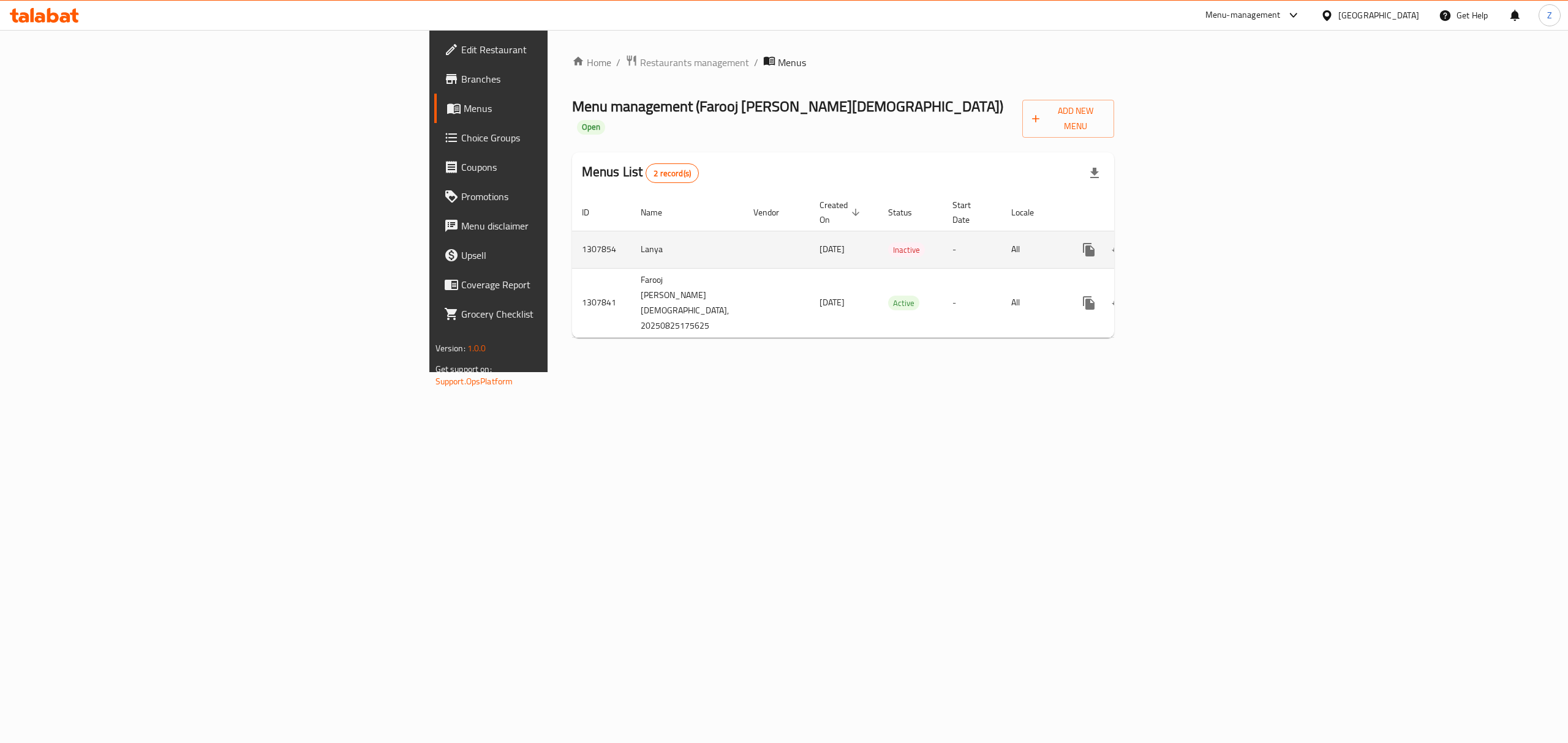
click at [1185, 242] on icon "enhanced table" at bounding box center [1178, 249] width 15 height 15
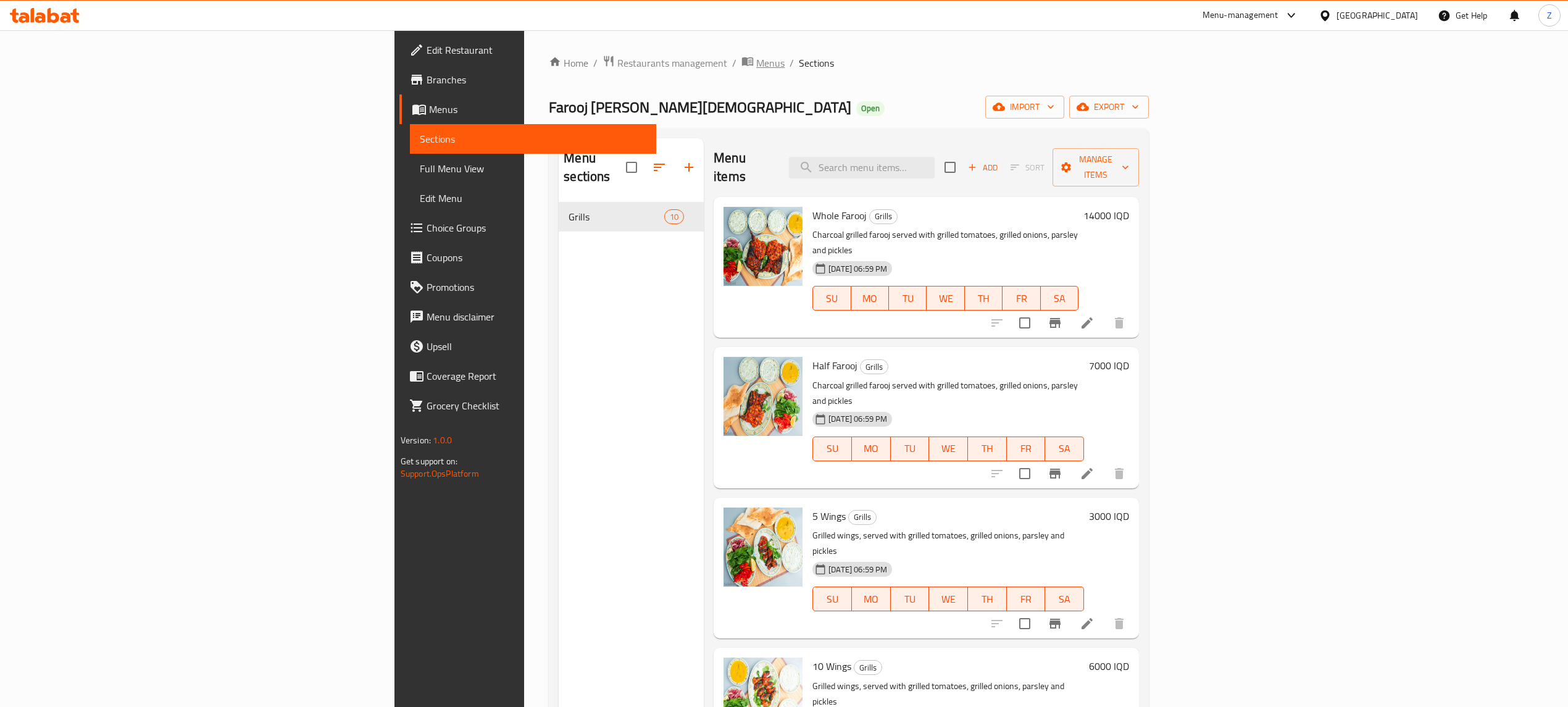
click at [756, 63] on span "Menus" at bounding box center [770, 63] width 29 height 15
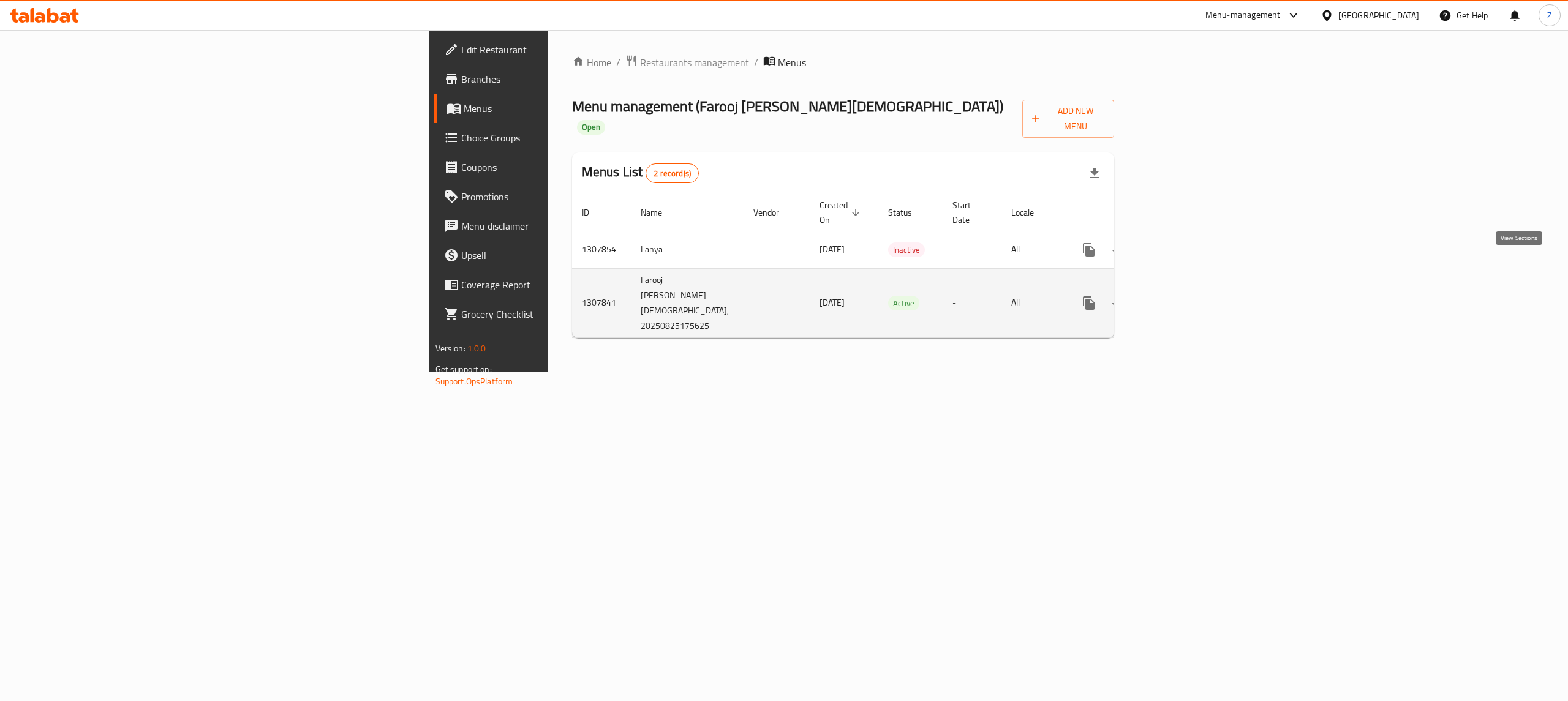
click at [1185, 296] on icon "enhanced table" at bounding box center [1178, 303] width 15 height 15
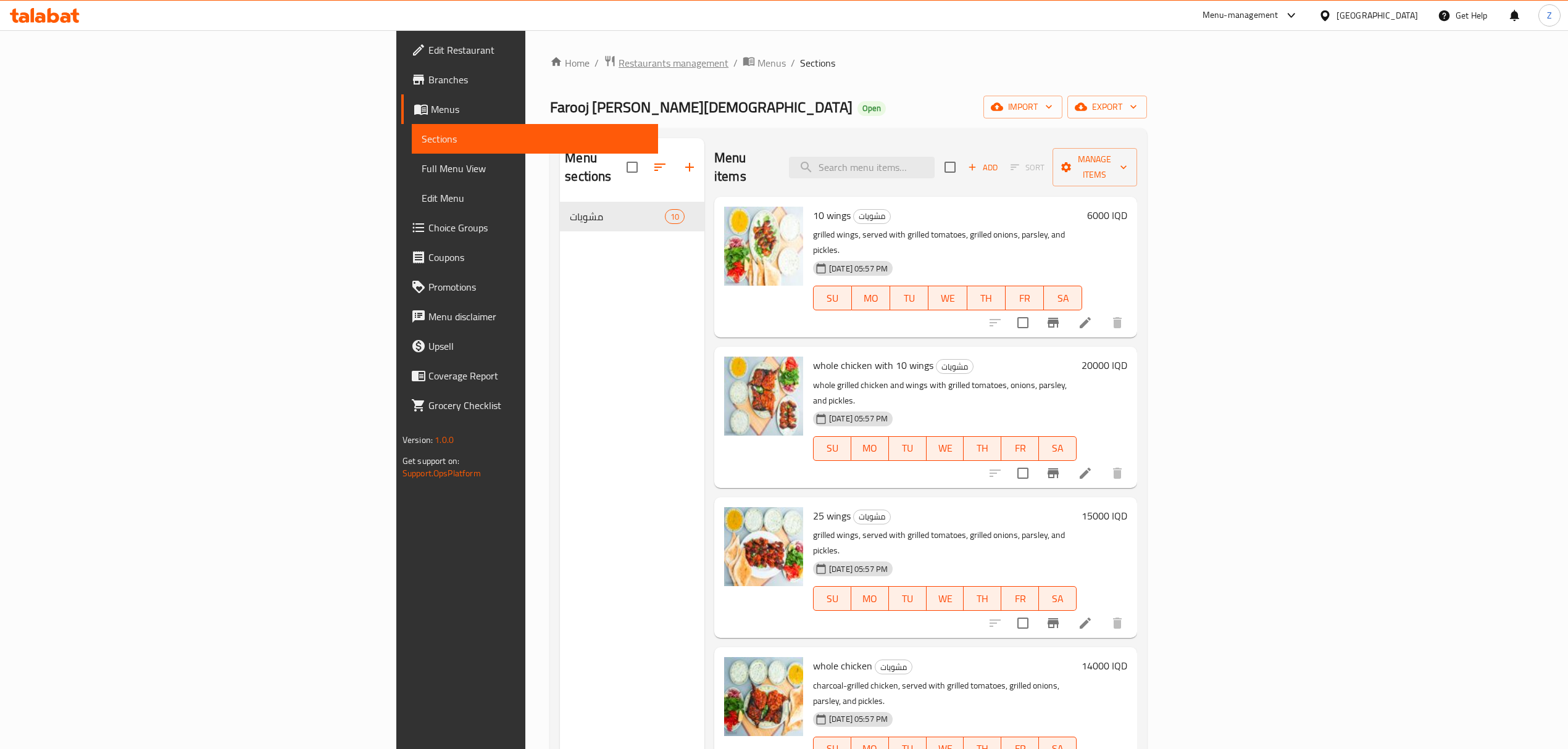
click at [618, 63] on span "Restaurants management" at bounding box center [673, 63] width 110 height 15
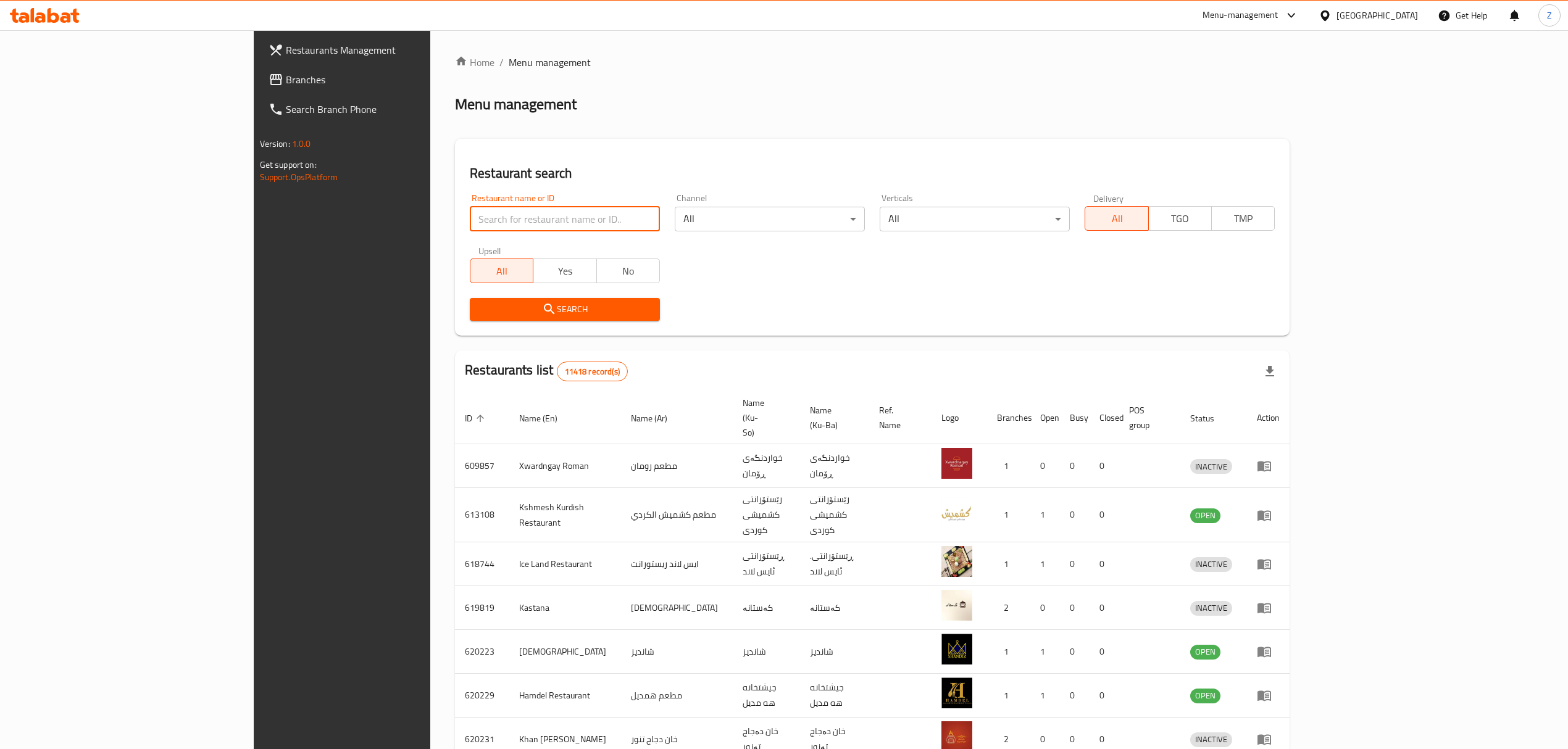
click at [470, 217] on input "search" at bounding box center [565, 218] width 190 height 25
paste input "661596"
type input "661596"
click button "Search" at bounding box center [565, 310] width 190 height 23
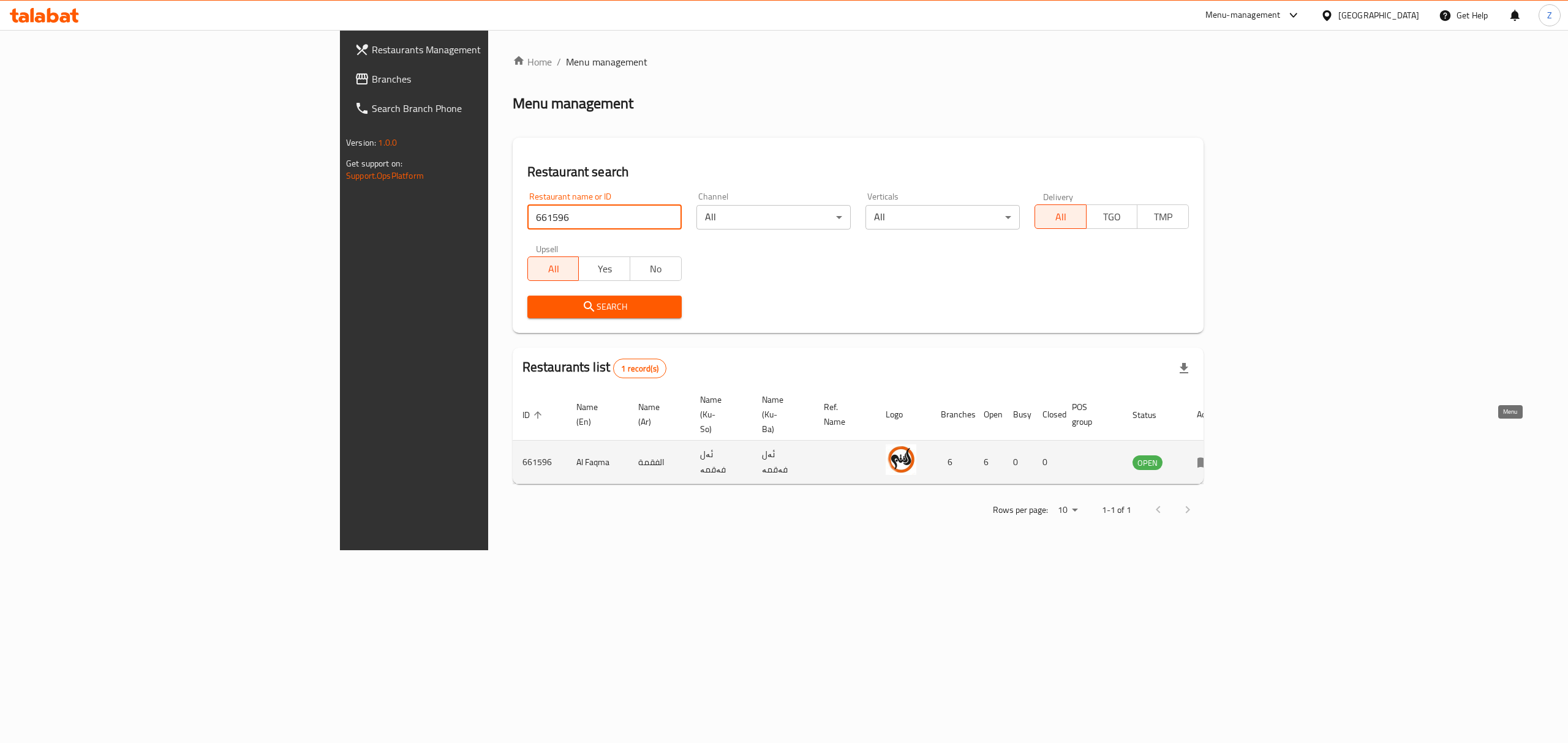
click at [1211, 458] on icon "enhanced table" at bounding box center [1204, 462] width 14 height 10
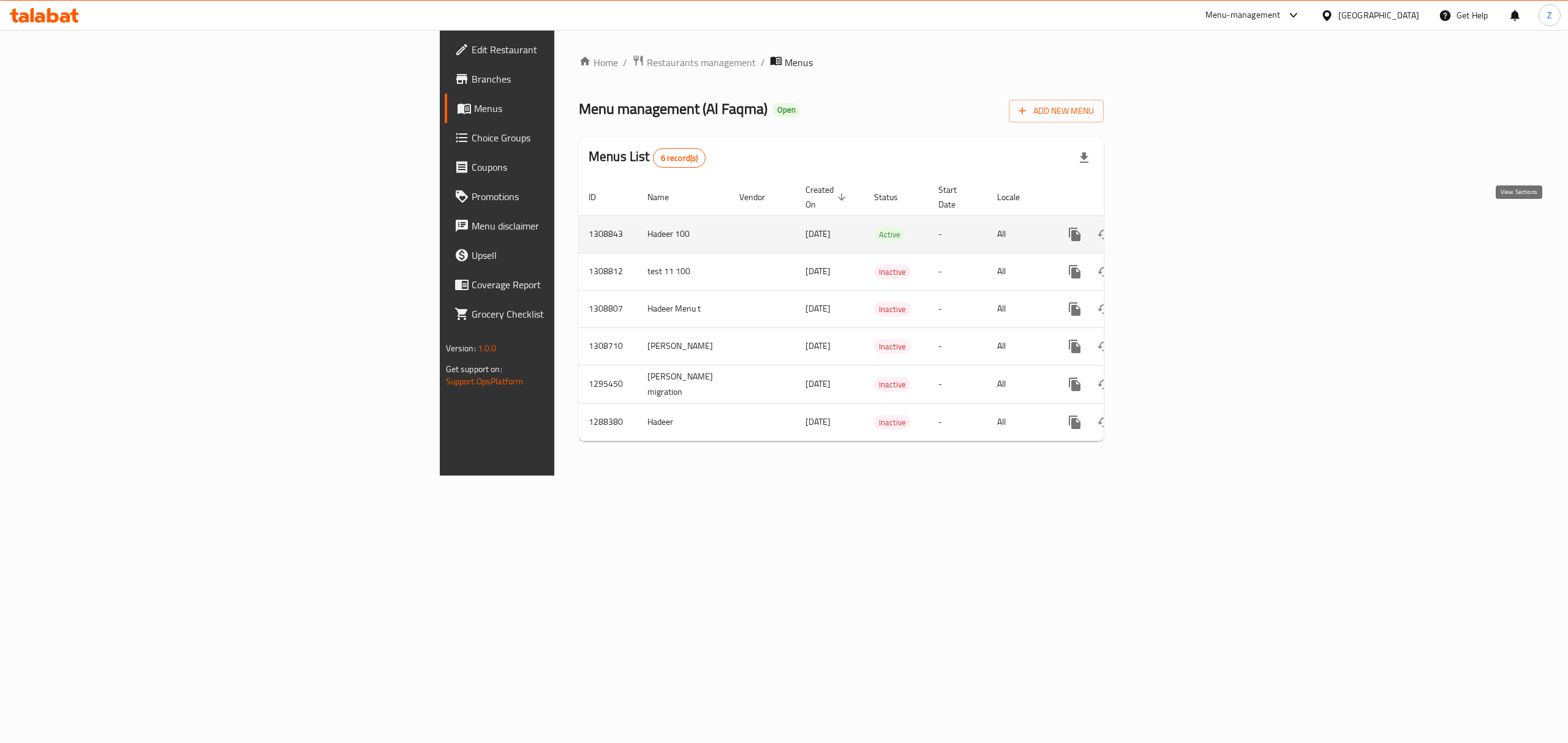
click at [1178, 220] on link "enhanced table" at bounding box center [1163, 235] width 29 height 29
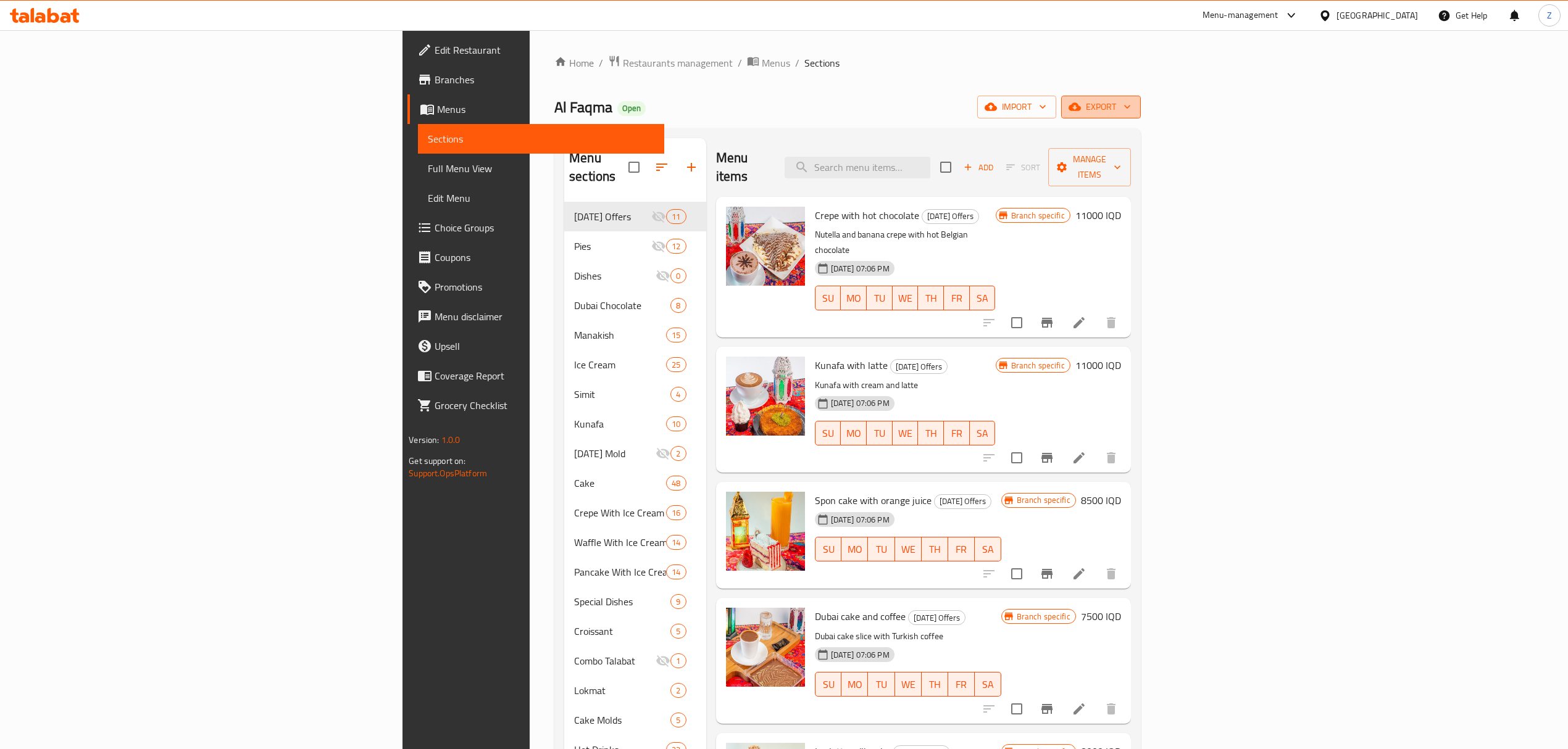
click at [1133, 104] on icon "button" at bounding box center [1127, 106] width 12 height 12
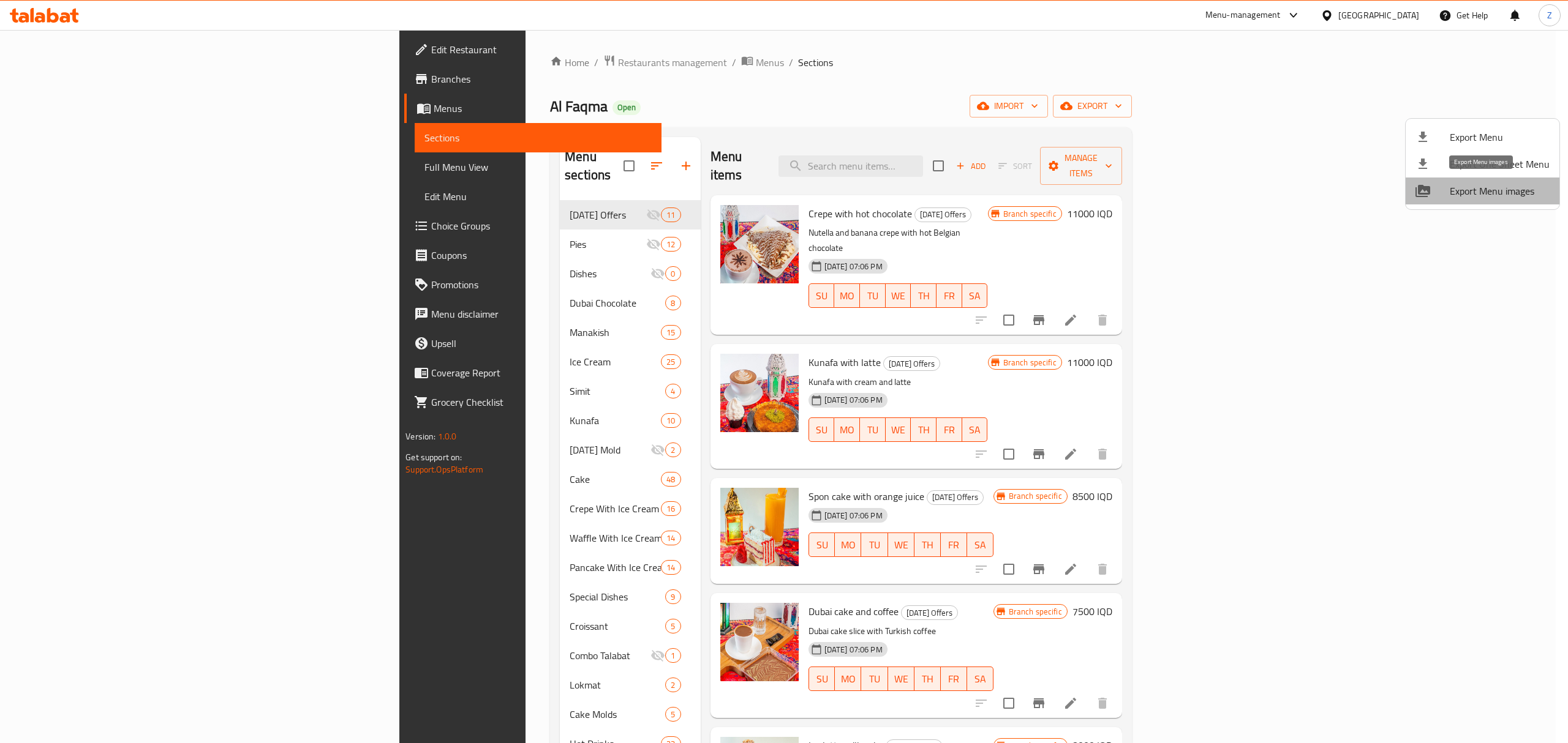
click at [1500, 196] on span "Export Menu images" at bounding box center [1499, 191] width 100 height 15
